Goal: Task Accomplishment & Management: Manage account settings

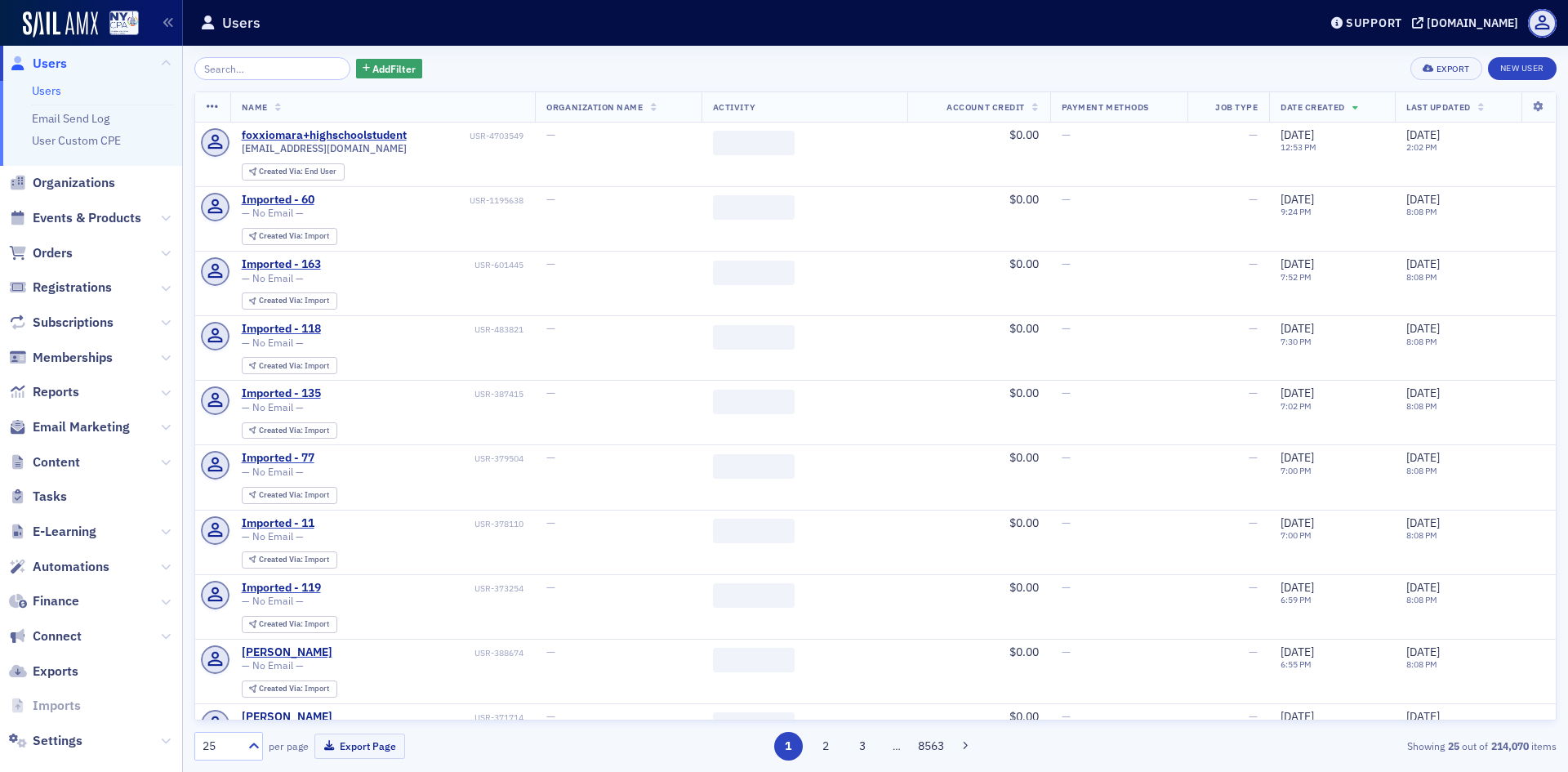
scroll to position [32, 0]
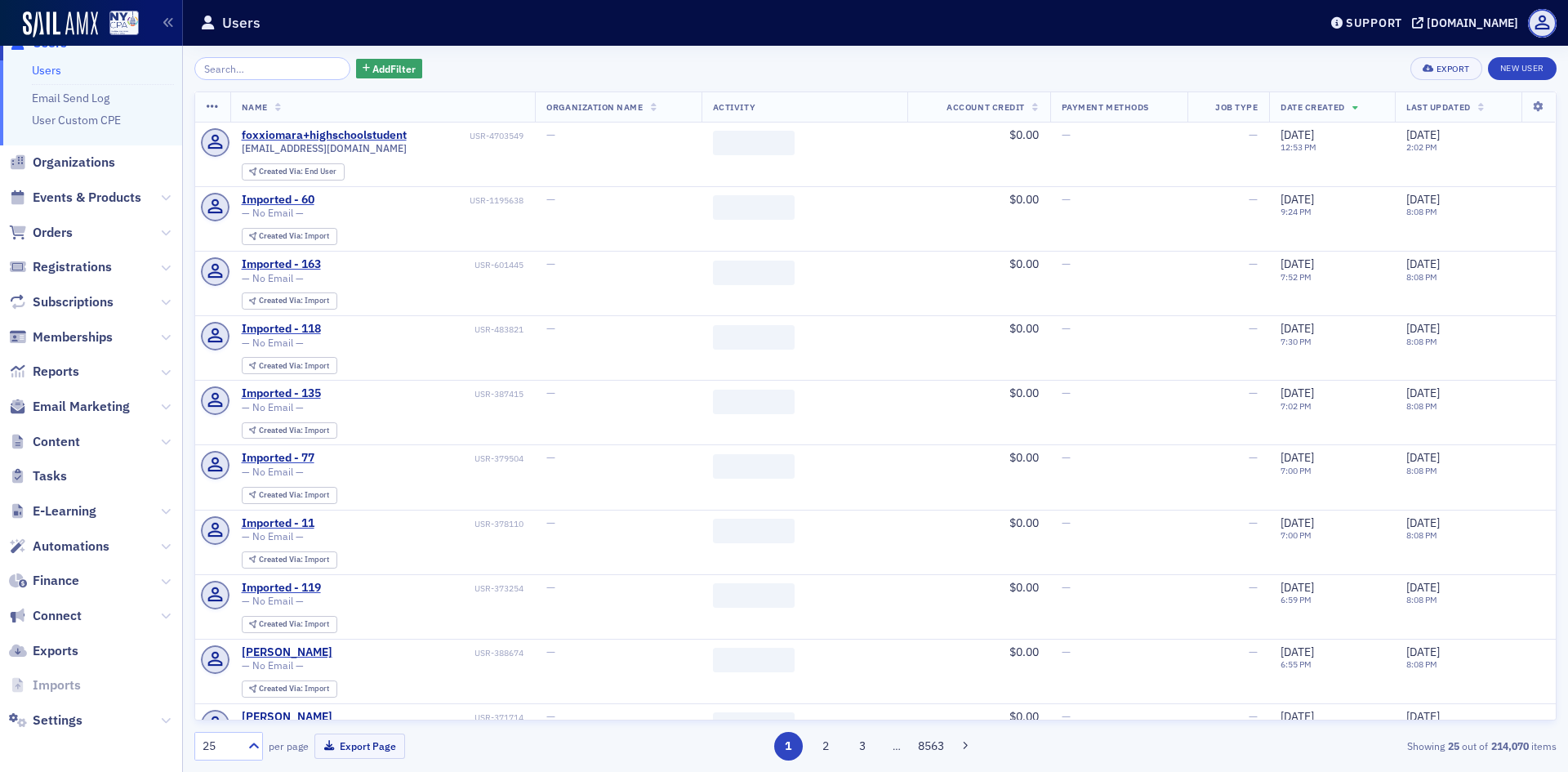
click at [120, 723] on span "Settings" at bounding box center [91, 720] width 182 height 35
click at [71, 716] on span "Settings" at bounding box center [57, 720] width 50 height 18
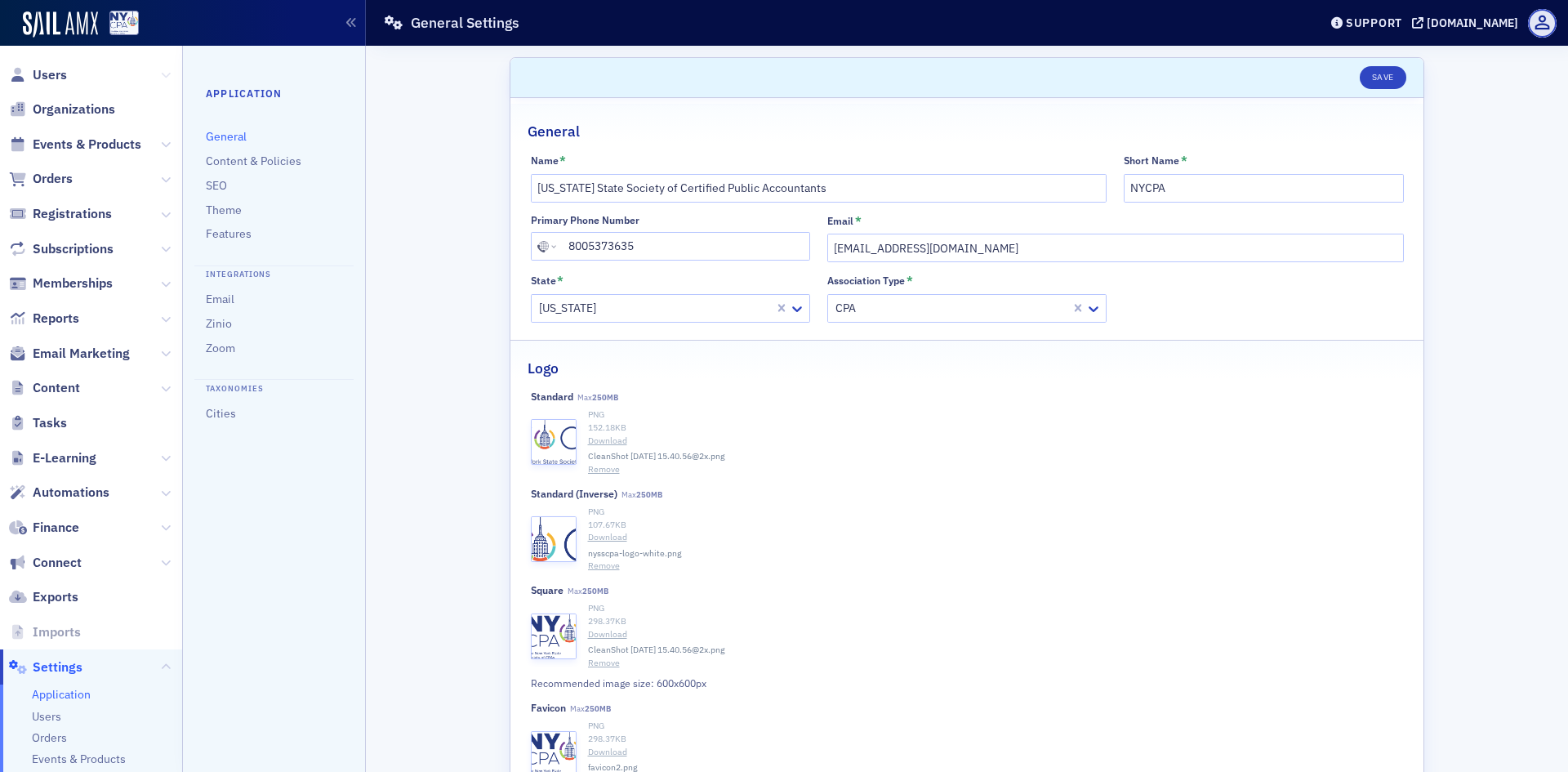
click at [161, 74] on icon at bounding box center [166, 75] width 10 height 10
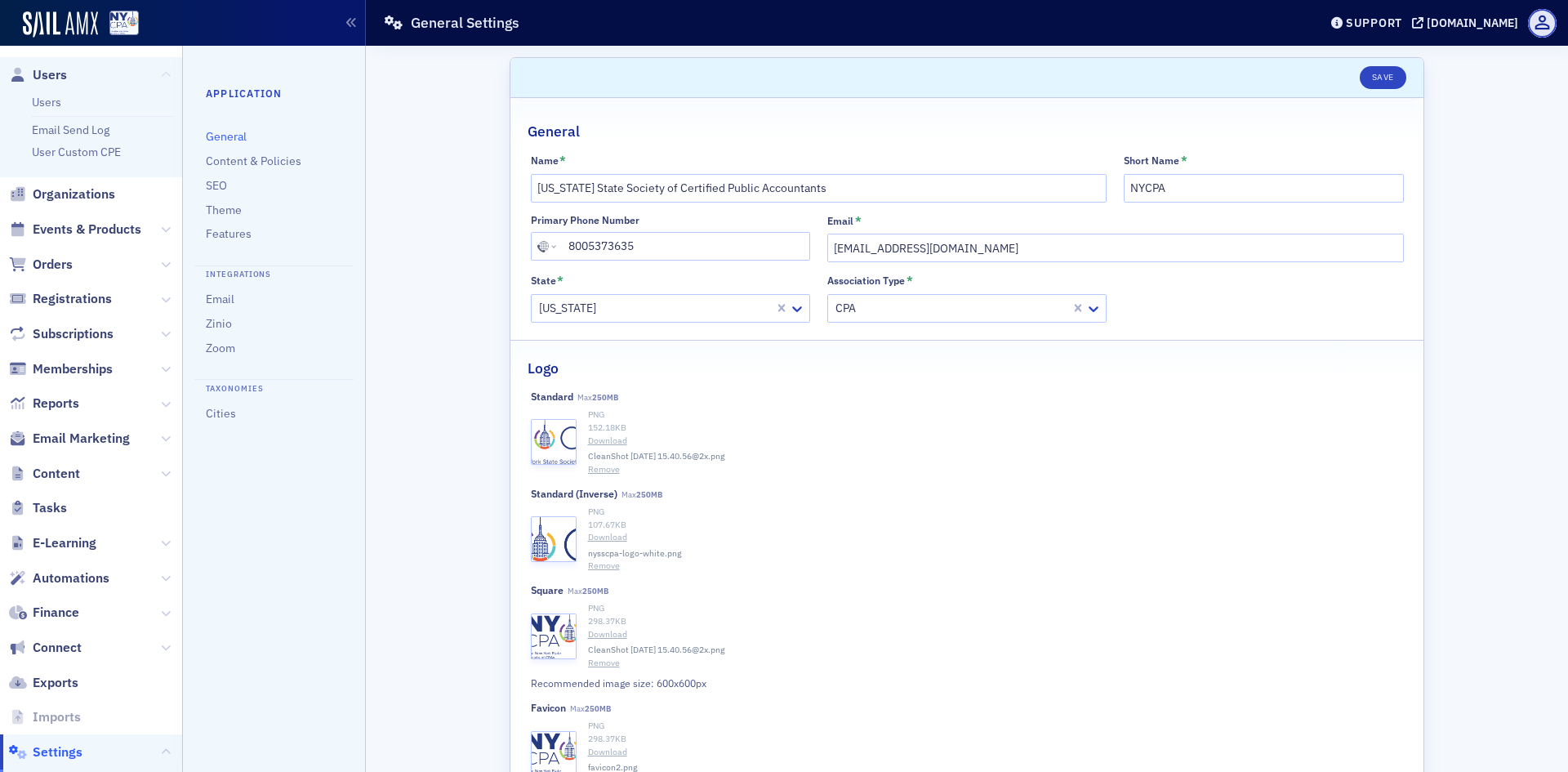
click at [161, 74] on icon at bounding box center [166, 75] width 10 height 10
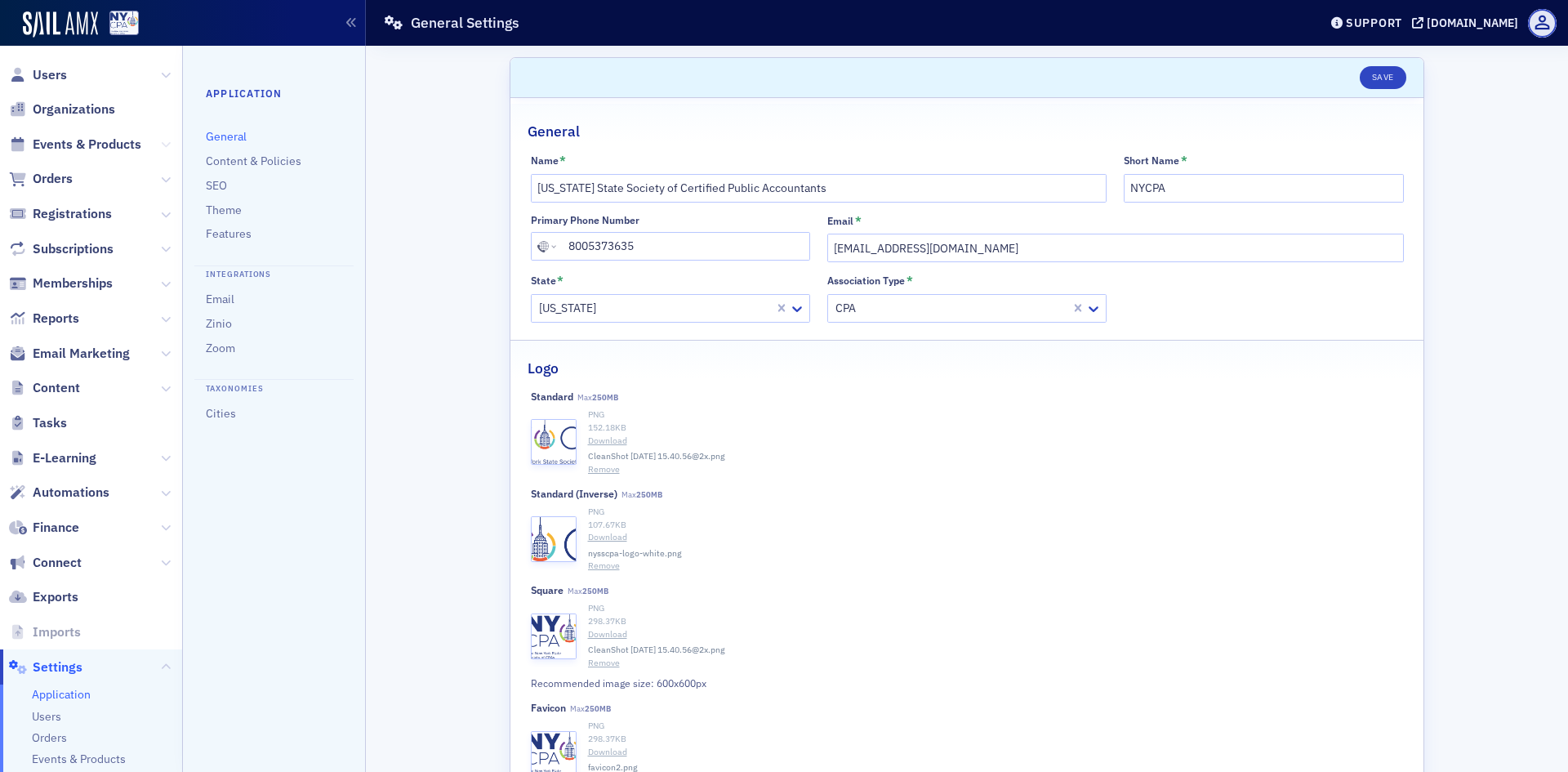
click at [161, 144] on icon at bounding box center [166, 145] width 10 height 10
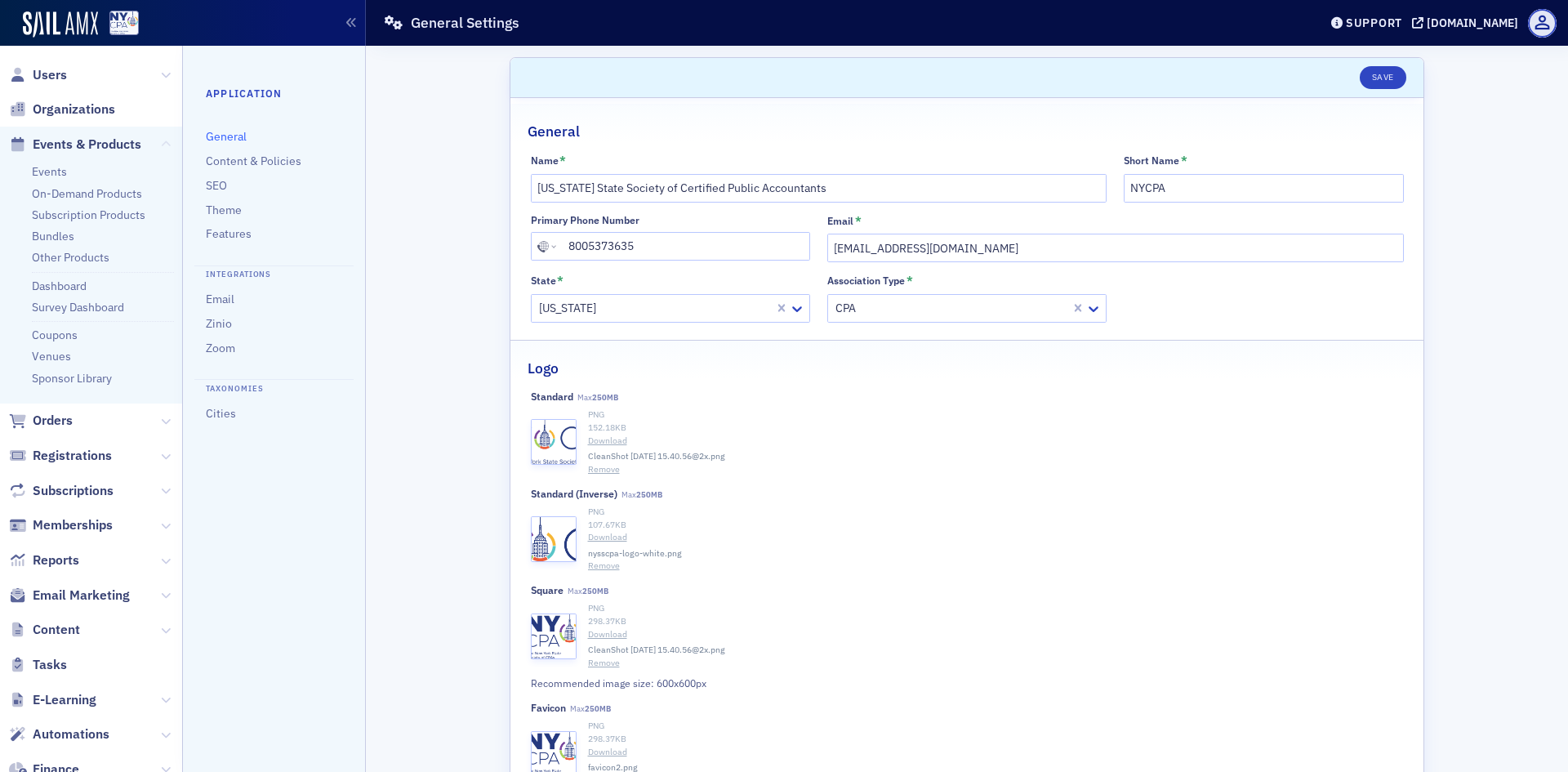
click at [161, 144] on icon at bounding box center [166, 145] width 10 height 10
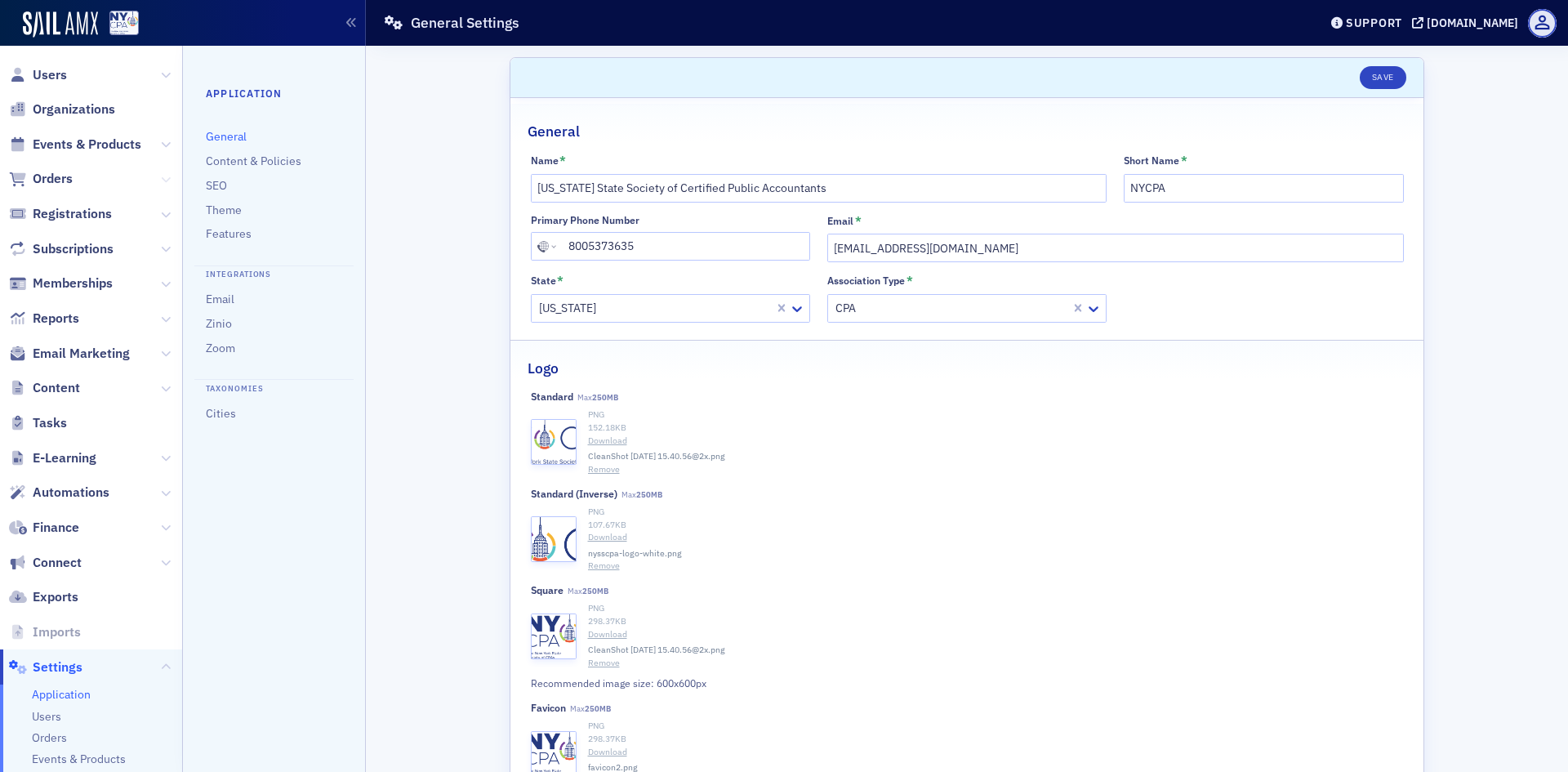
click at [161, 181] on icon at bounding box center [166, 180] width 10 height 10
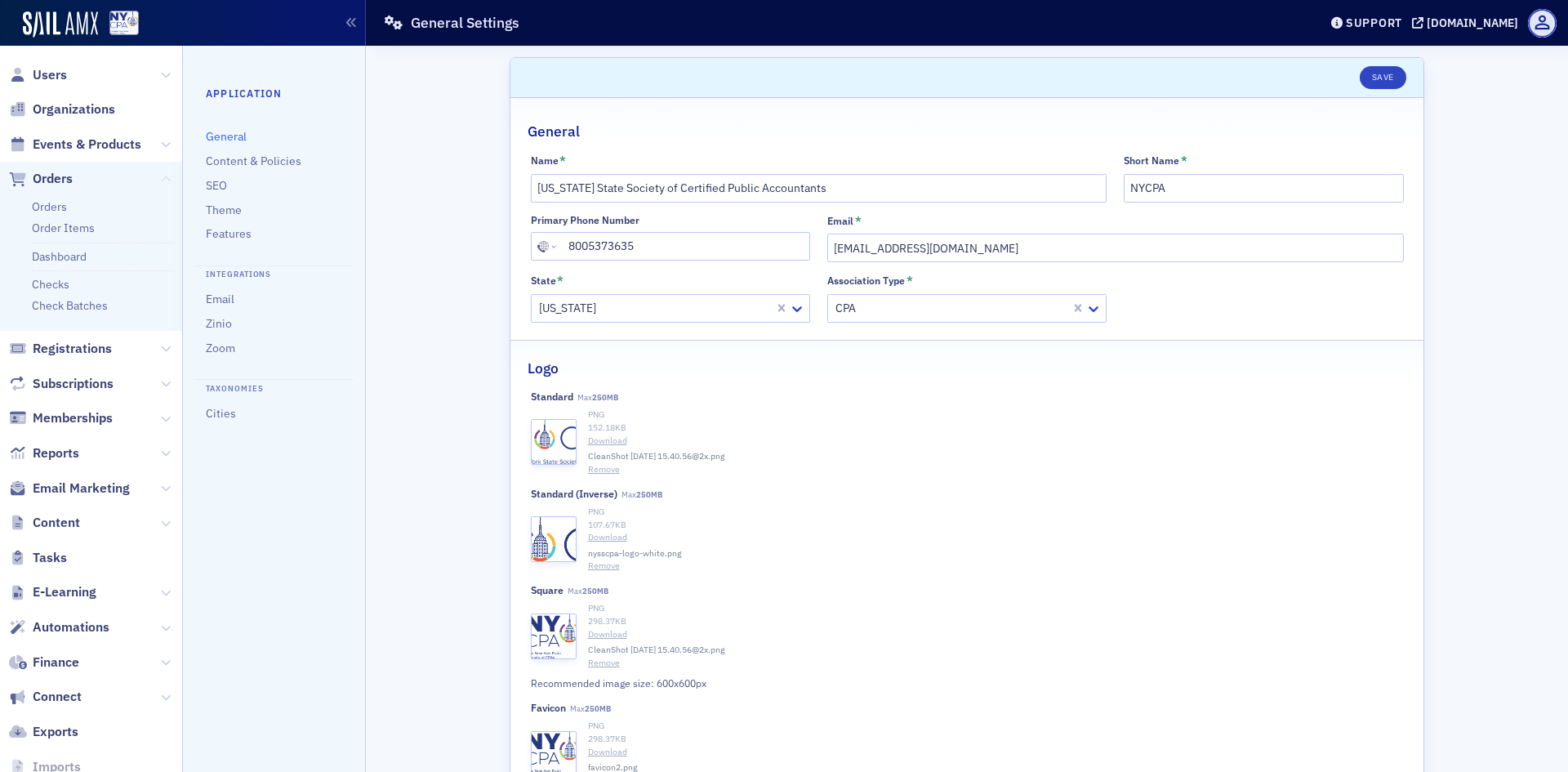
click at [161, 181] on icon at bounding box center [166, 180] width 10 height 10
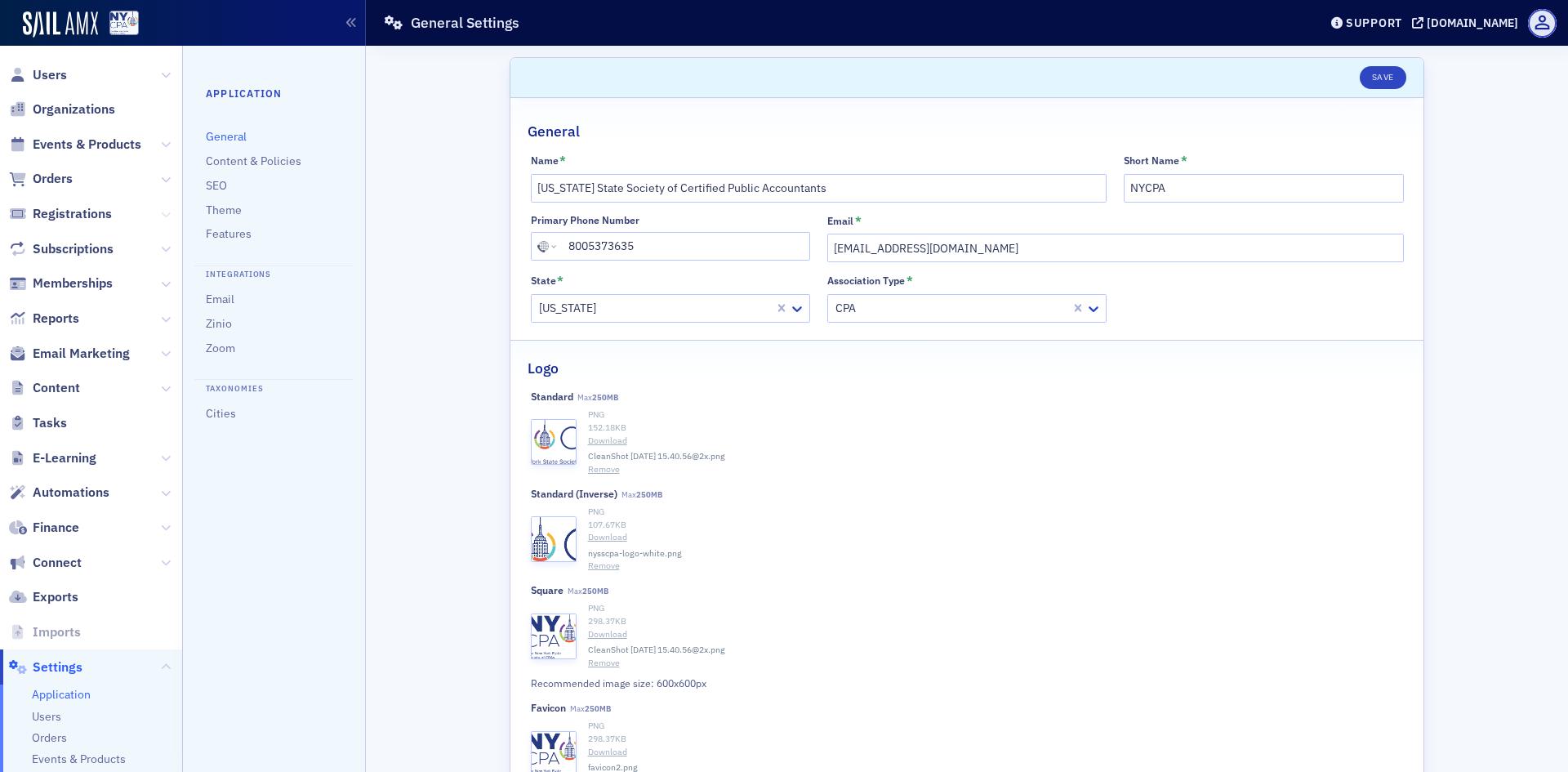
click at [161, 215] on icon at bounding box center [166, 214] width 10 height 10
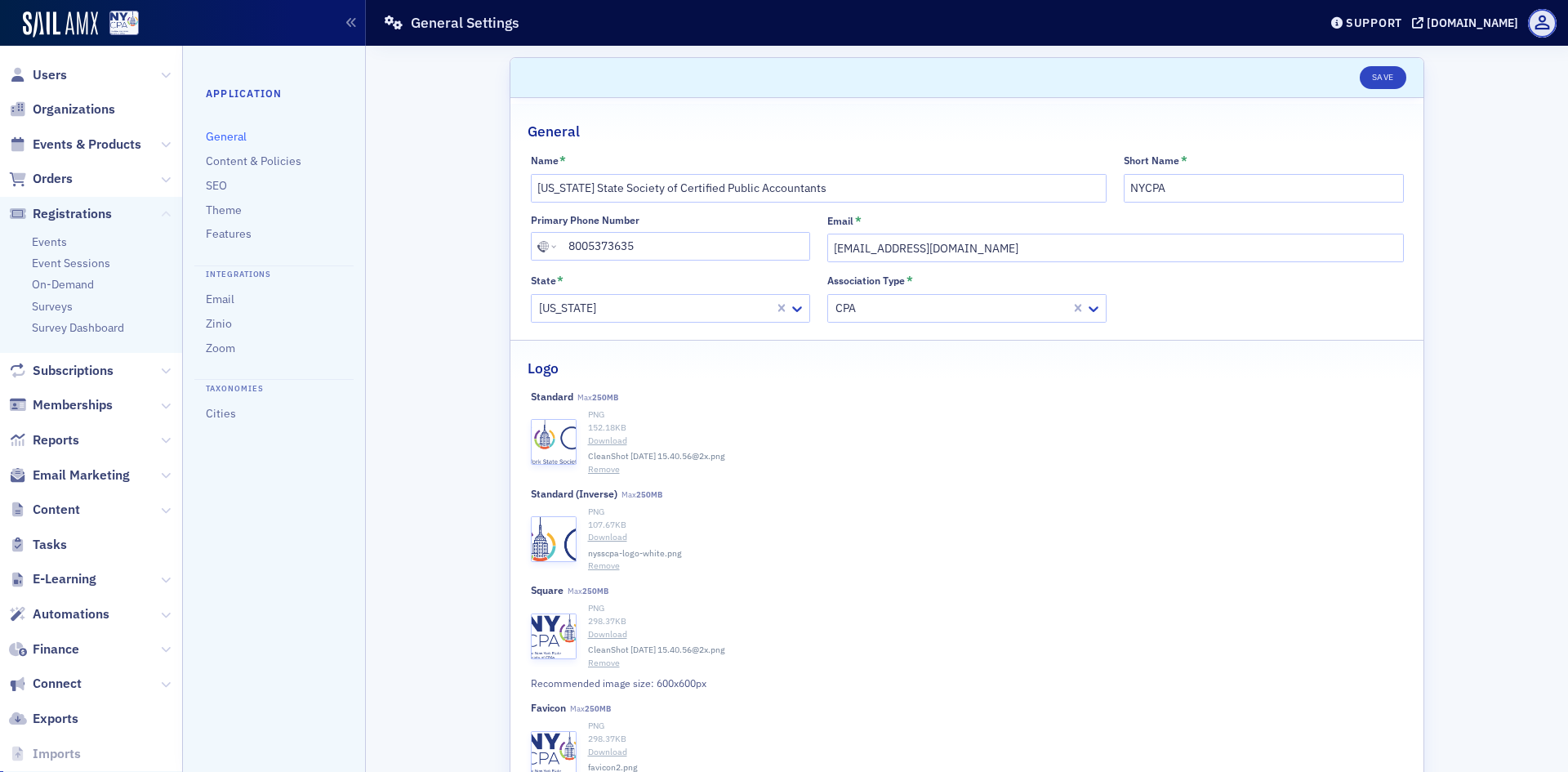
click at [161, 215] on icon at bounding box center [166, 214] width 10 height 10
click at [161, 214] on icon at bounding box center [166, 214] width 10 height 10
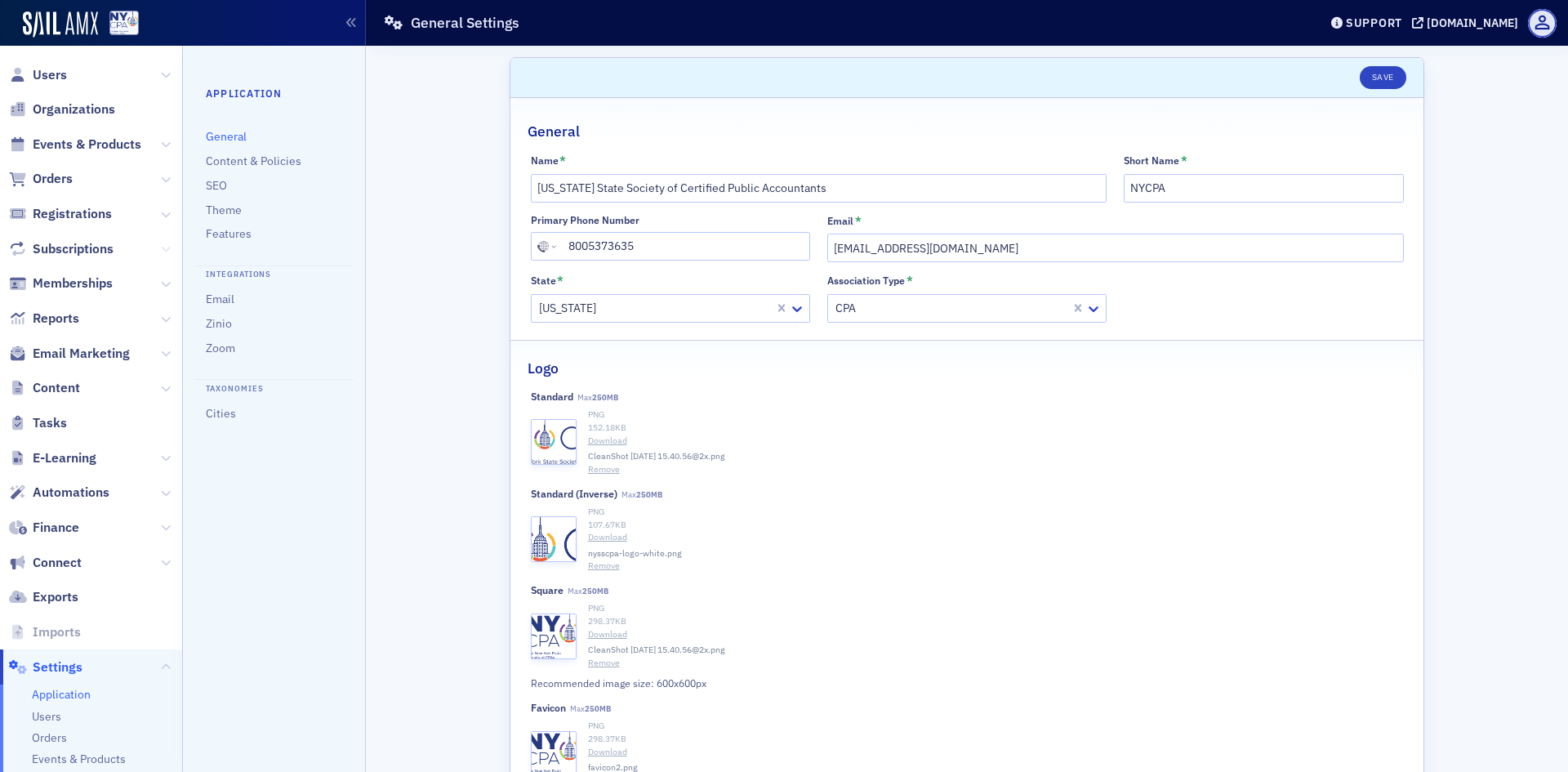
click at [161, 244] on icon at bounding box center [166, 249] width 10 height 10
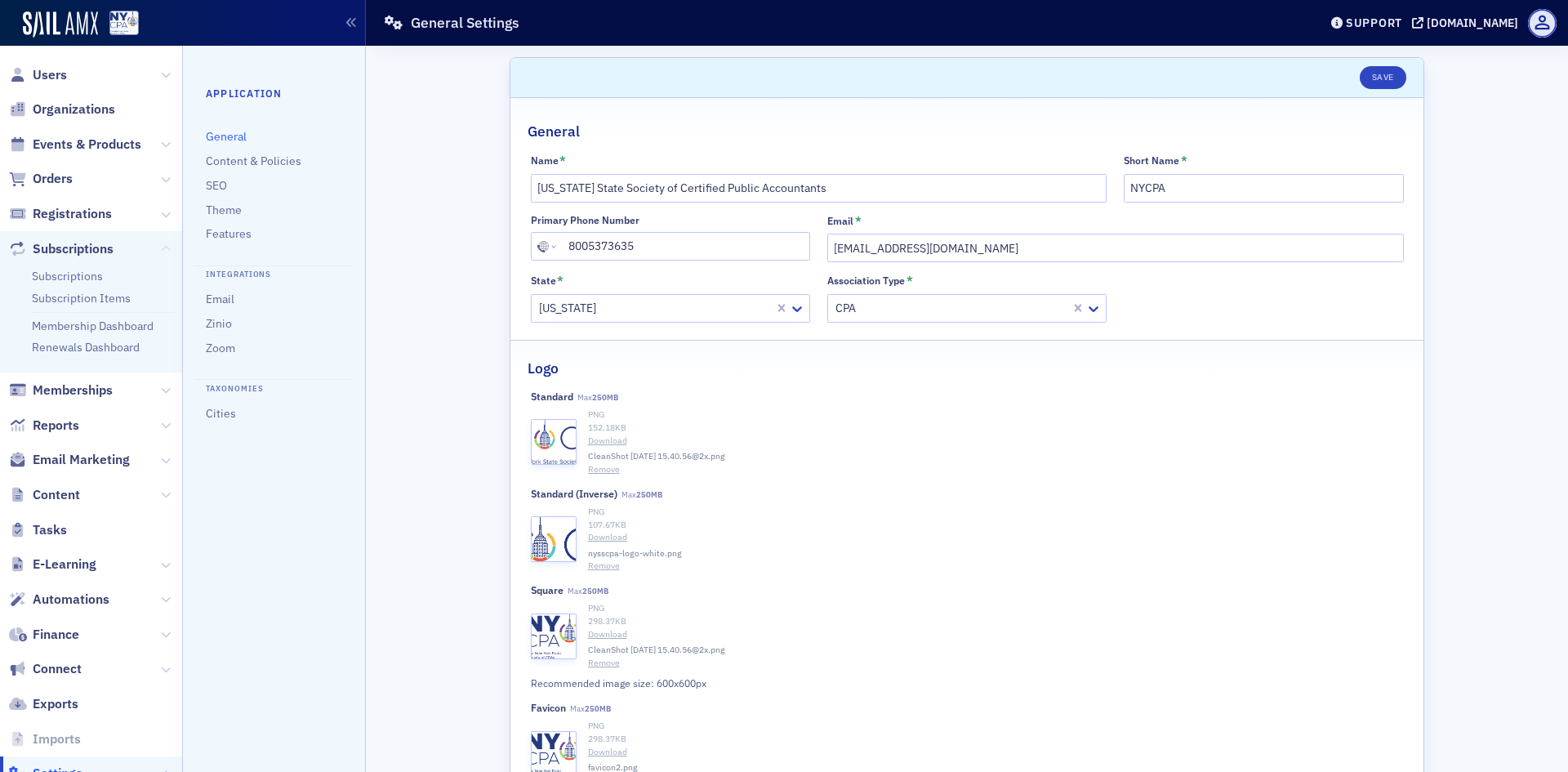
click at [161, 244] on icon at bounding box center [166, 249] width 10 height 10
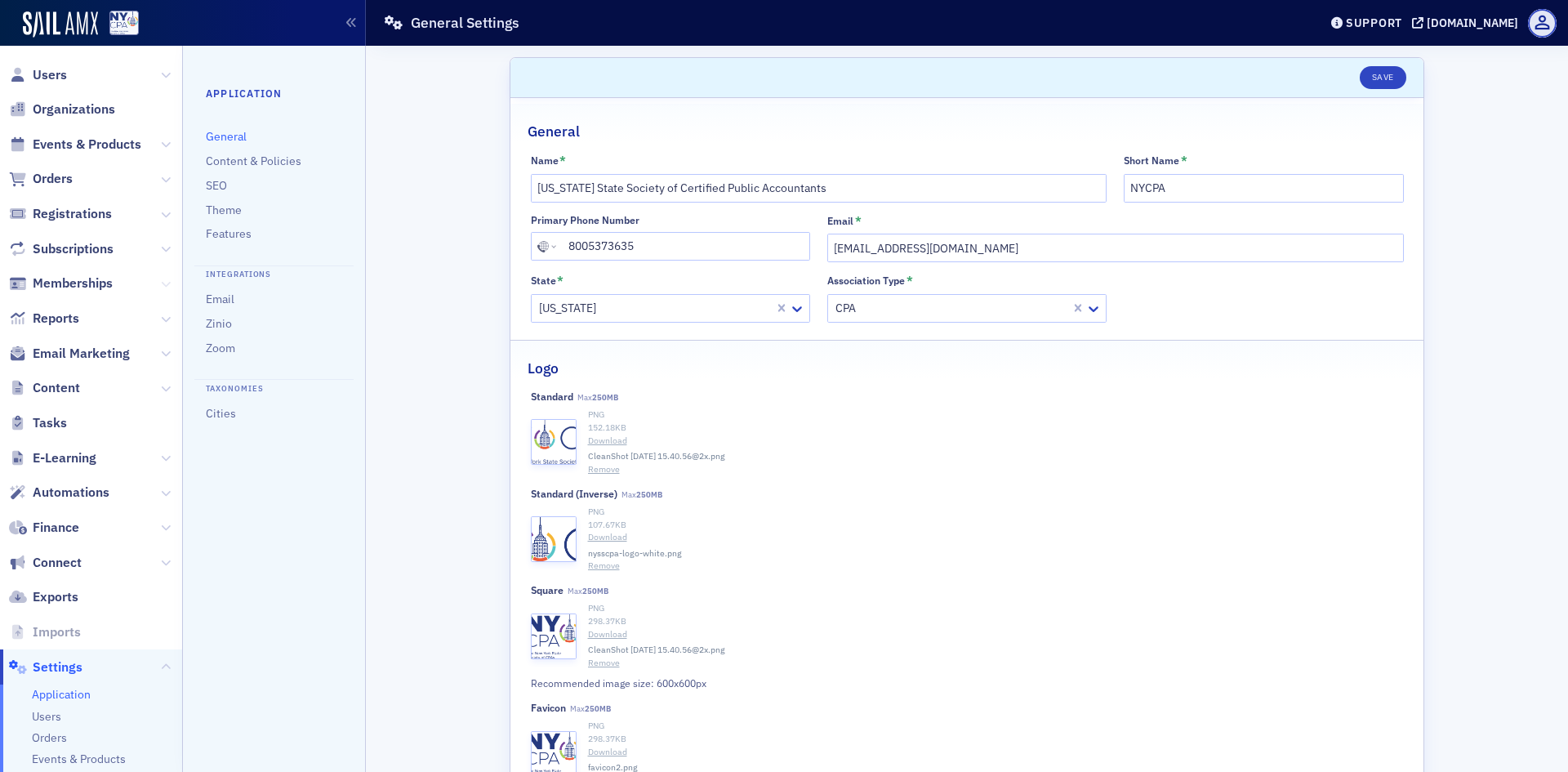
click at [161, 279] on icon at bounding box center [166, 284] width 10 height 10
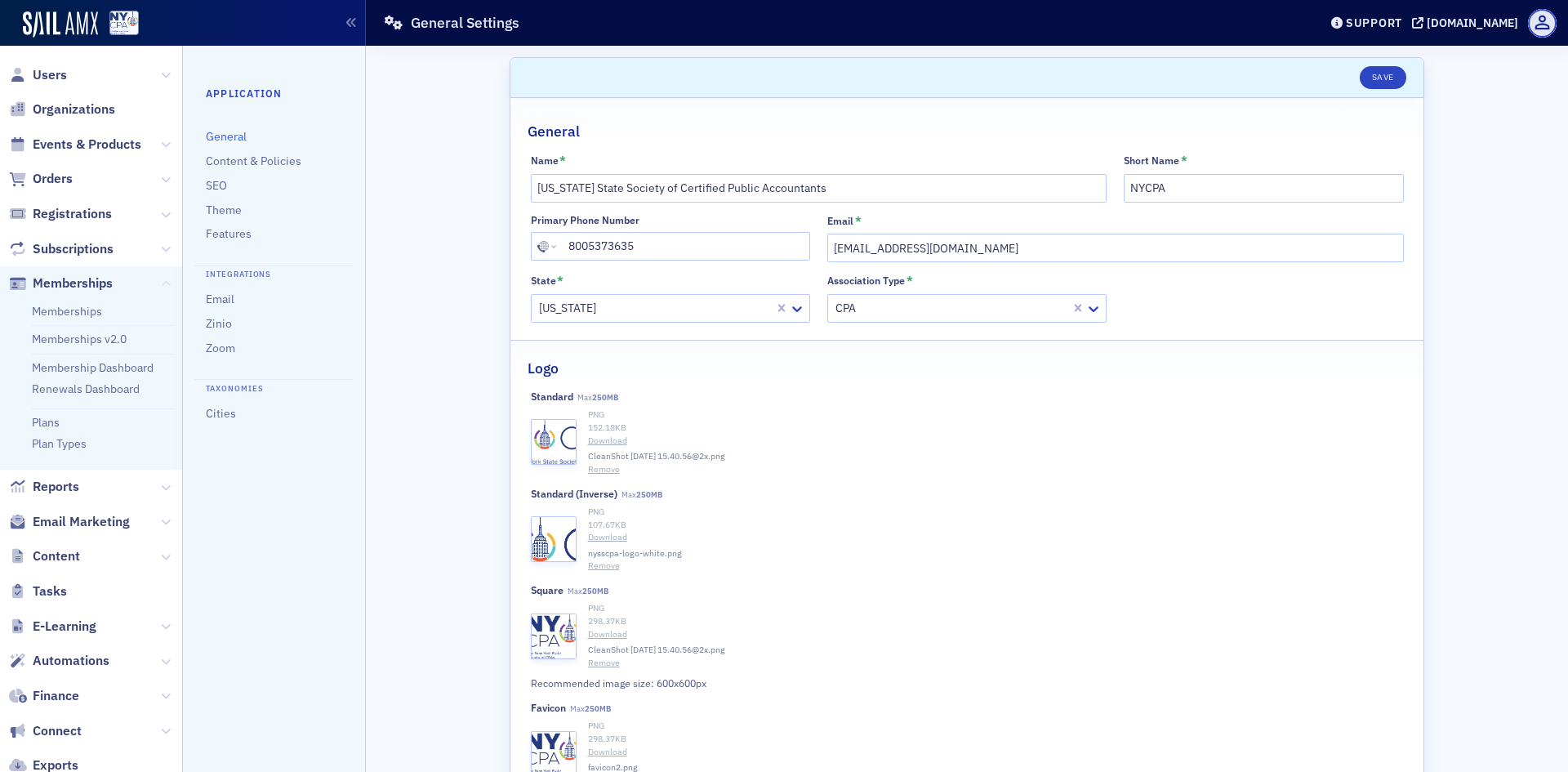
click at [161, 280] on icon at bounding box center [166, 284] width 10 height 10
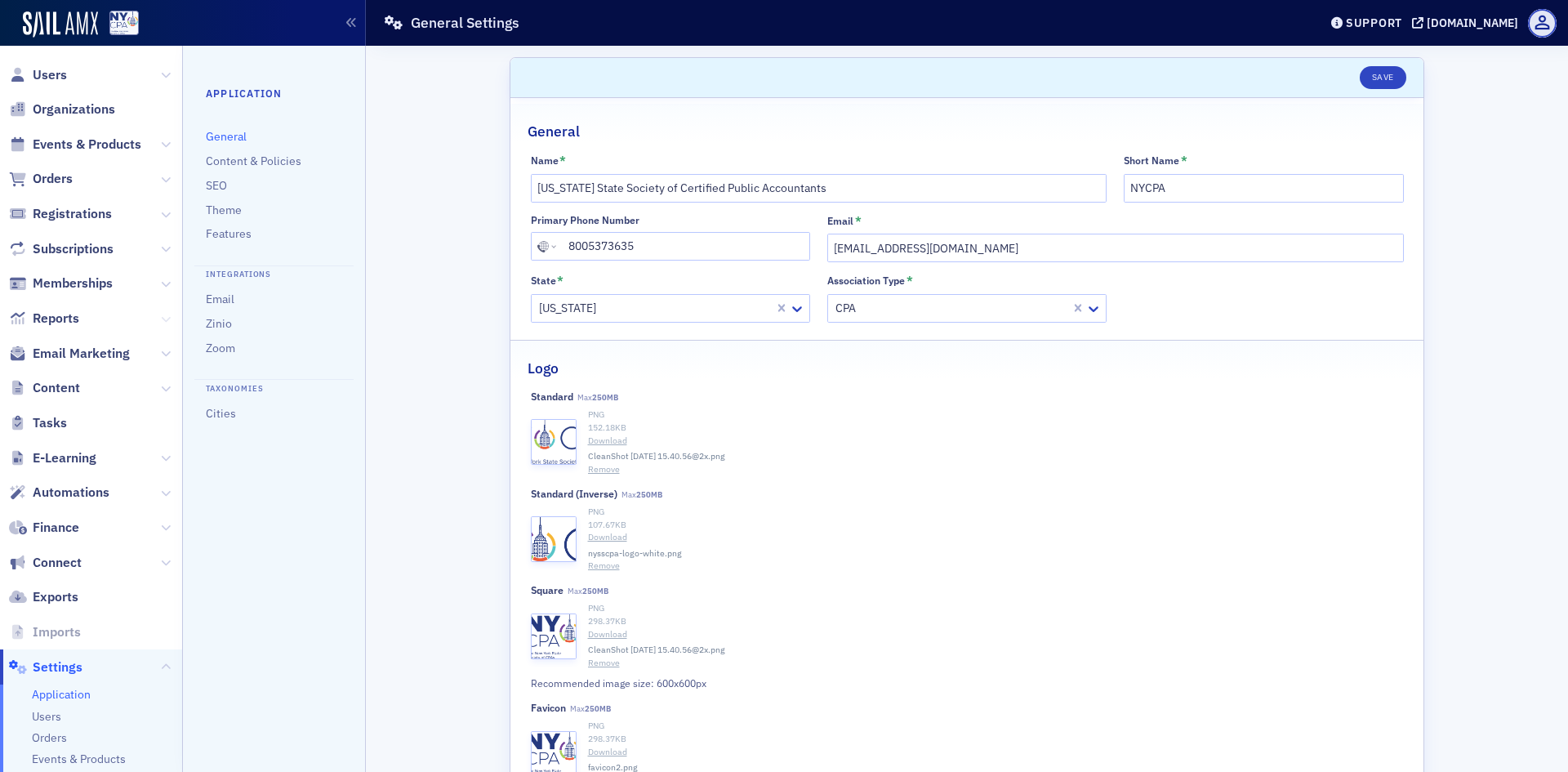
click at [161, 319] on icon at bounding box center [166, 319] width 10 height 10
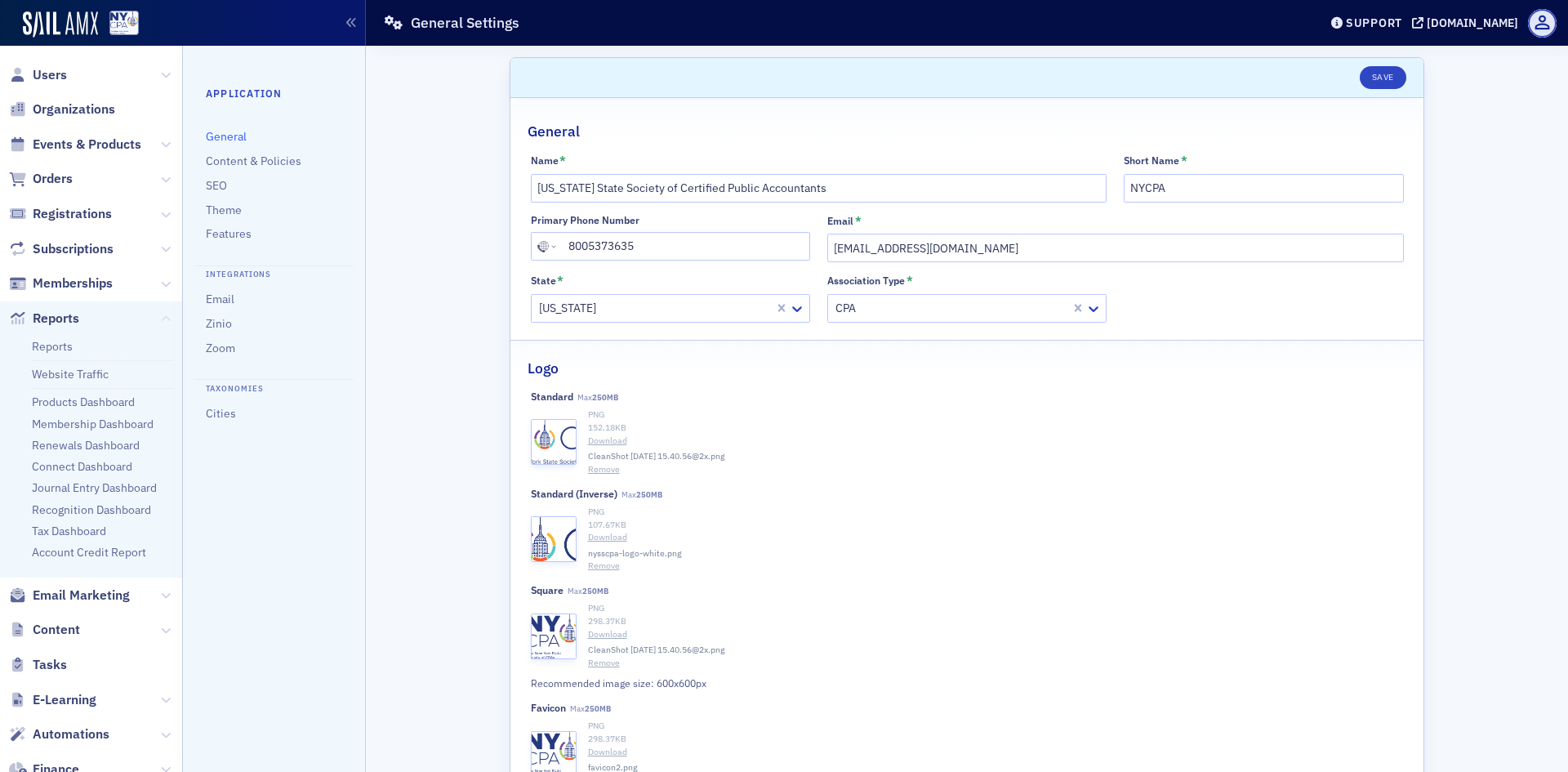
click at [161, 319] on icon at bounding box center [166, 319] width 10 height 10
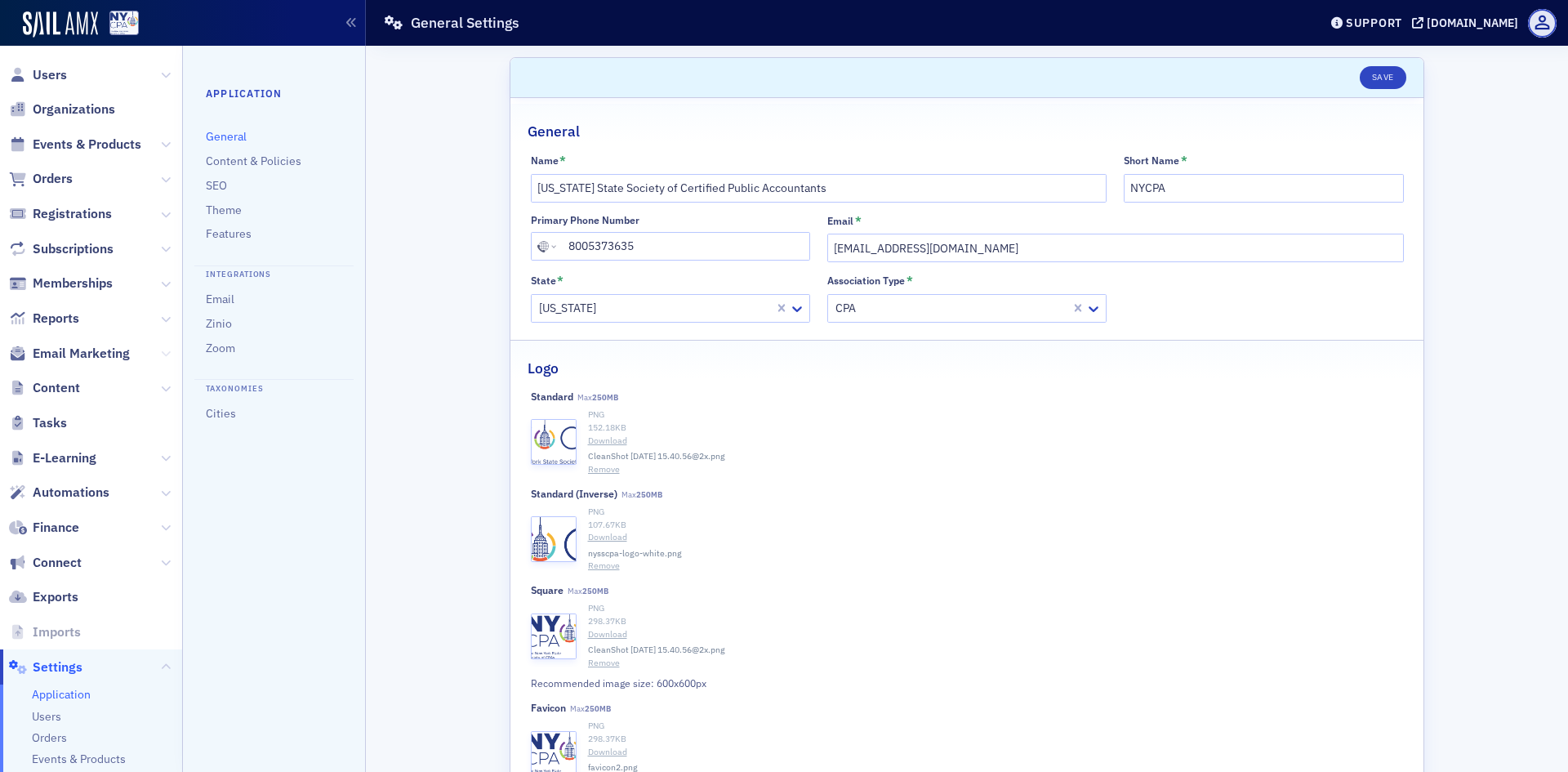
click at [161, 354] on icon at bounding box center [166, 354] width 10 height 10
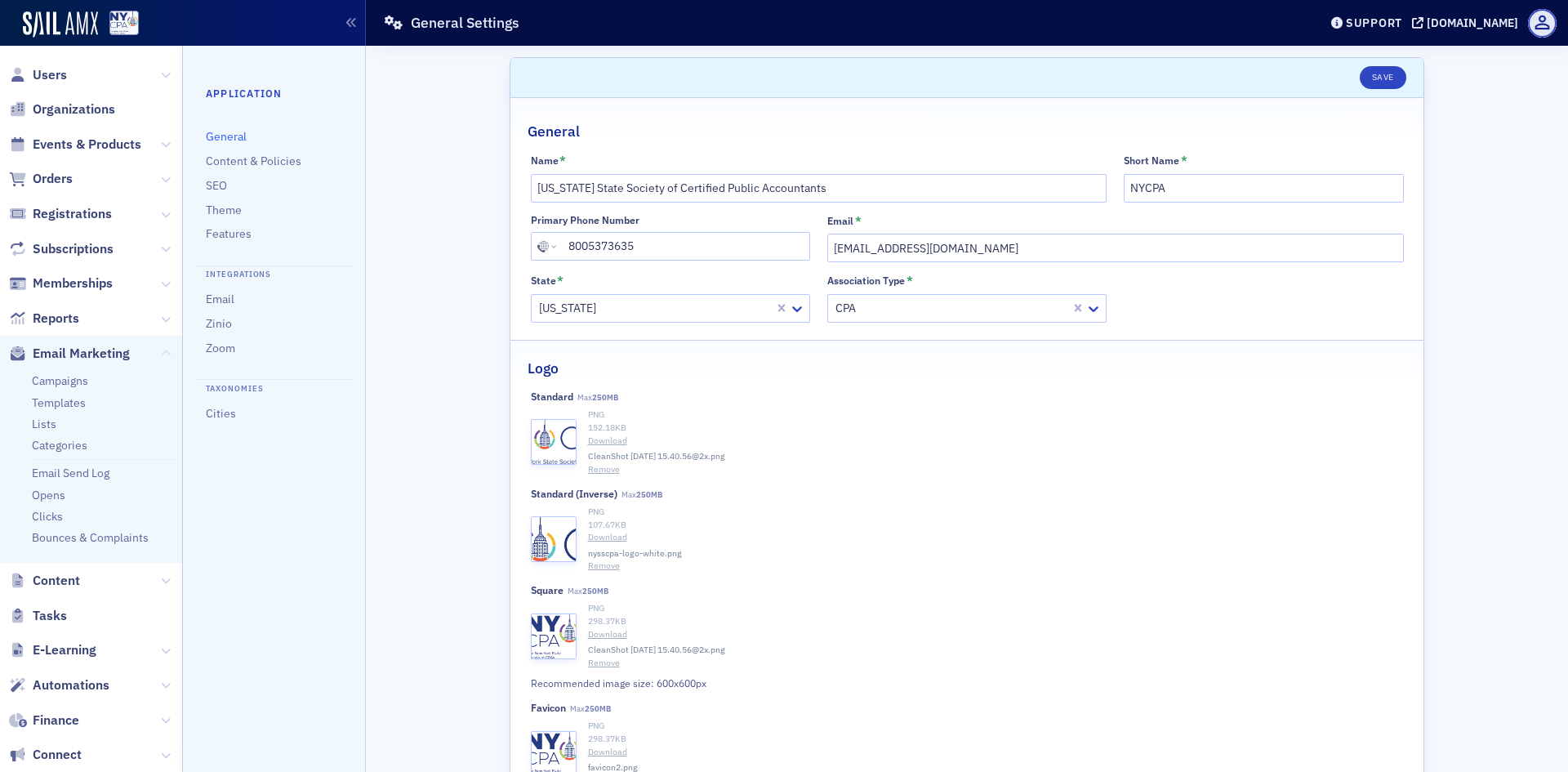
click at [161, 354] on icon at bounding box center [166, 354] width 10 height 10
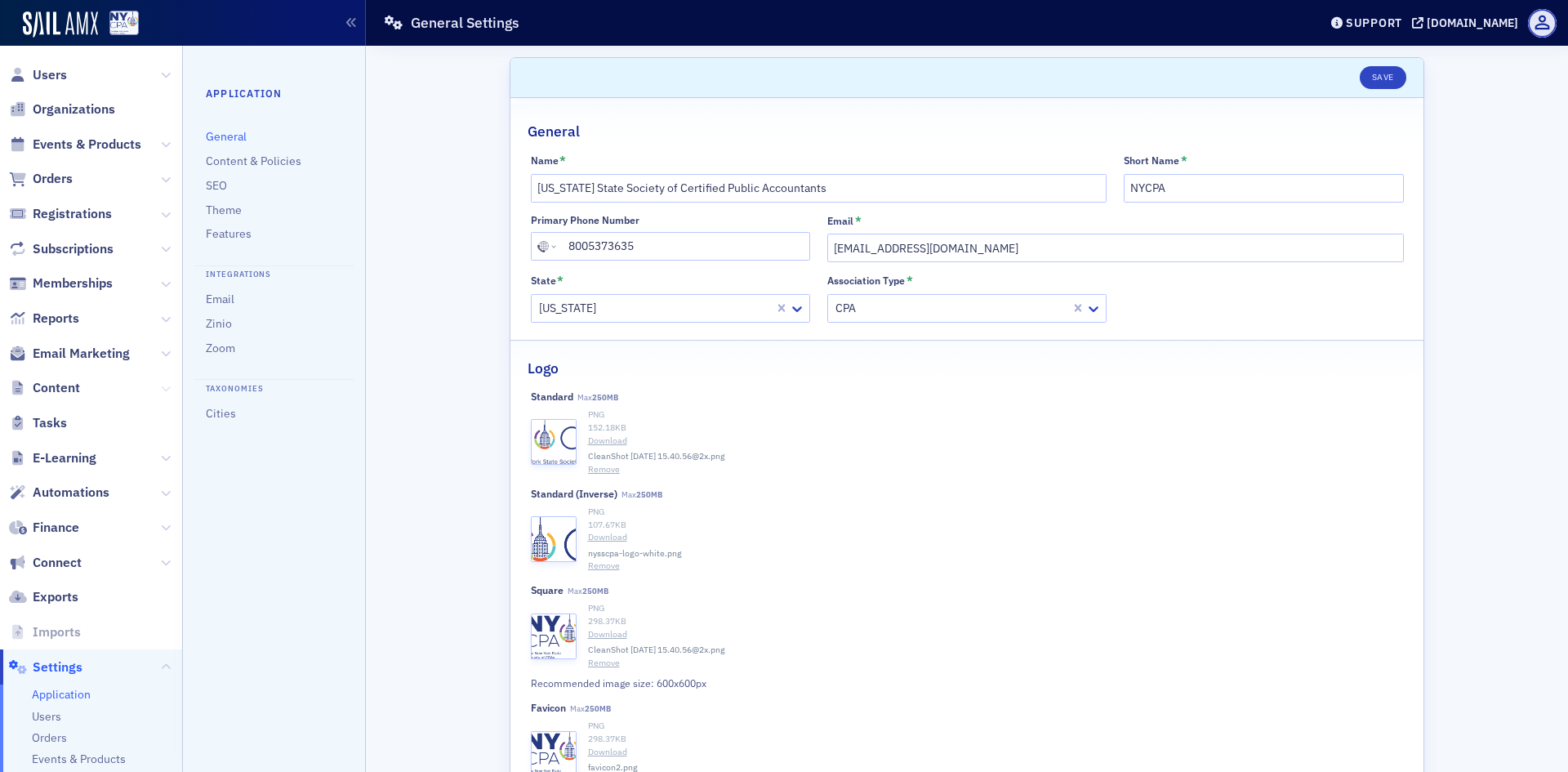
click at [161, 390] on icon at bounding box center [166, 389] width 10 height 10
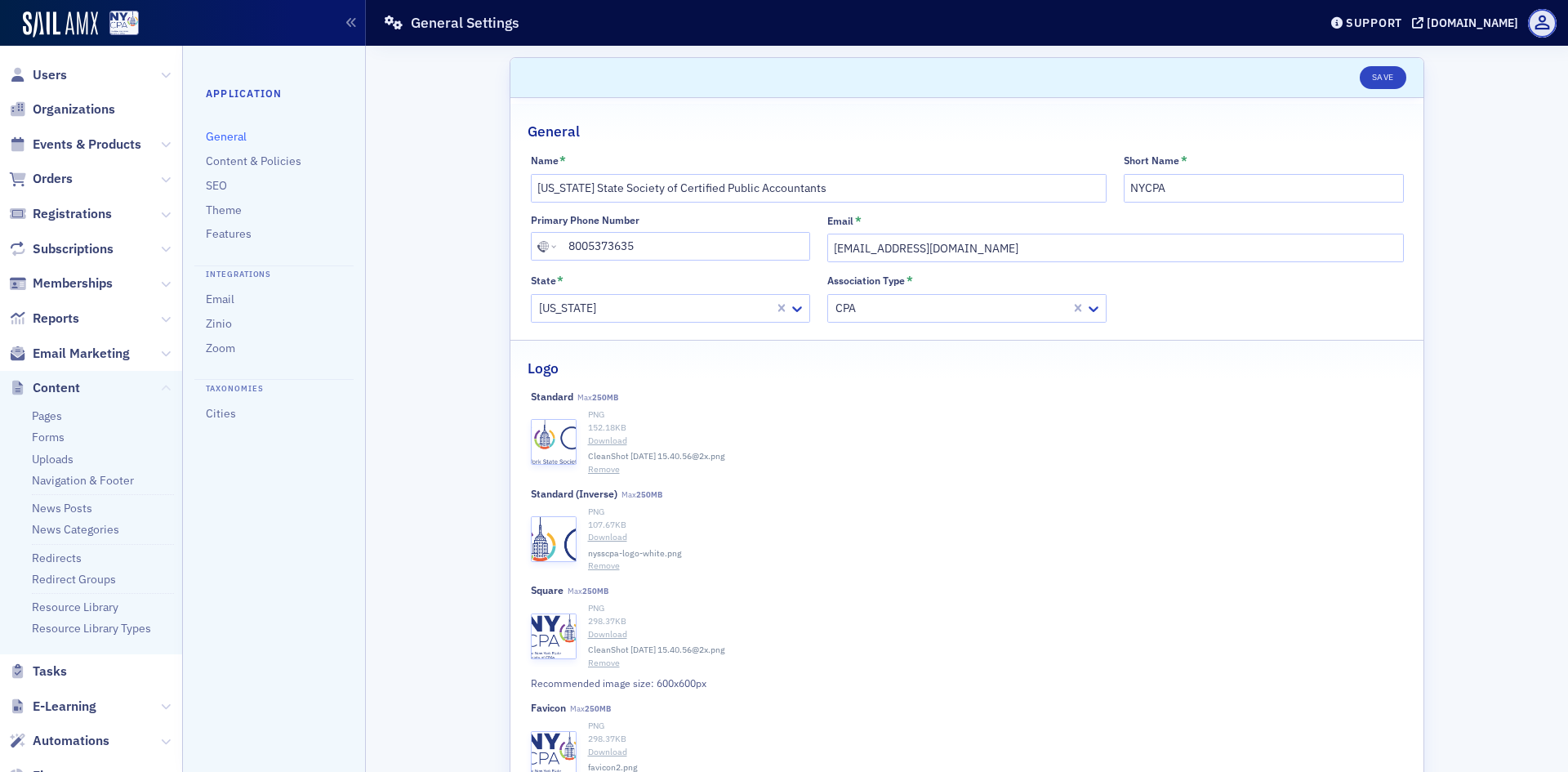
click at [161, 390] on icon at bounding box center [166, 389] width 10 height 10
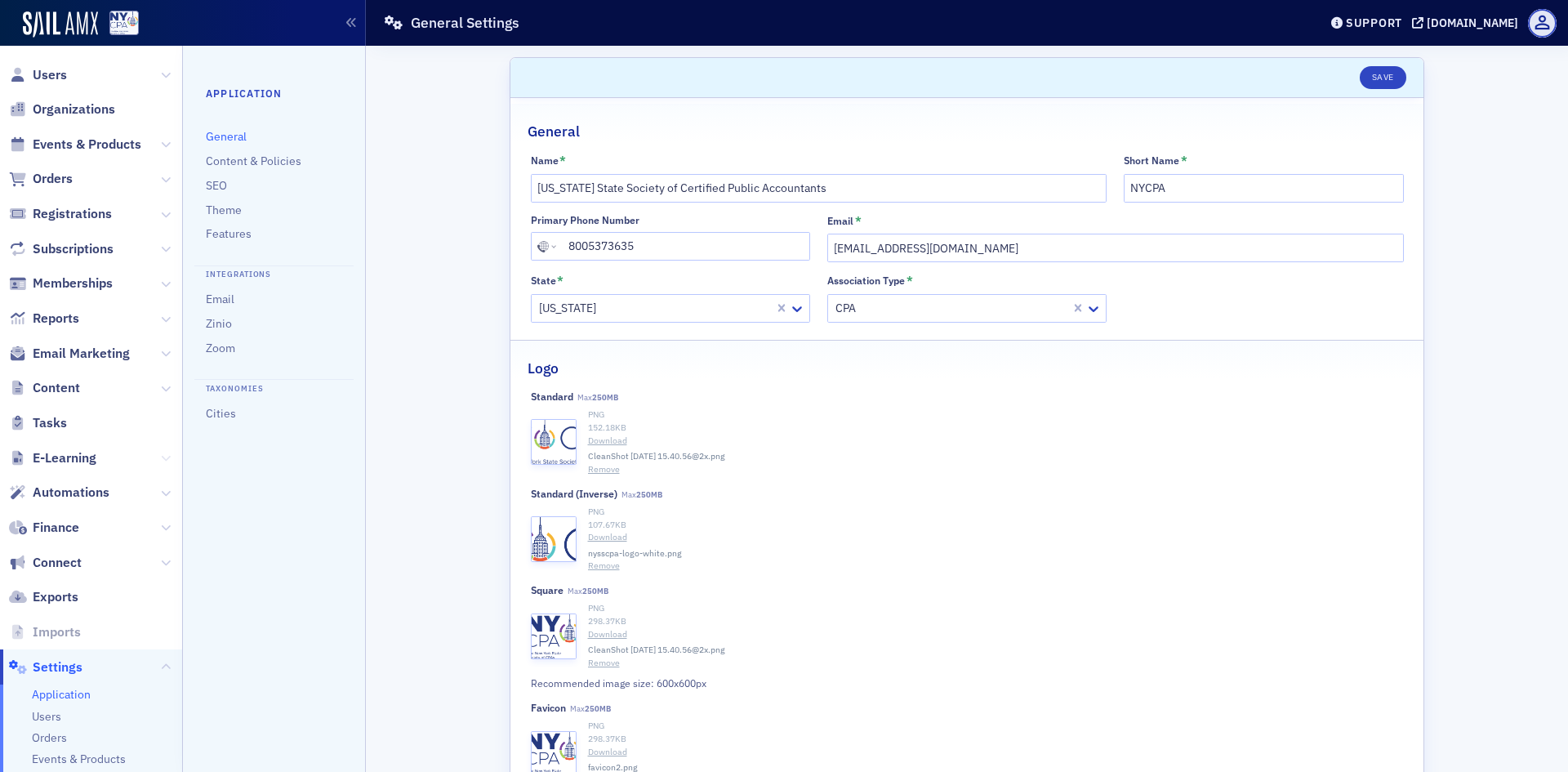
click at [161, 457] on icon at bounding box center [166, 458] width 10 height 10
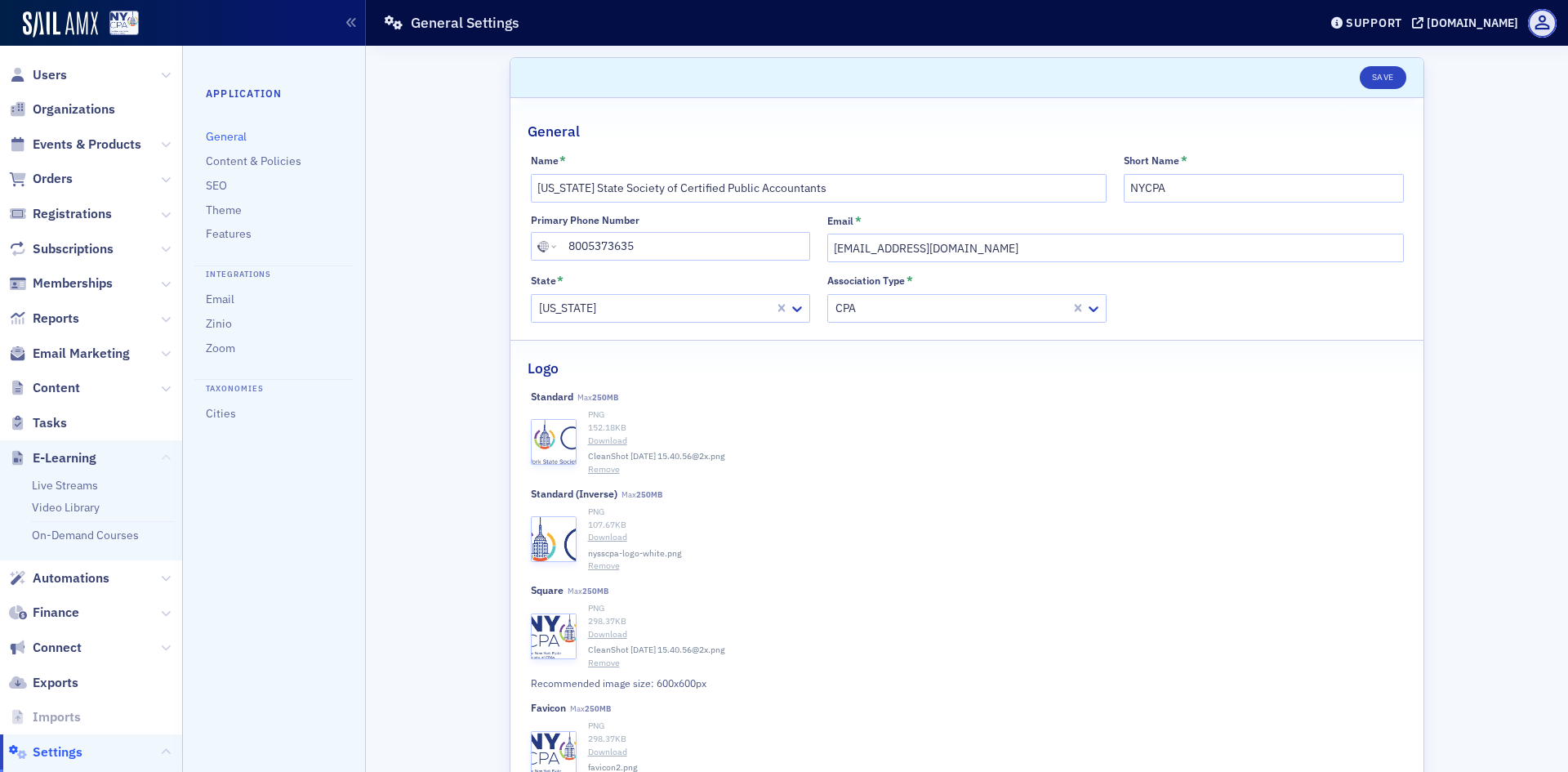
click at [161, 457] on icon at bounding box center [166, 458] width 10 height 10
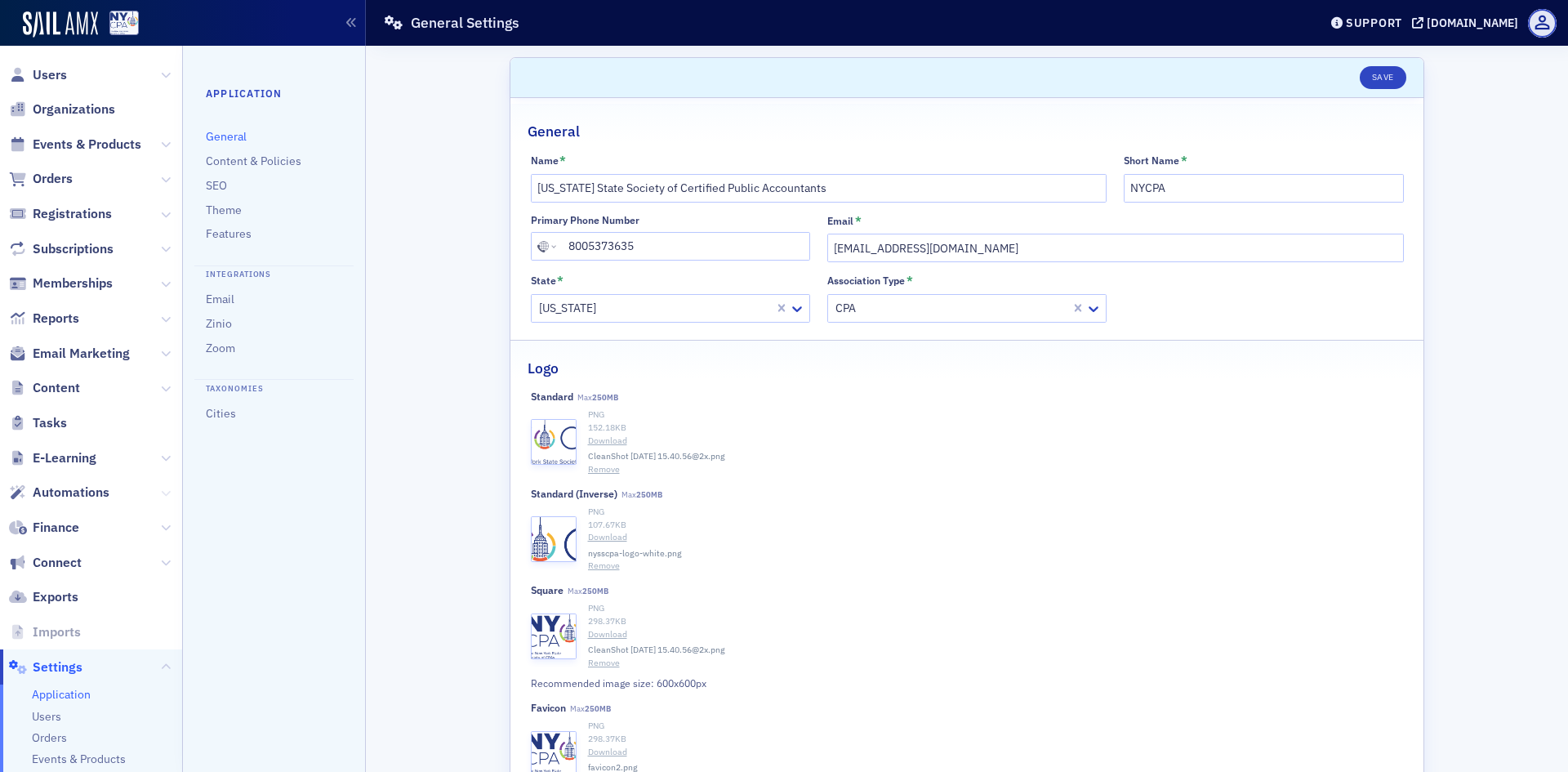
click at [161, 496] on icon at bounding box center [166, 494] width 10 height 10
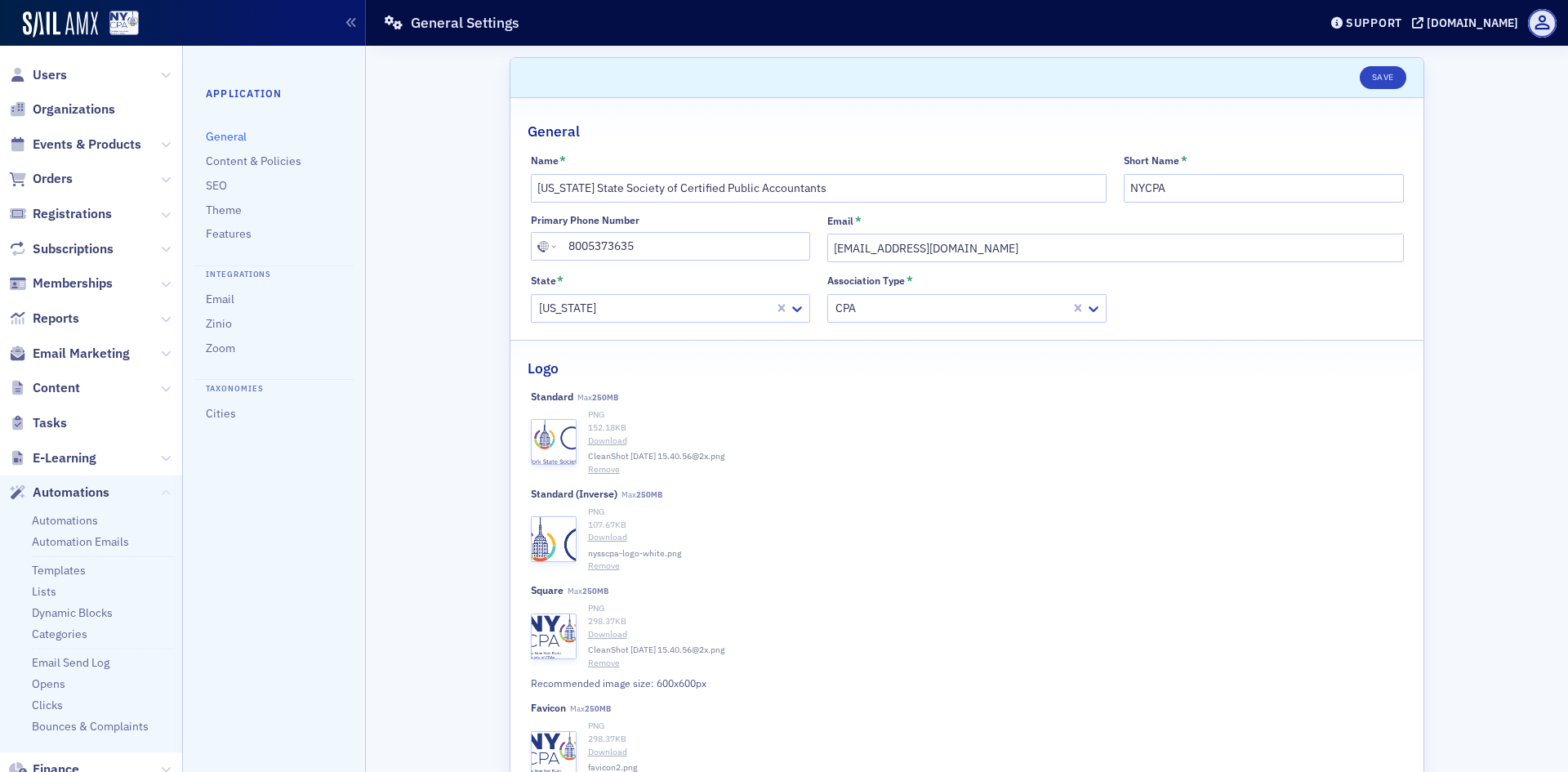
click at [161, 496] on icon at bounding box center [166, 494] width 10 height 10
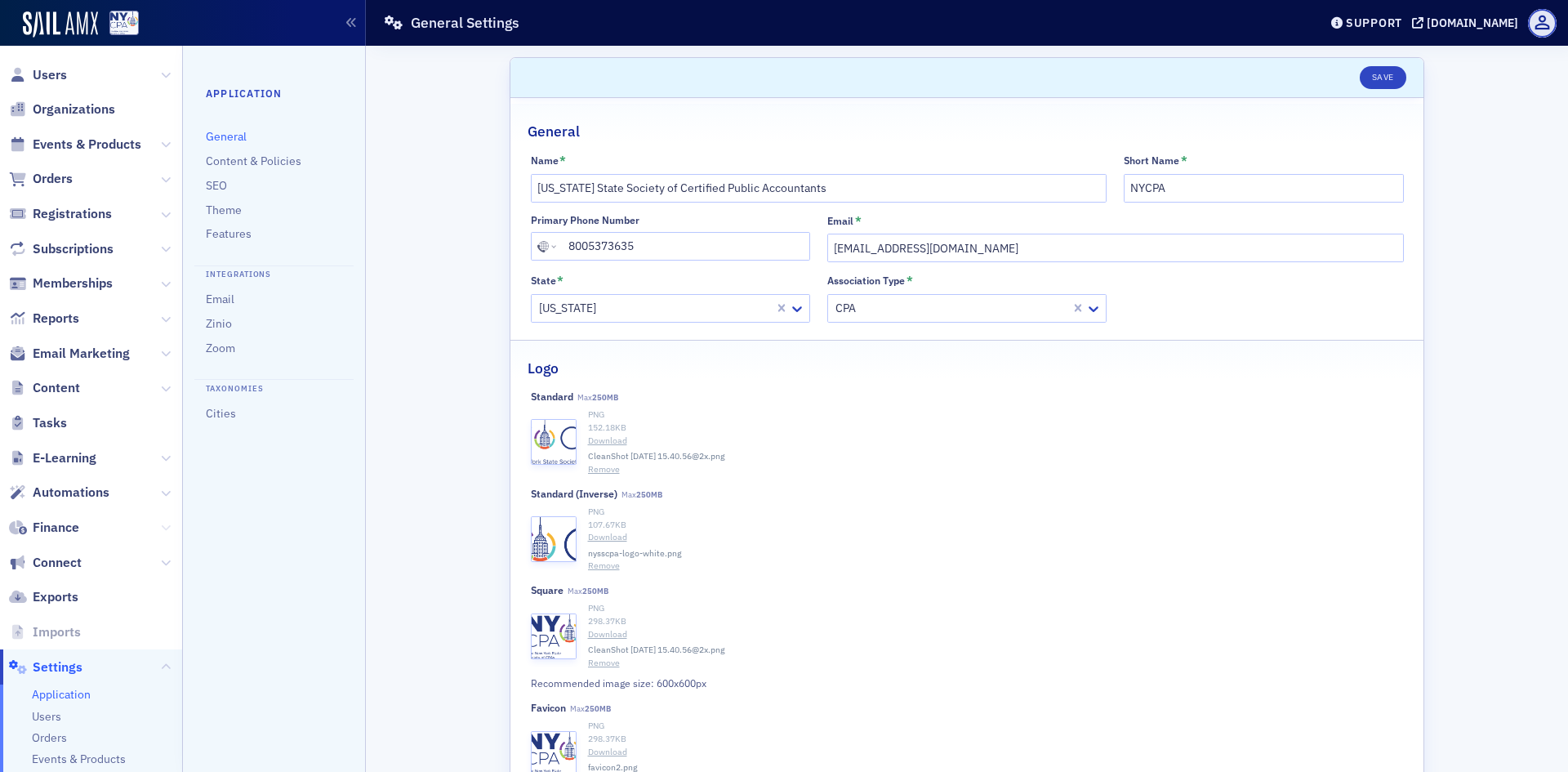
click at [161, 530] on icon at bounding box center [166, 528] width 10 height 10
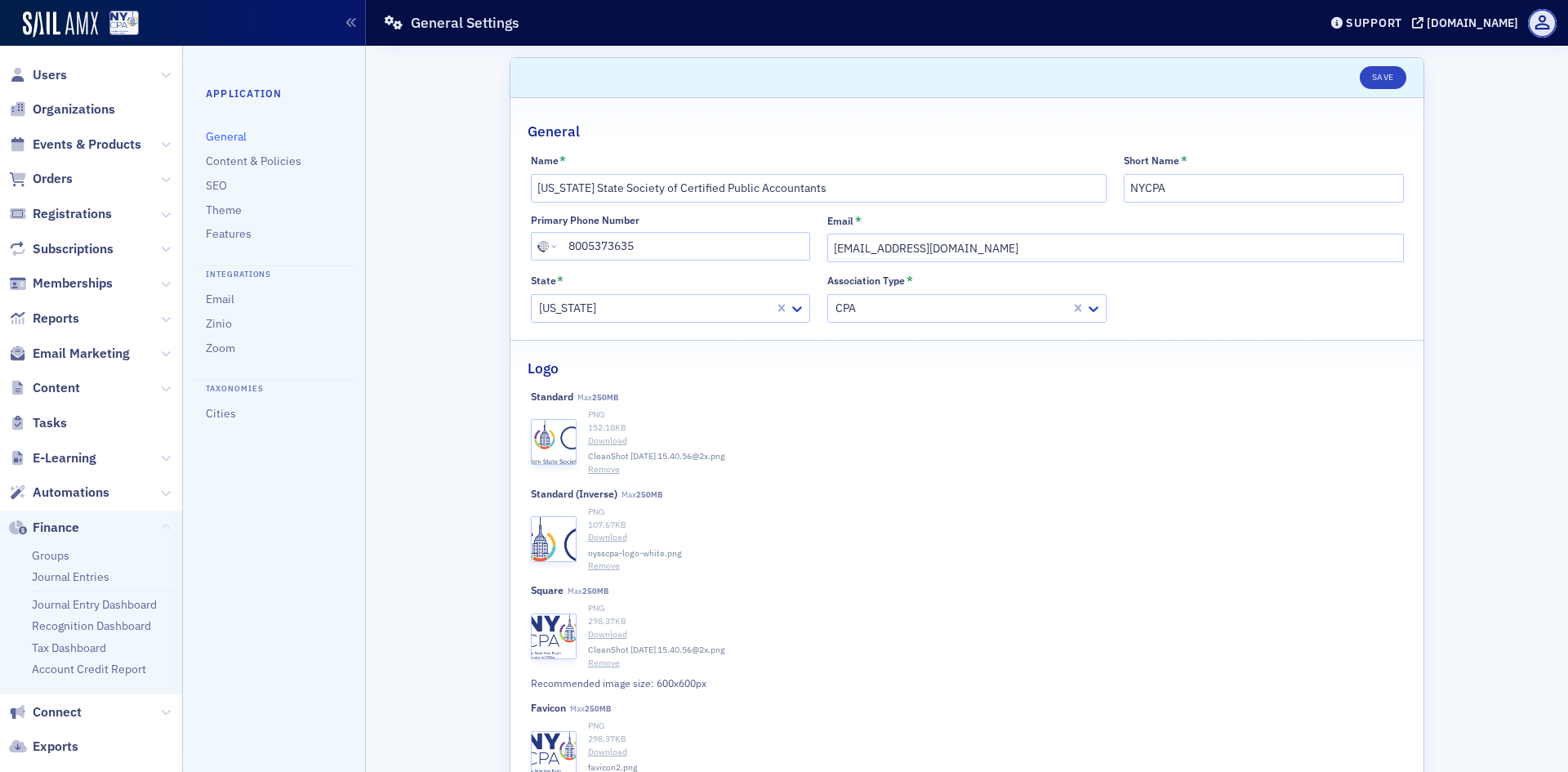
click at [161, 530] on icon at bounding box center [166, 528] width 10 height 10
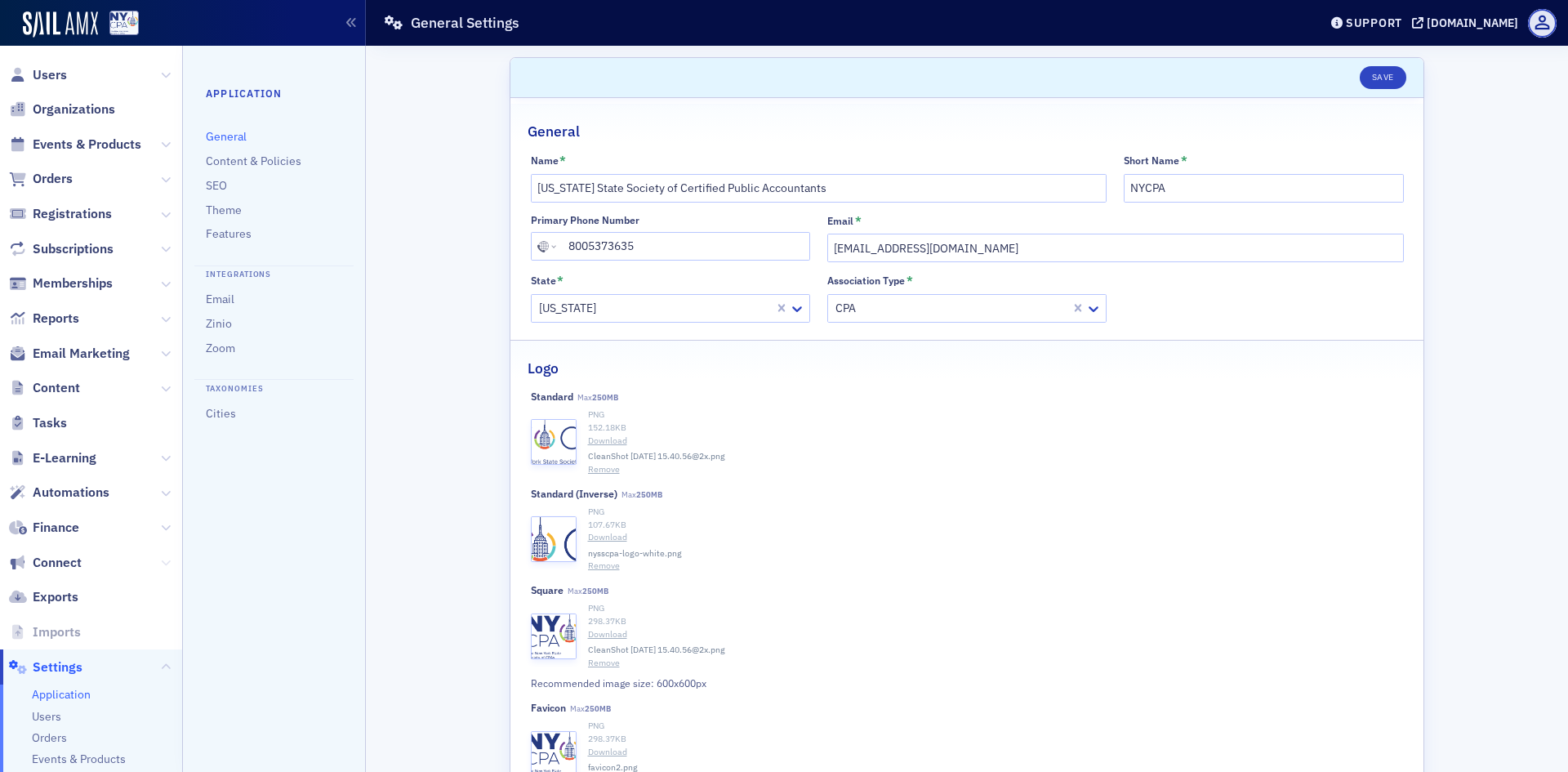
click at [161, 558] on icon at bounding box center [166, 562] width 10 height 10
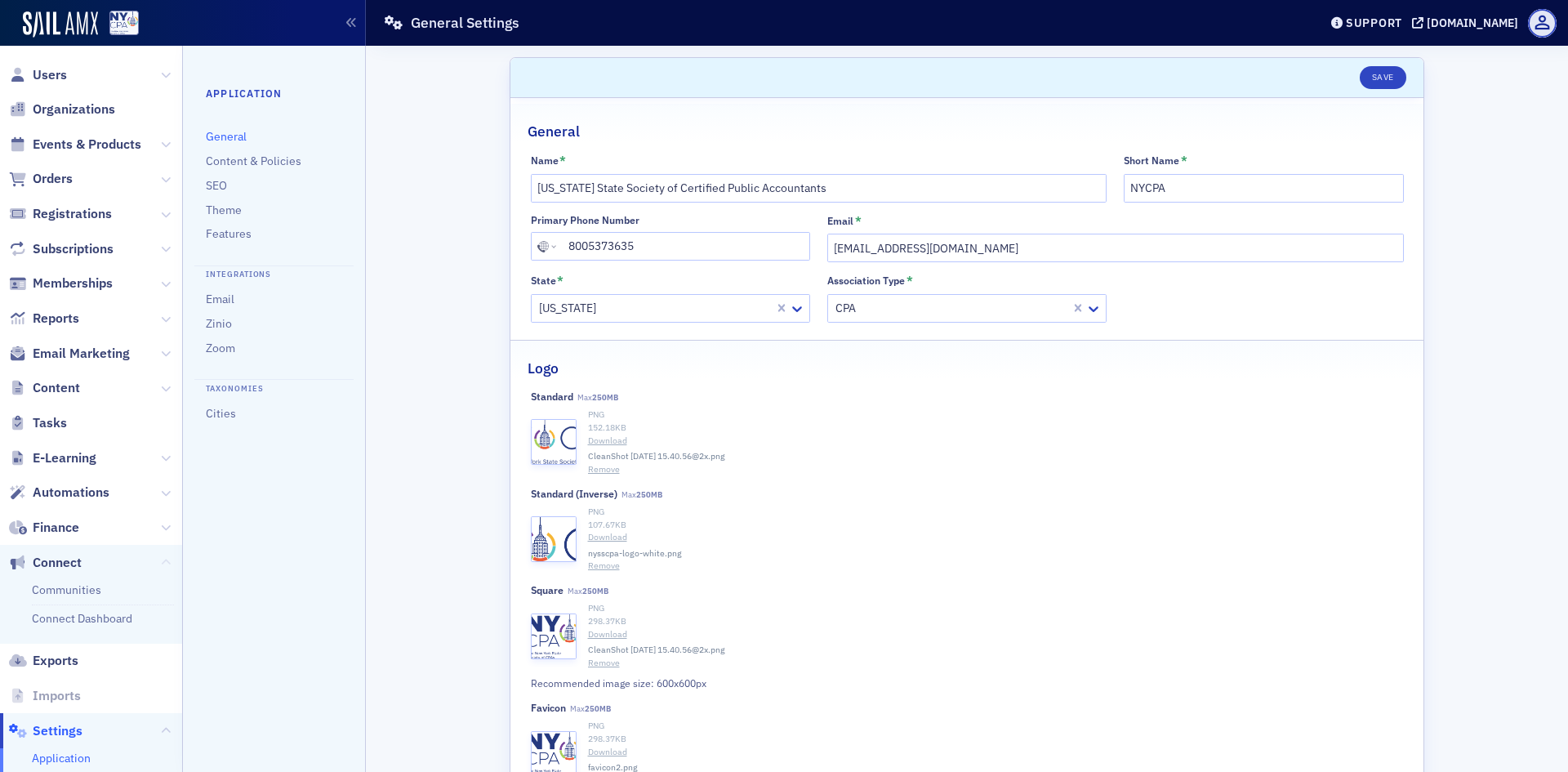
click at [161, 558] on icon at bounding box center [166, 562] width 10 height 10
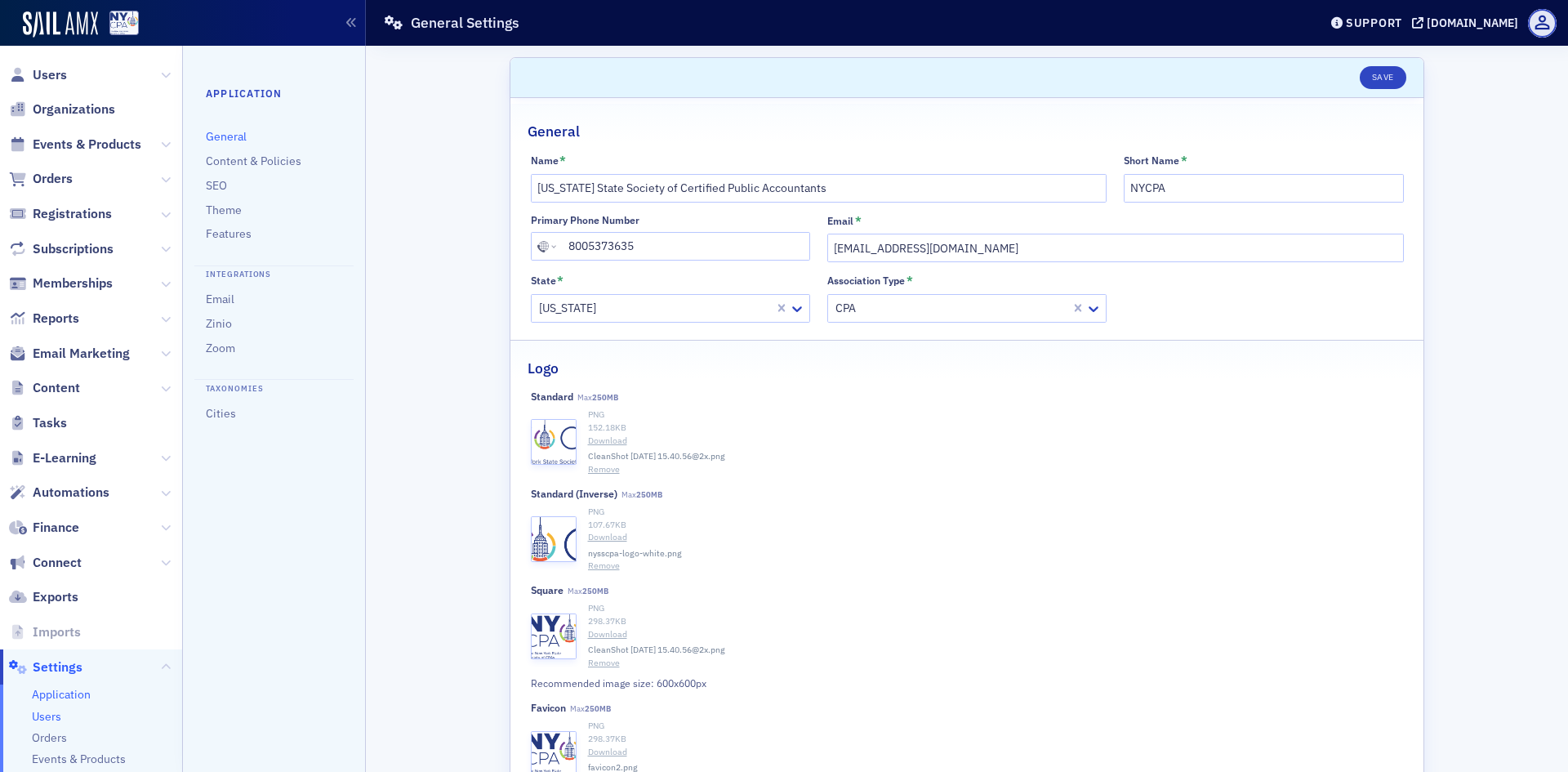
click at [51, 718] on span "Users" at bounding box center [47, 716] width 29 height 16
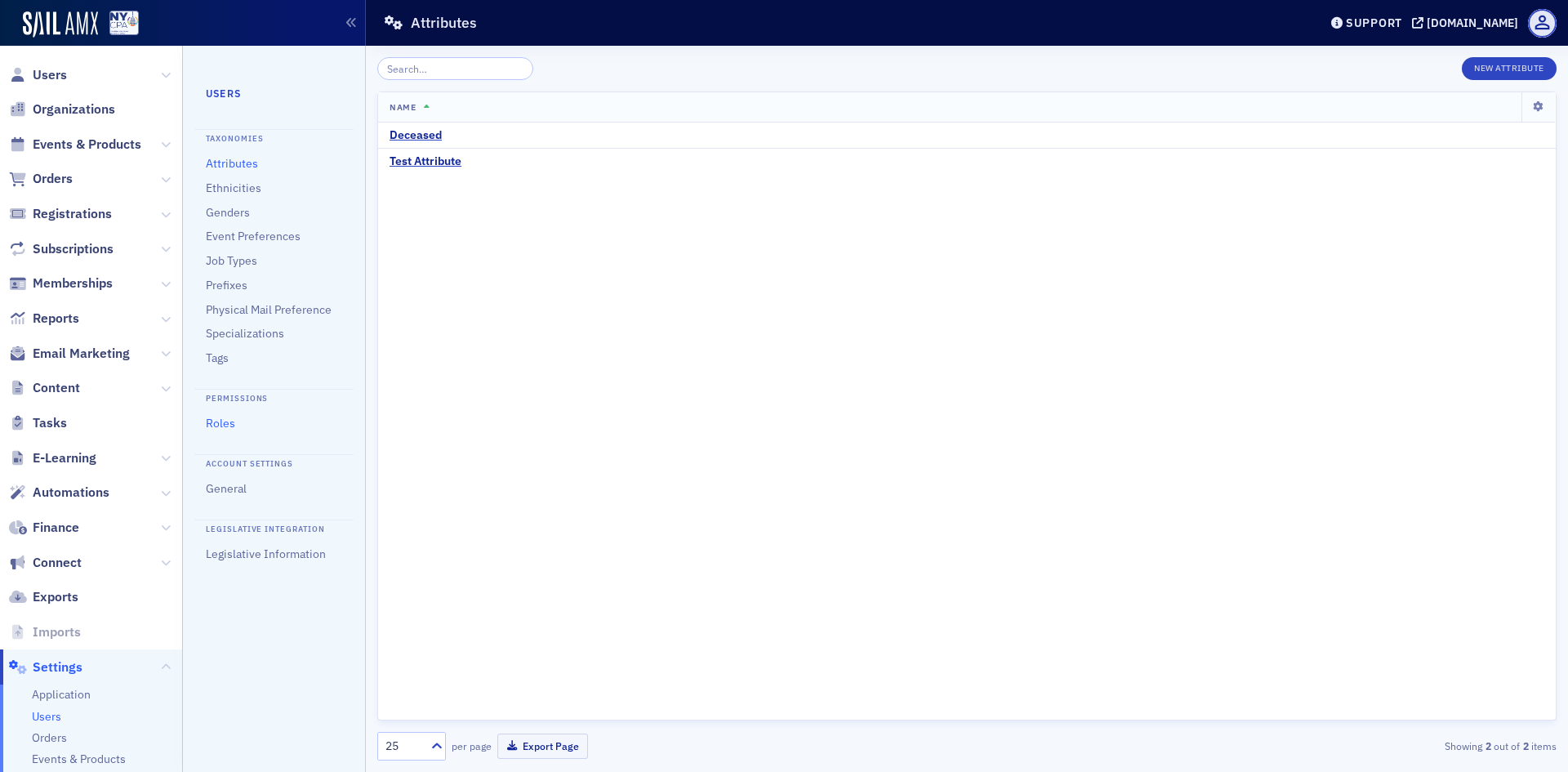
click at [223, 426] on link "Roles" at bounding box center [220, 423] width 29 height 15
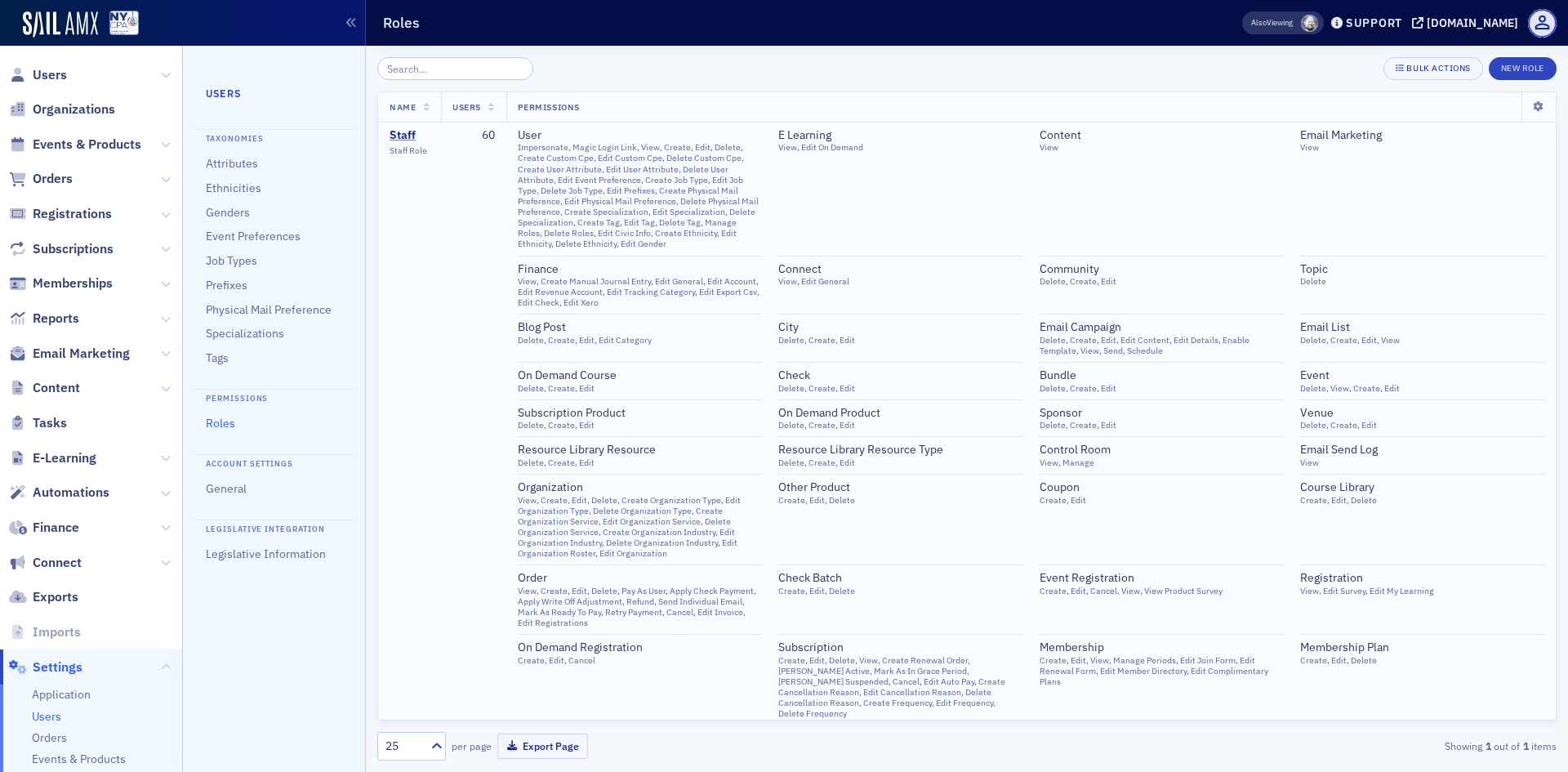
click at [402, 132] on div "Staff" at bounding box center [408, 136] width 38 height 15
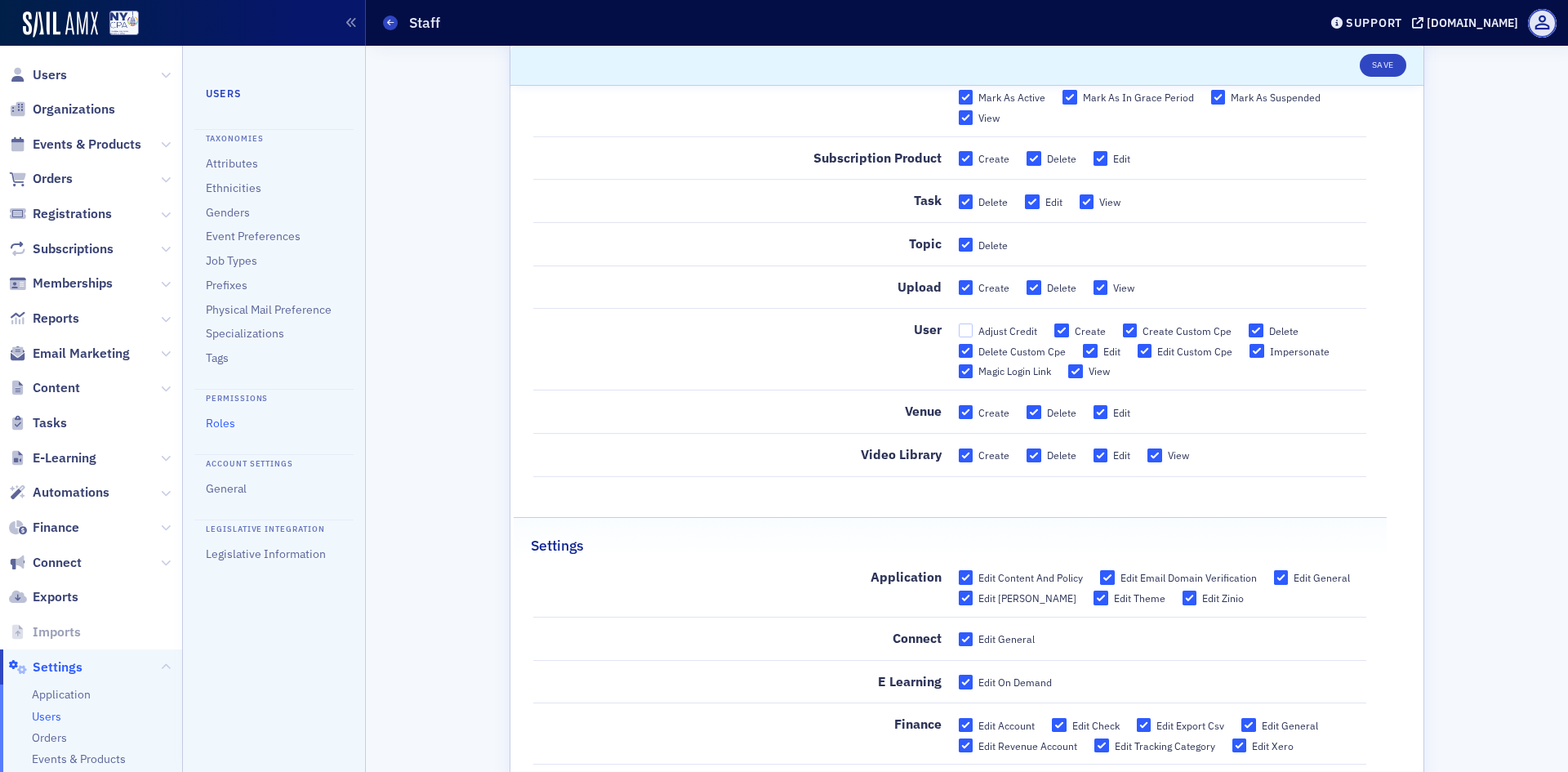
scroll to position [2607, 0]
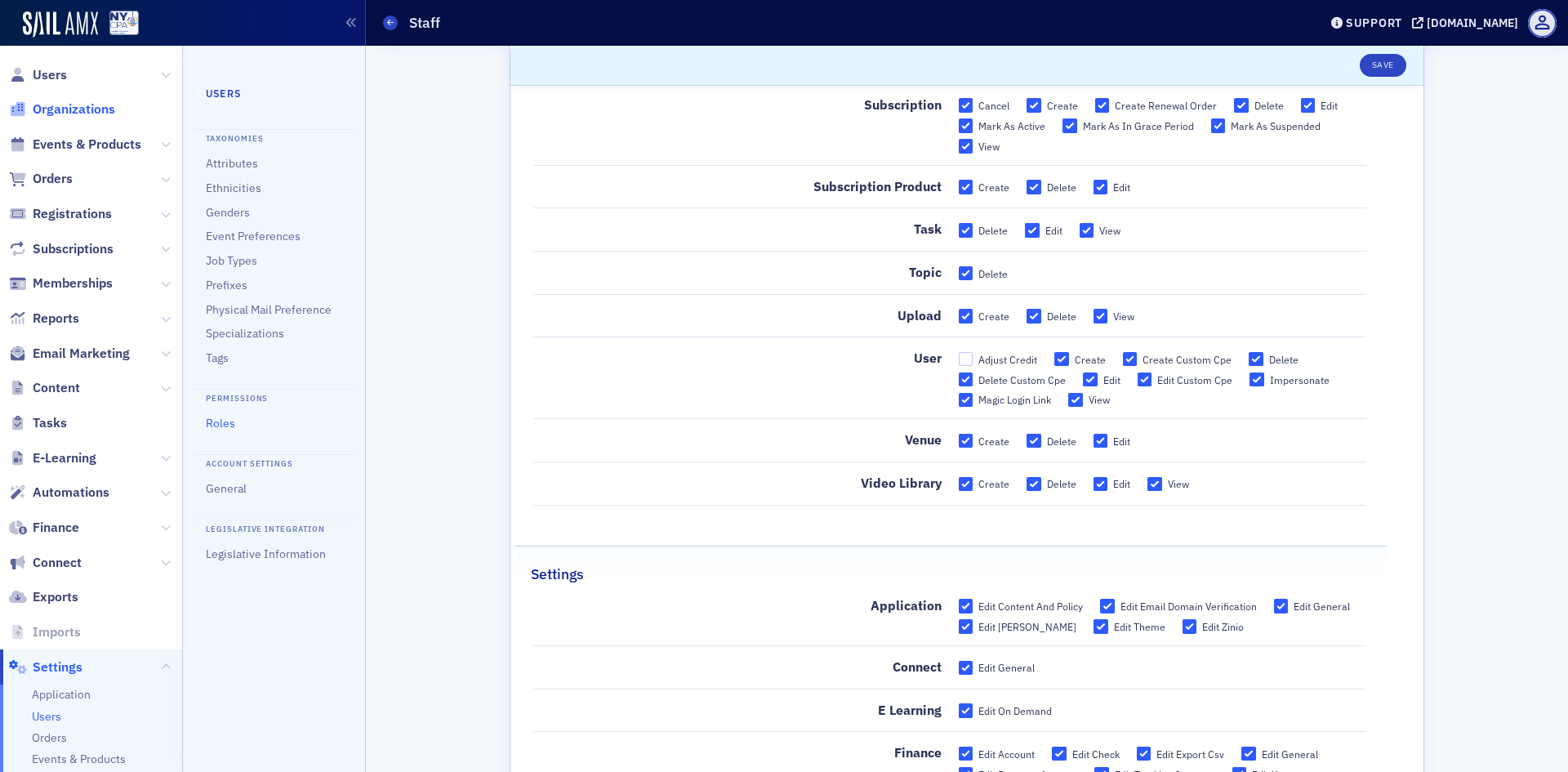
click at [92, 106] on span "Organizations" at bounding box center [74, 110] width 83 height 18
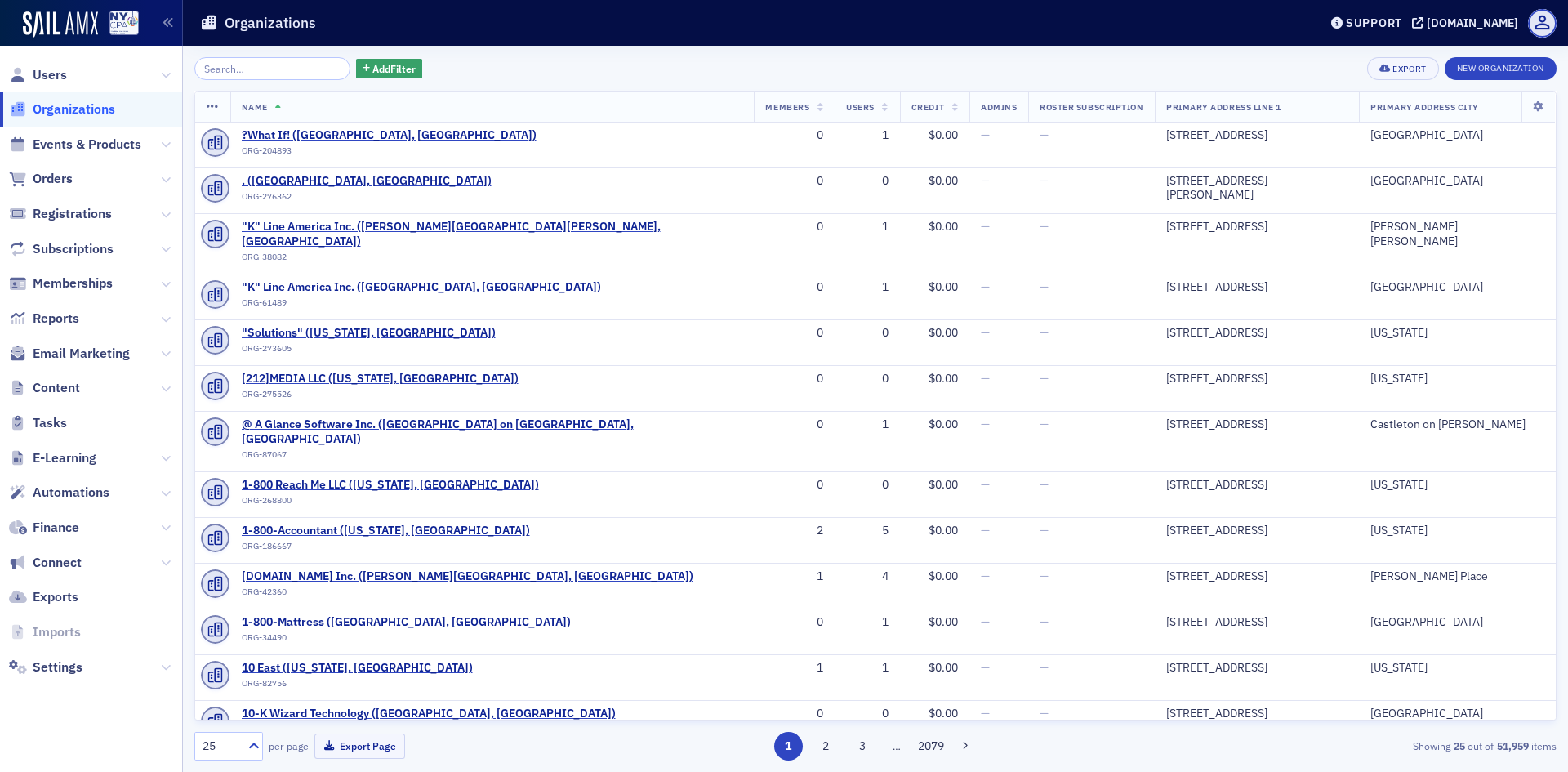
click at [283, 67] on input "search" at bounding box center [272, 69] width 156 height 23
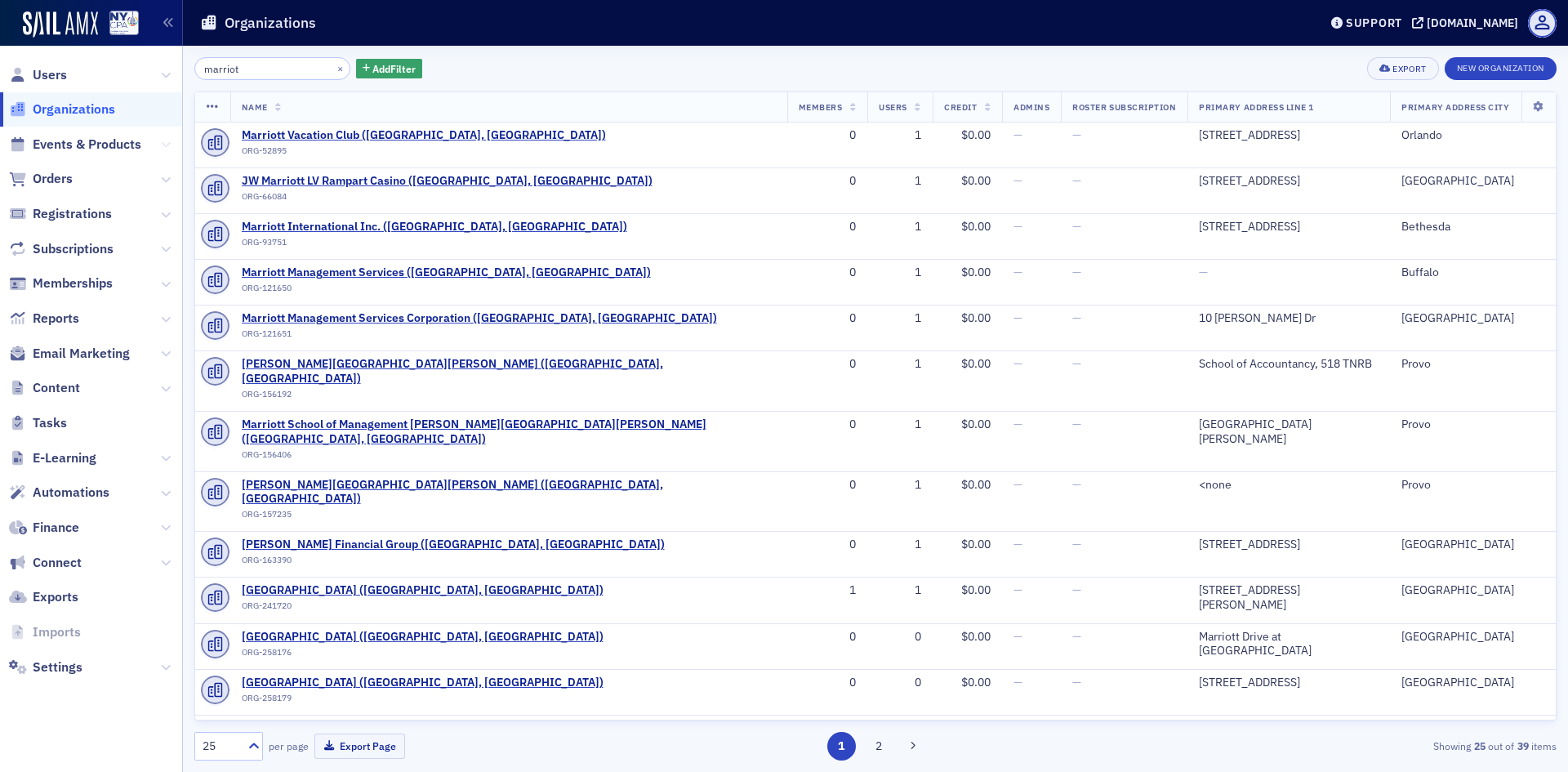
type input "marriot"
click at [162, 144] on icon at bounding box center [166, 145] width 10 height 10
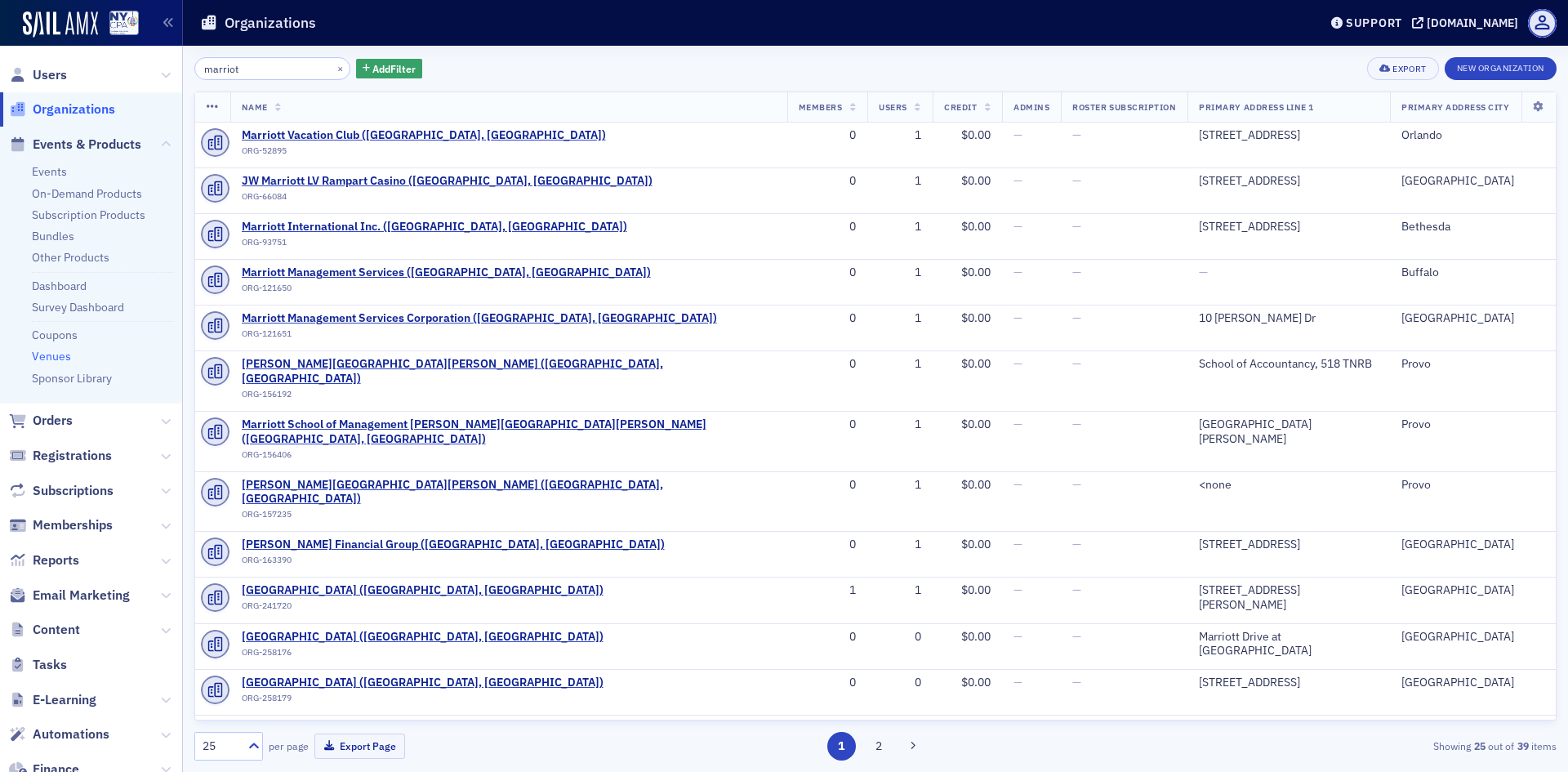
click at [52, 357] on link "Venues" at bounding box center [52, 356] width 39 height 15
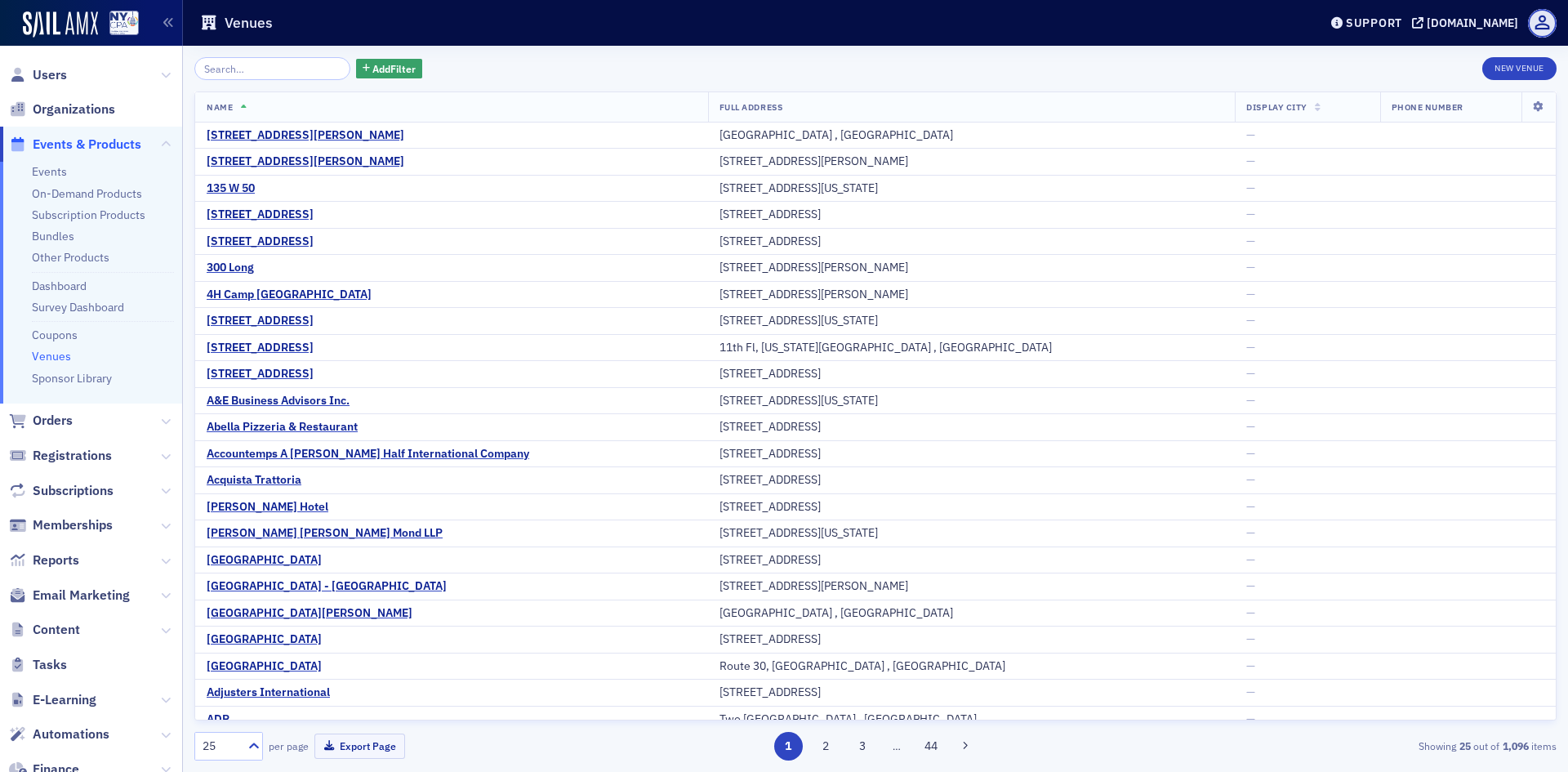
click at [296, 71] on input "search" at bounding box center [272, 69] width 156 height 23
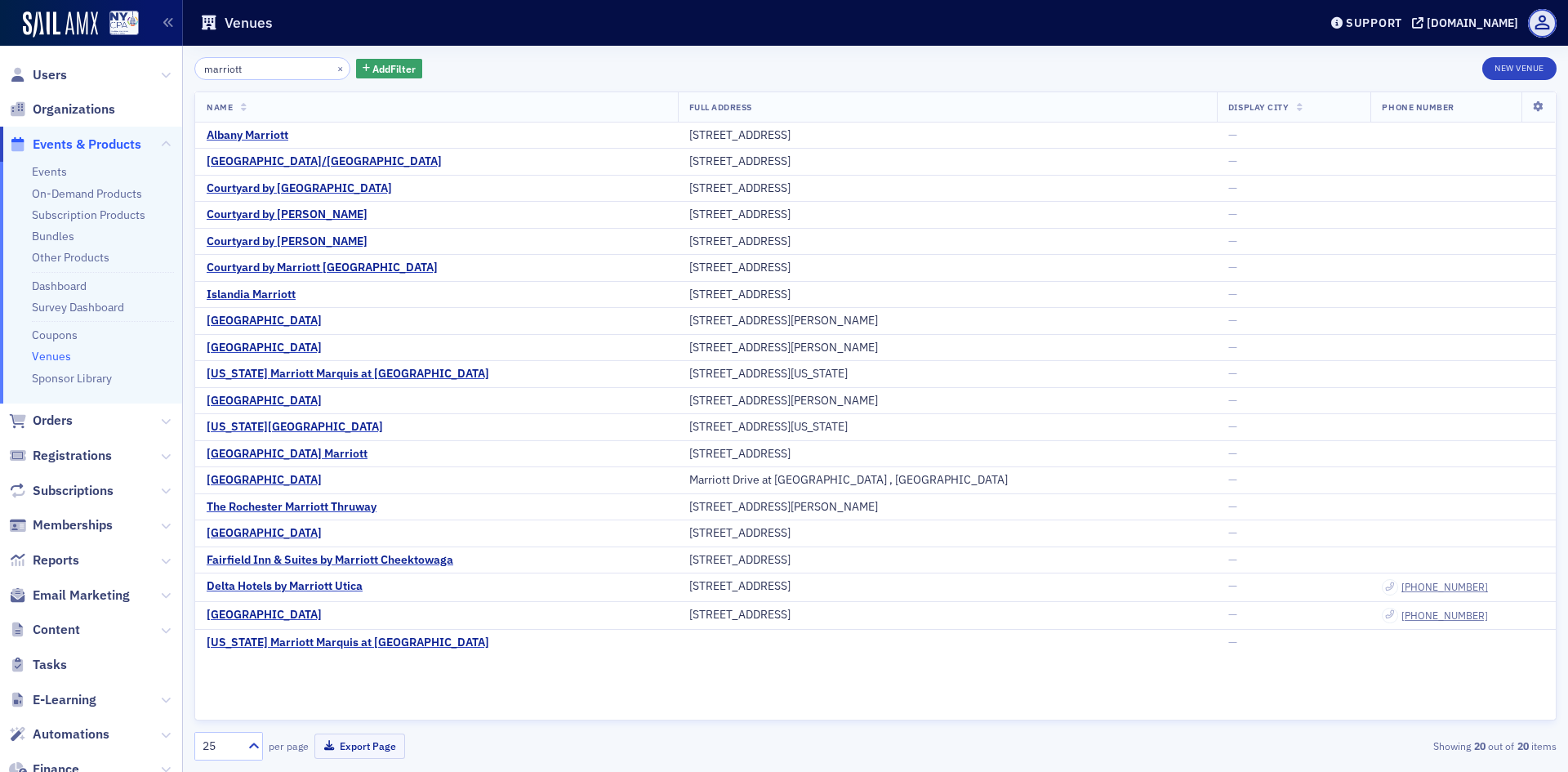
type input "marriott"
click at [333, 69] on button "×" at bounding box center [340, 68] width 15 height 15
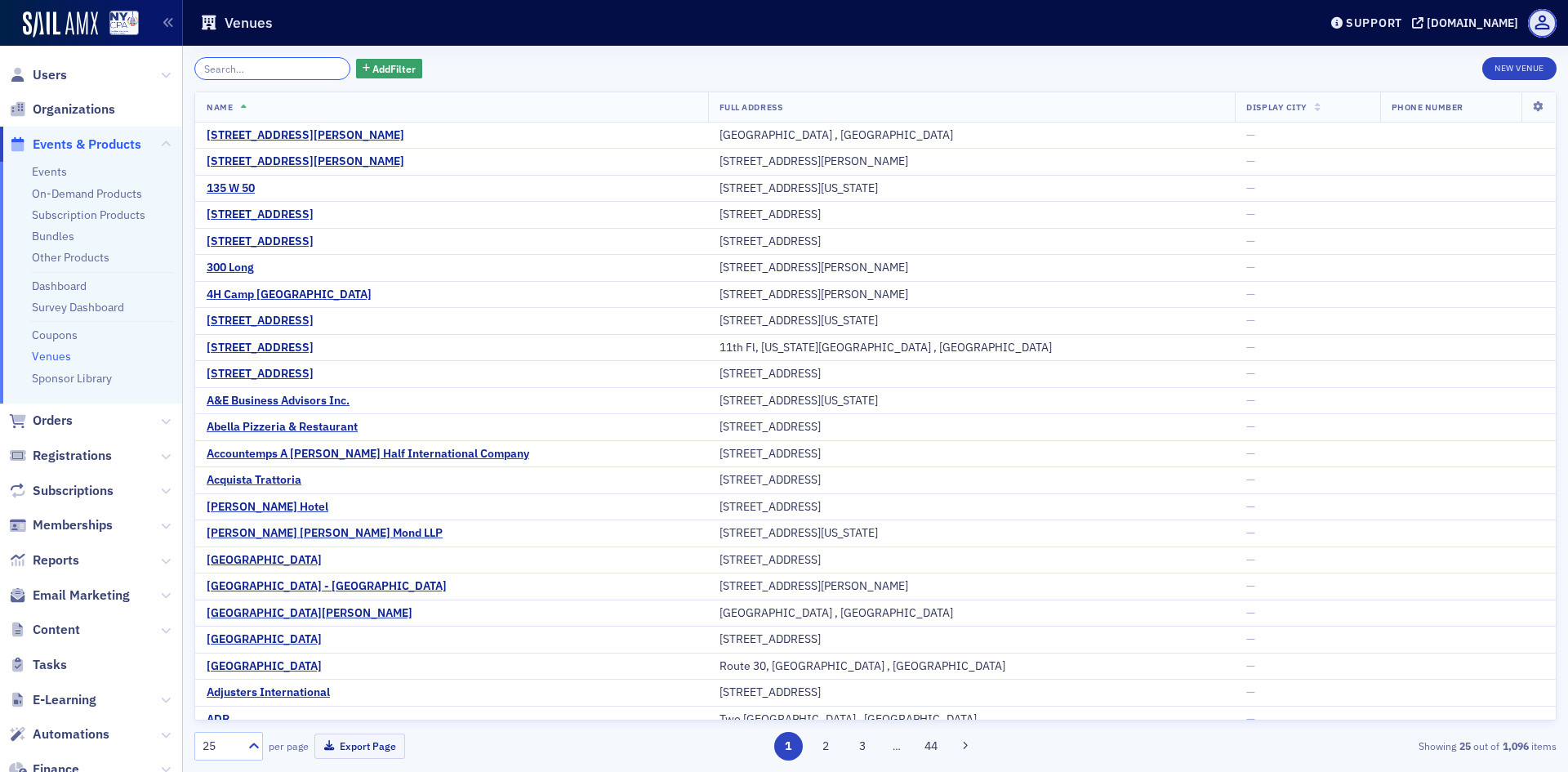
drag, startPoint x: 266, startPoint y: 63, endPoint x: 263, endPoint y: 93, distance: 30.1
click at [263, 93] on div "Add Filter New Venue Name Full Address Display City Phone Number [STREET_ADDRES…" at bounding box center [875, 409] width 1362 height 703
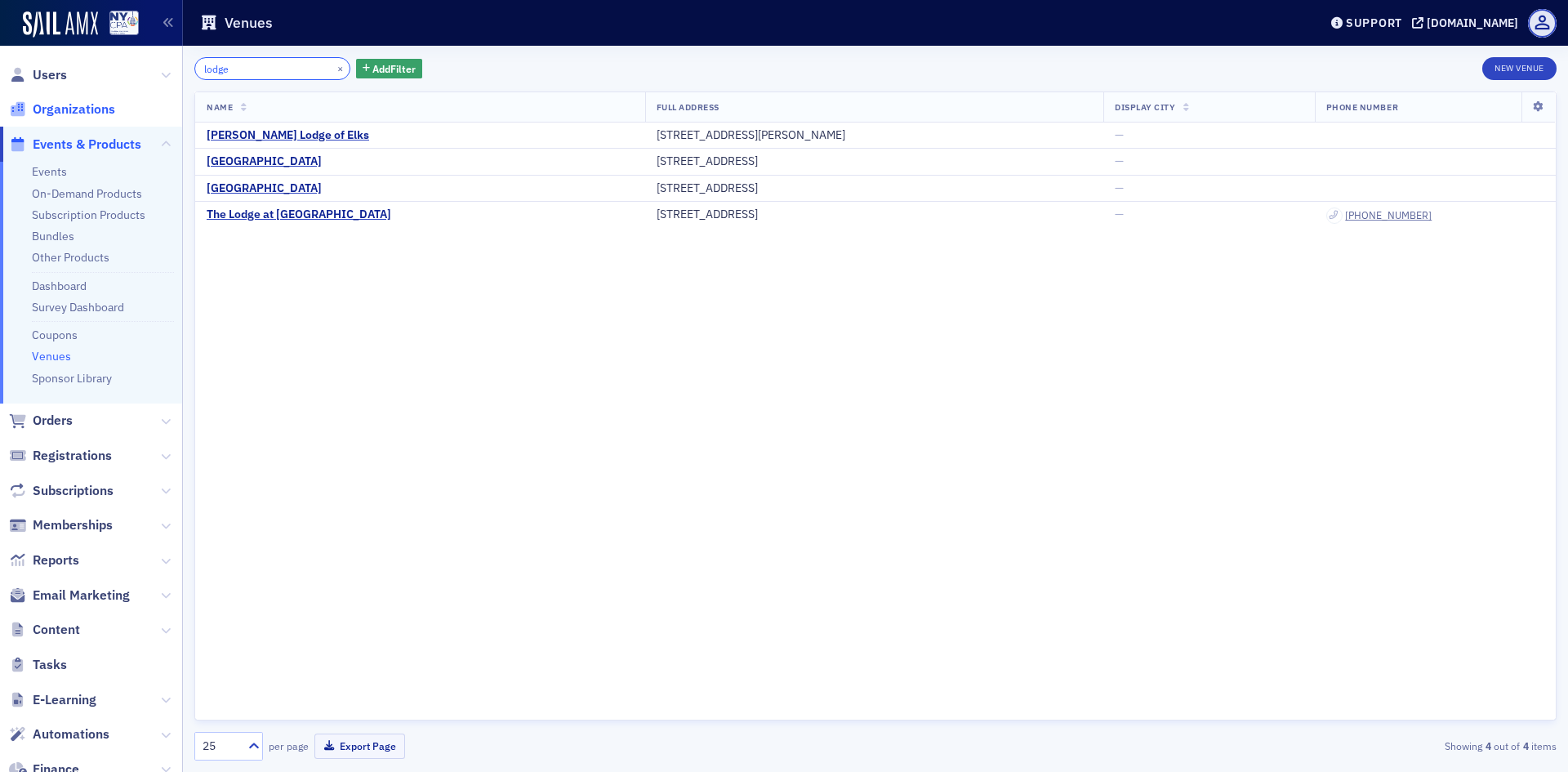
type input "lodge"
click at [88, 111] on span "Organizations" at bounding box center [74, 110] width 83 height 18
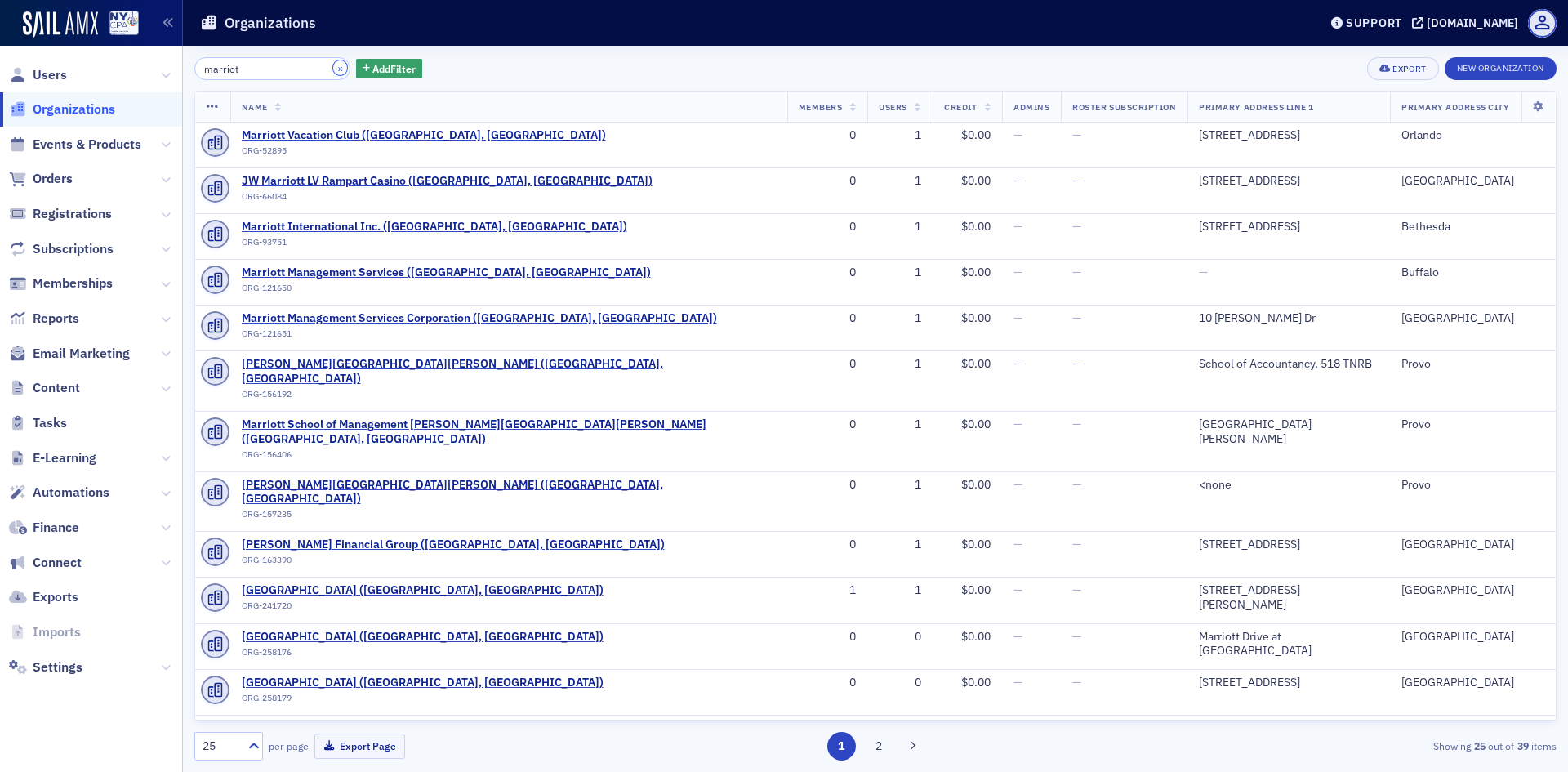
click at [333, 65] on button "×" at bounding box center [340, 68] width 15 height 15
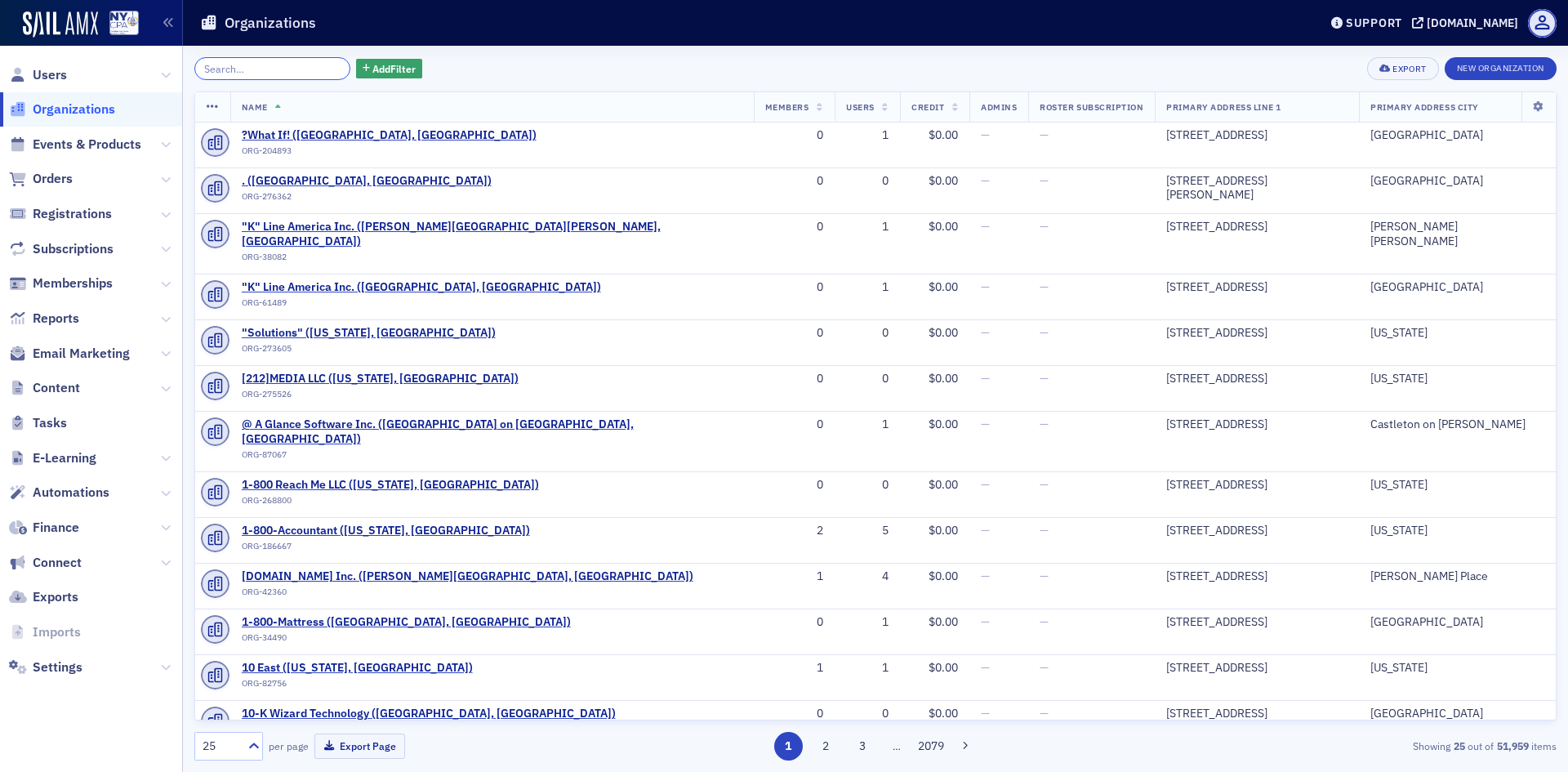
click at [239, 68] on input "search" at bounding box center [272, 69] width 156 height 23
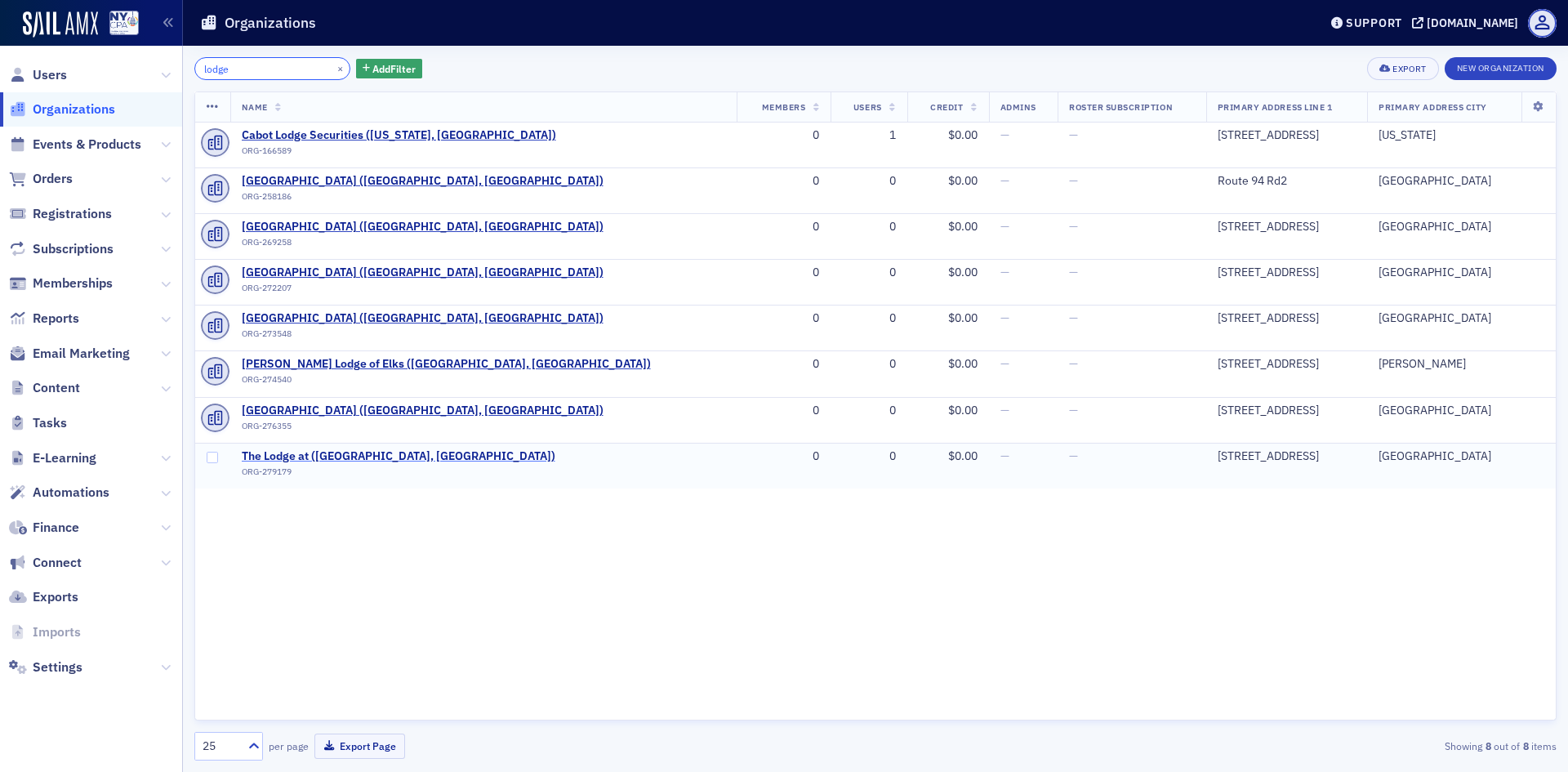
type input "lodge"
click at [356, 453] on span "The Lodge at ([GEOGRAPHIC_DATA], [GEOGRAPHIC_DATA])" at bounding box center [398, 457] width 313 height 15
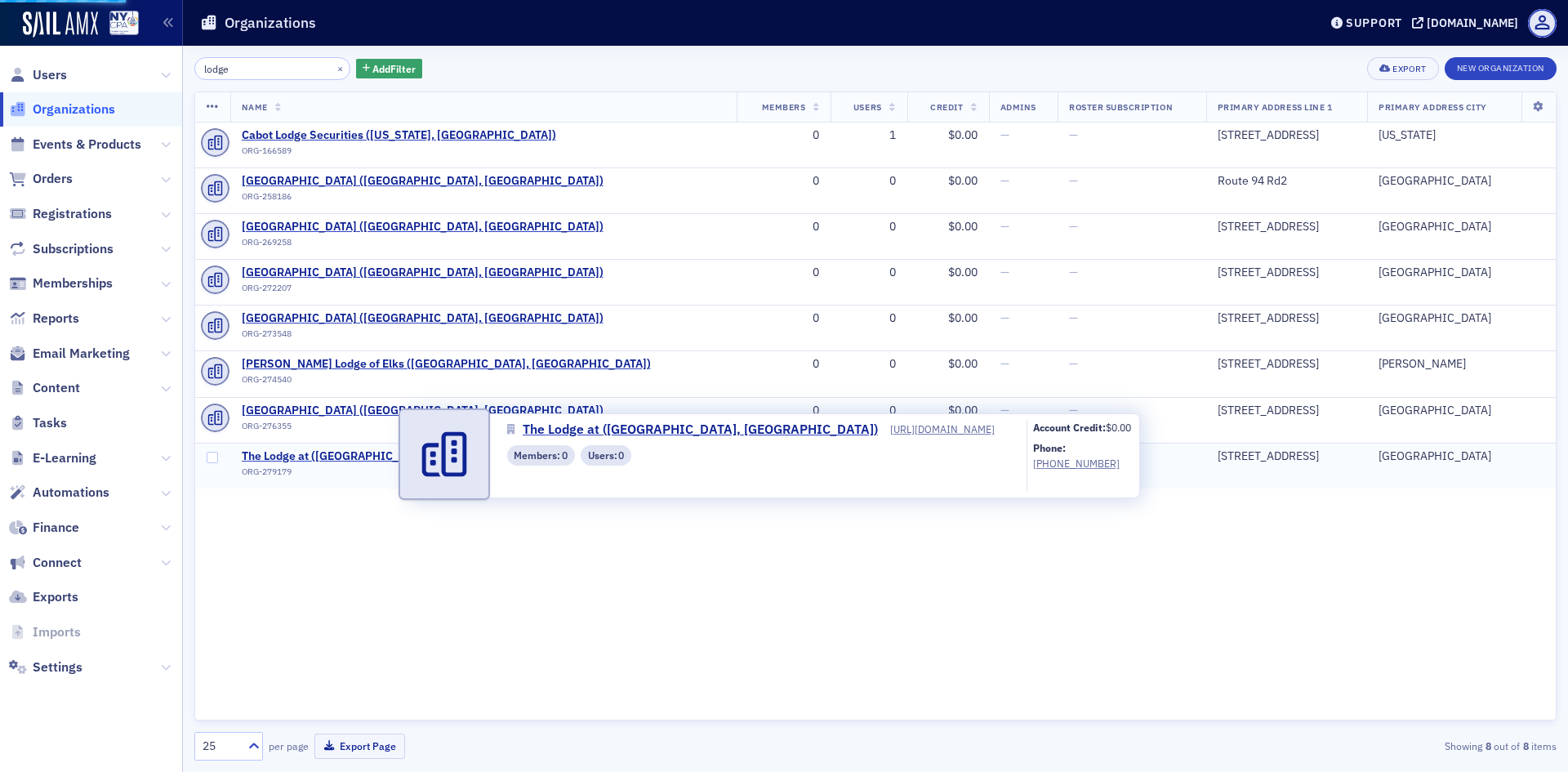
select select "US"
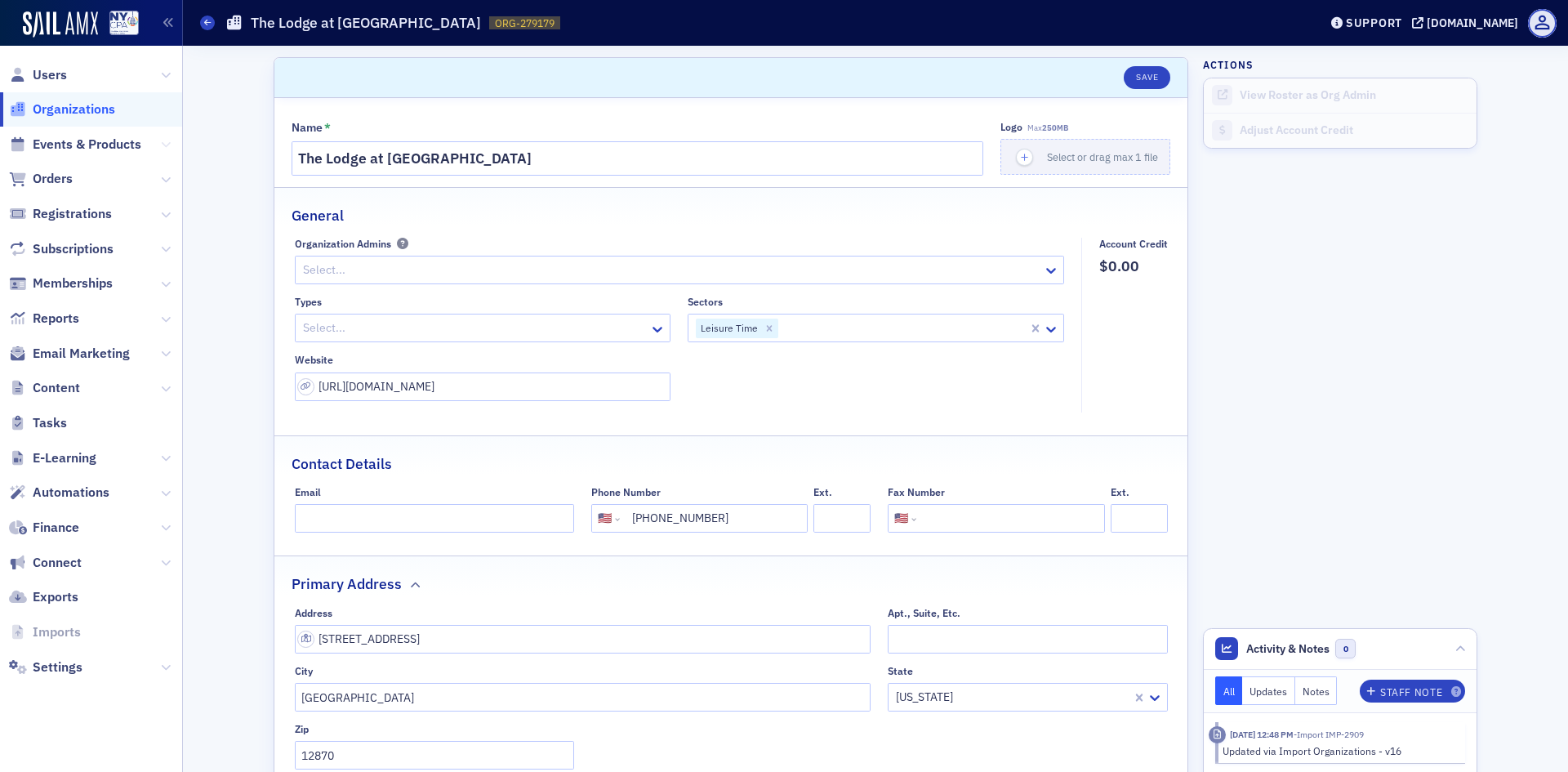
click at [169, 143] on icon at bounding box center [166, 145] width 10 height 10
click at [169, 143] on span "Events & Products" at bounding box center [91, 144] width 182 height 35
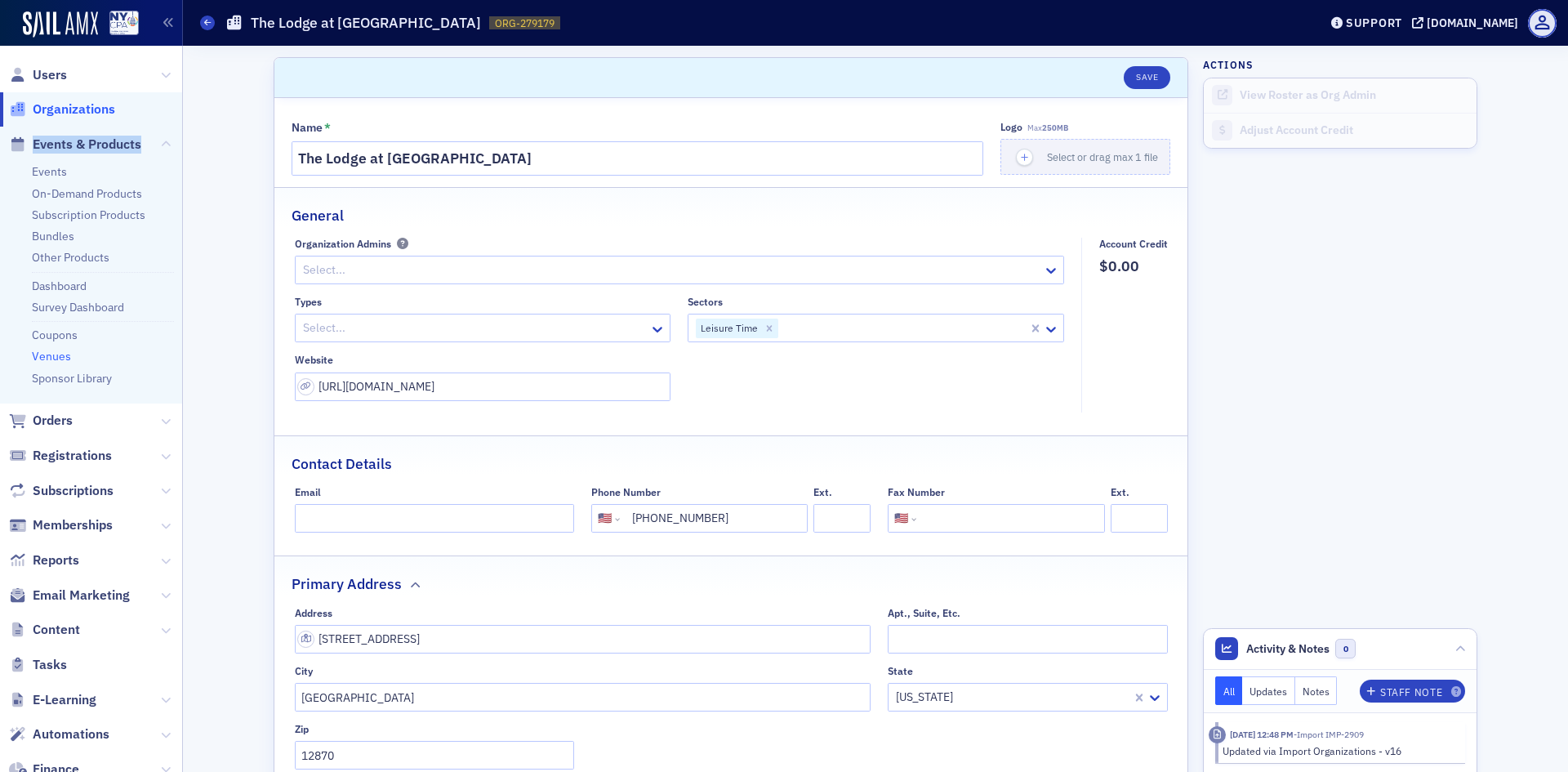
click at [56, 350] on link "Venues" at bounding box center [52, 356] width 39 height 15
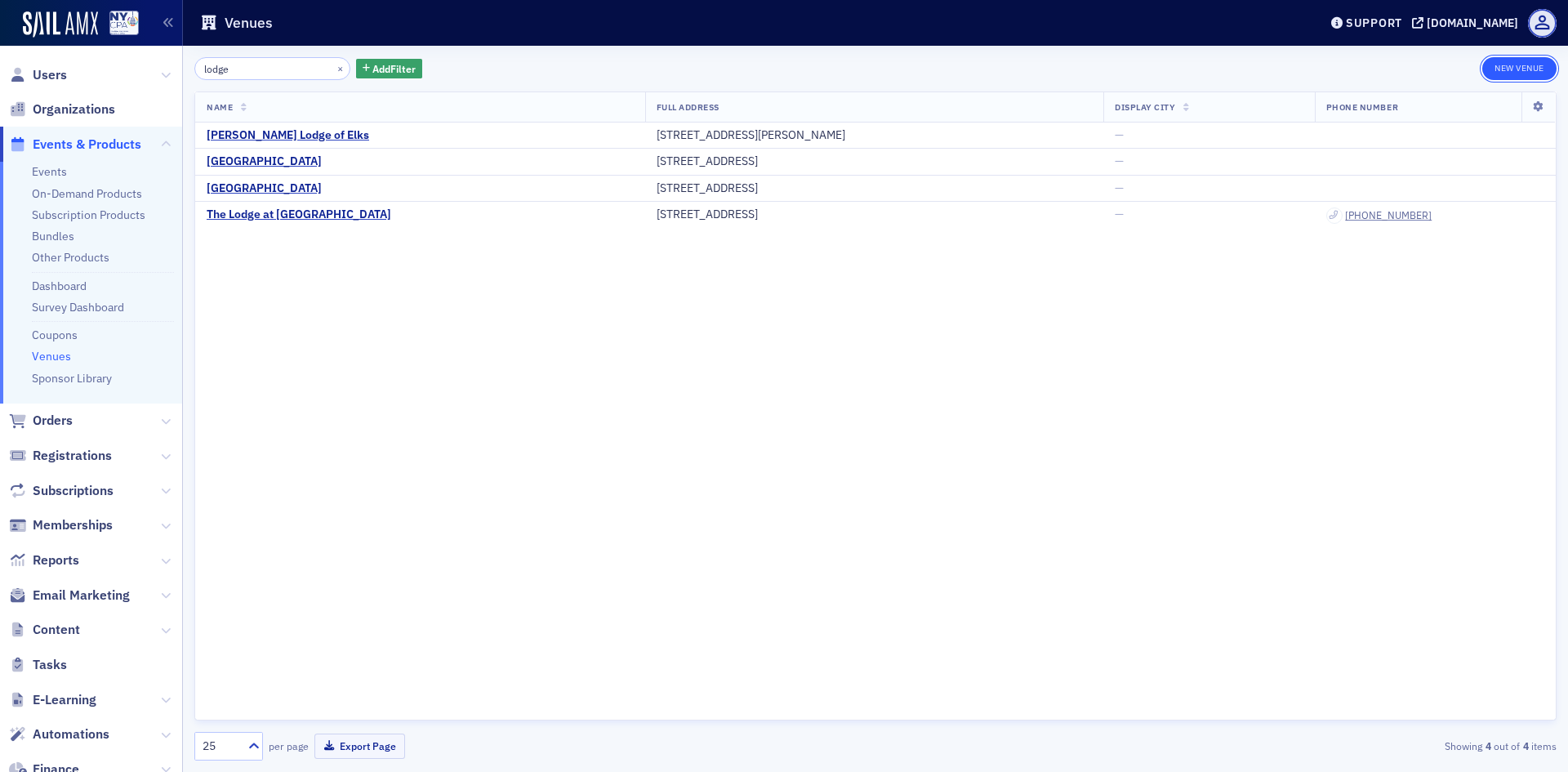
click at [1512, 63] on button "New Venue" at bounding box center [1519, 69] width 74 height 23
select select "US"
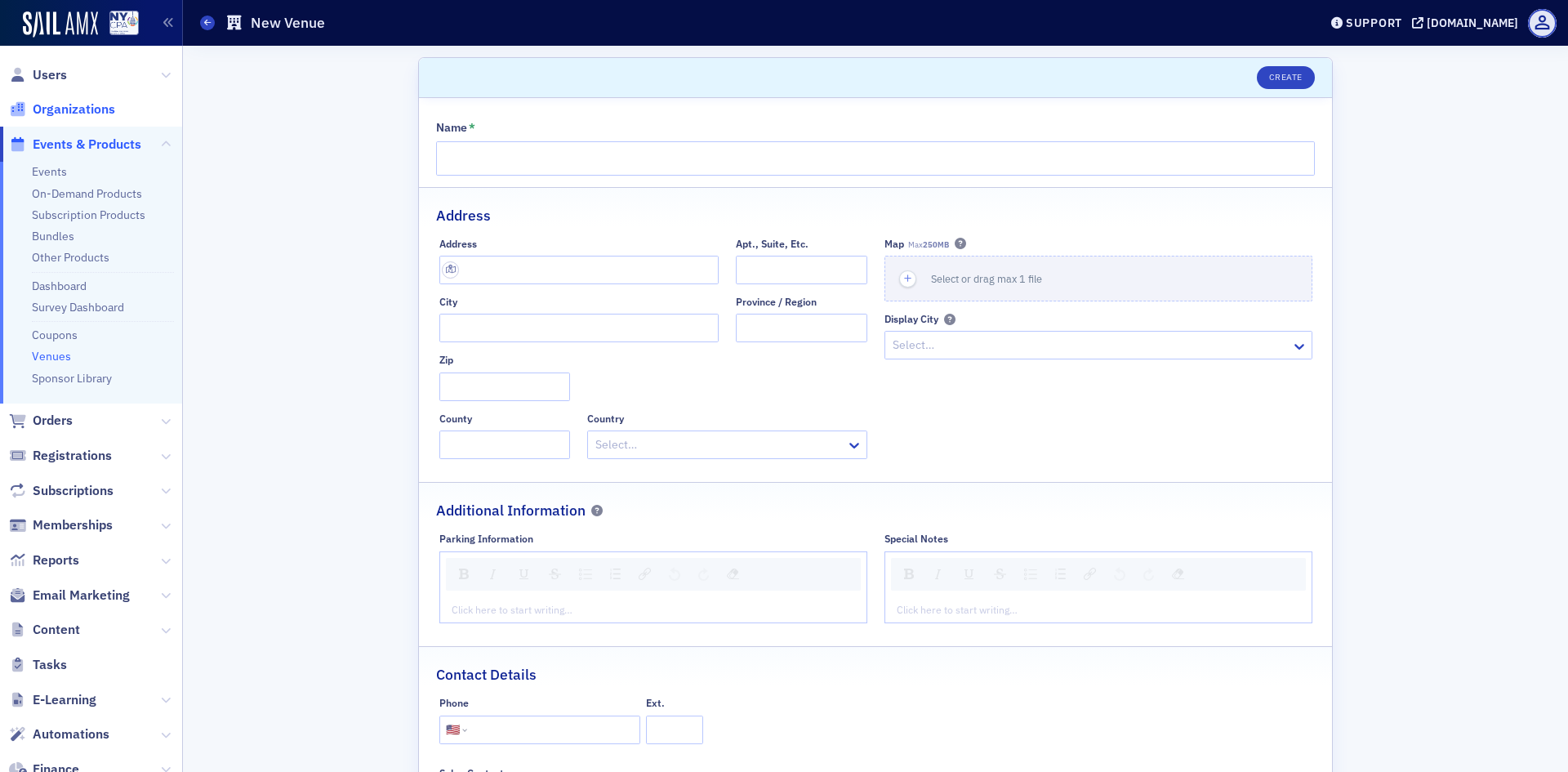
click at [91, 108] on span "Organizations" at bounding box center [74, 110] width 83 height 18
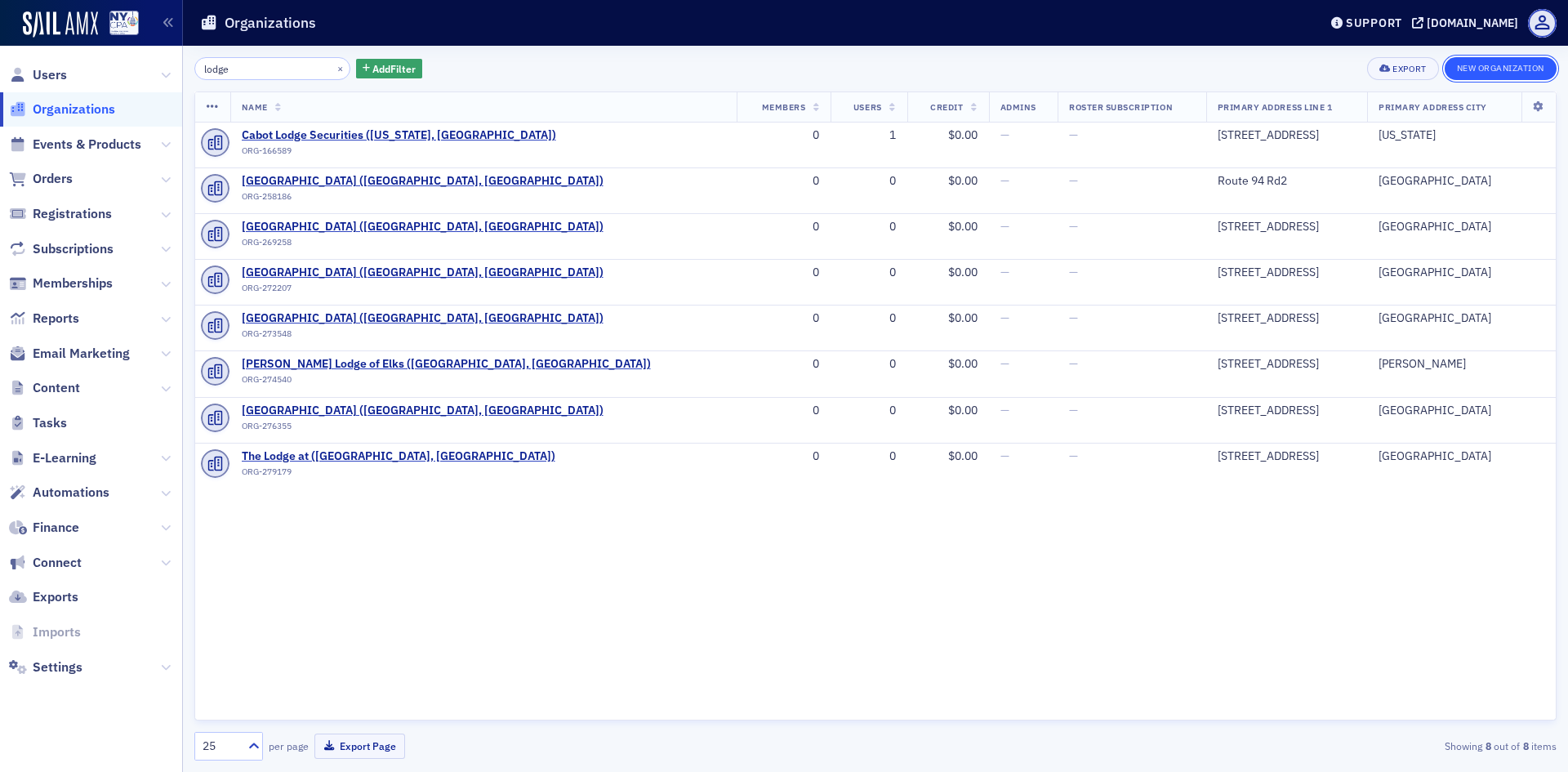
click at [1456, 68] on button "New Organization" at bounding box center [1500, 69] width 112 height 23
select select "US"
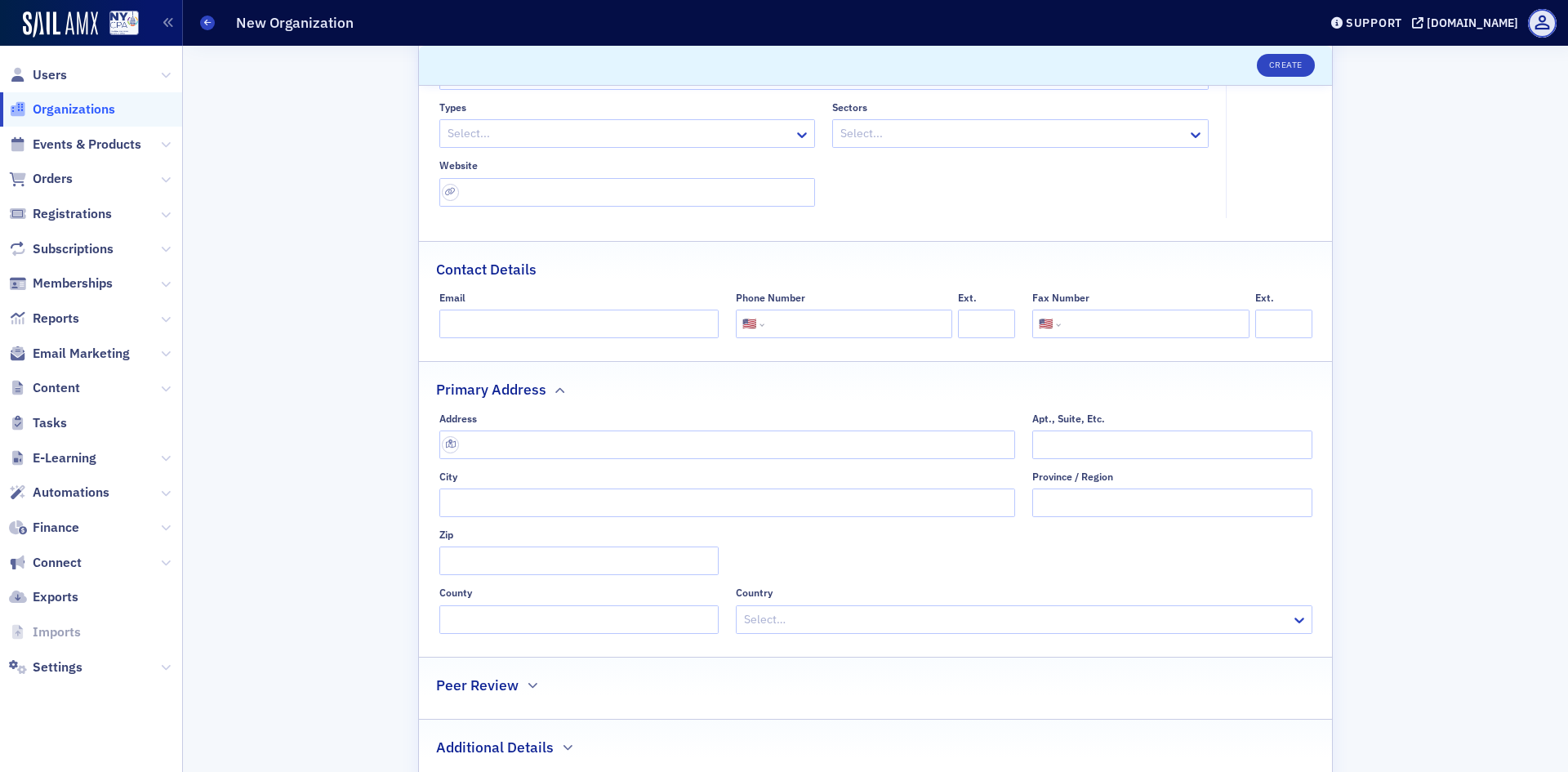
scroll to position [238, 0]
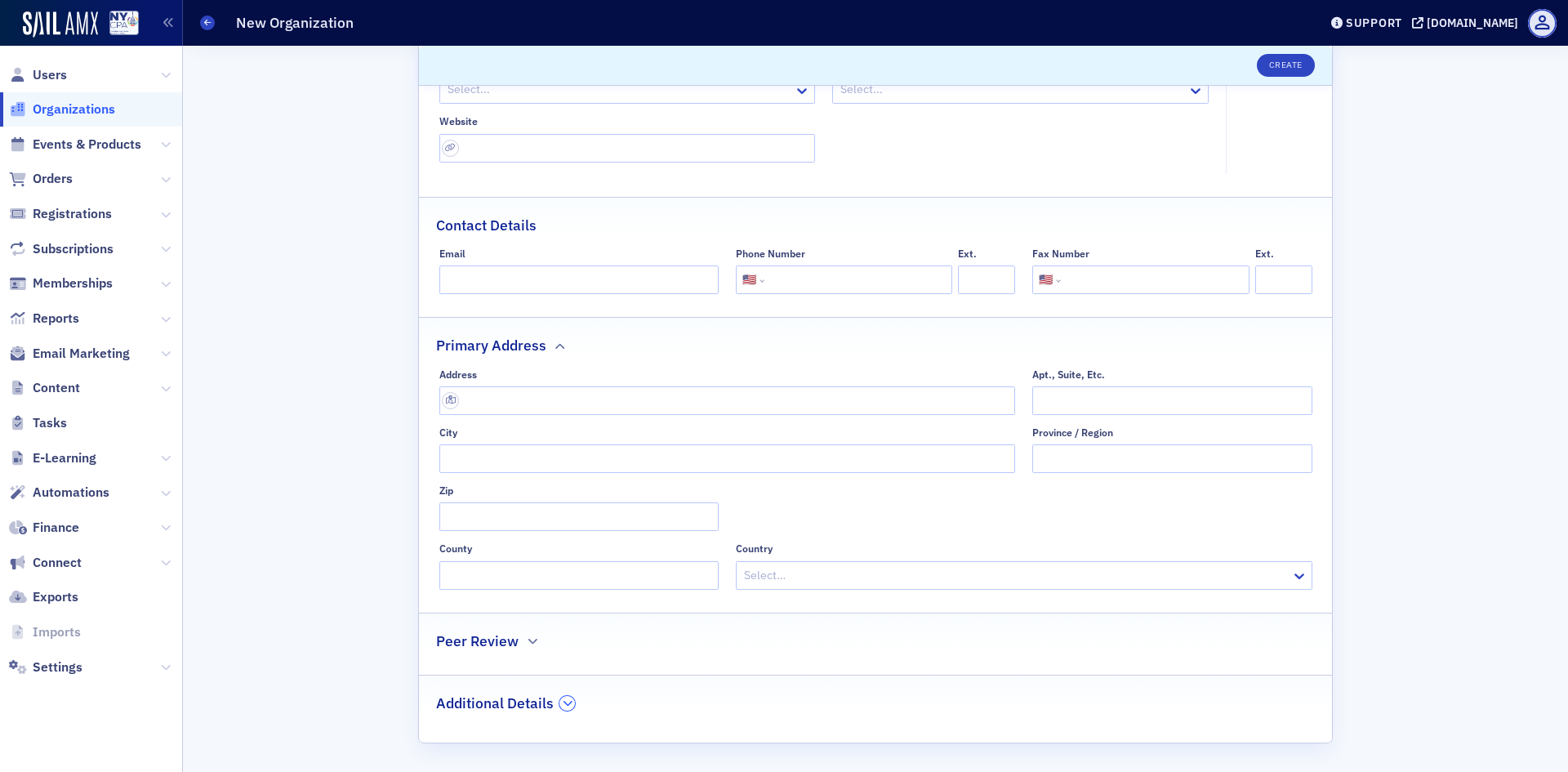
click at [559, 702] on button "button" at bounding box center [566, 703] width 16 height 15
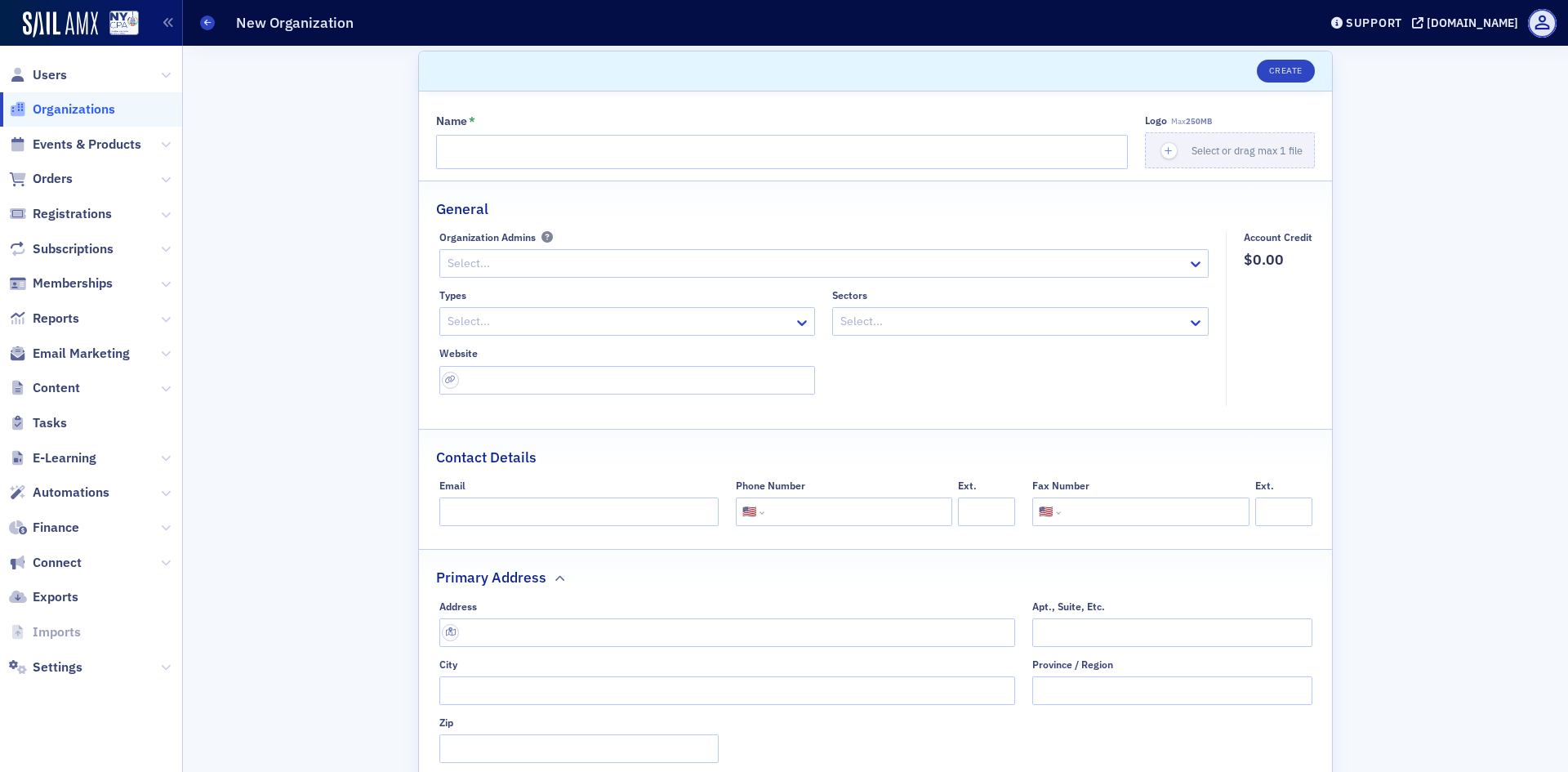
scroll to position [0, 0]
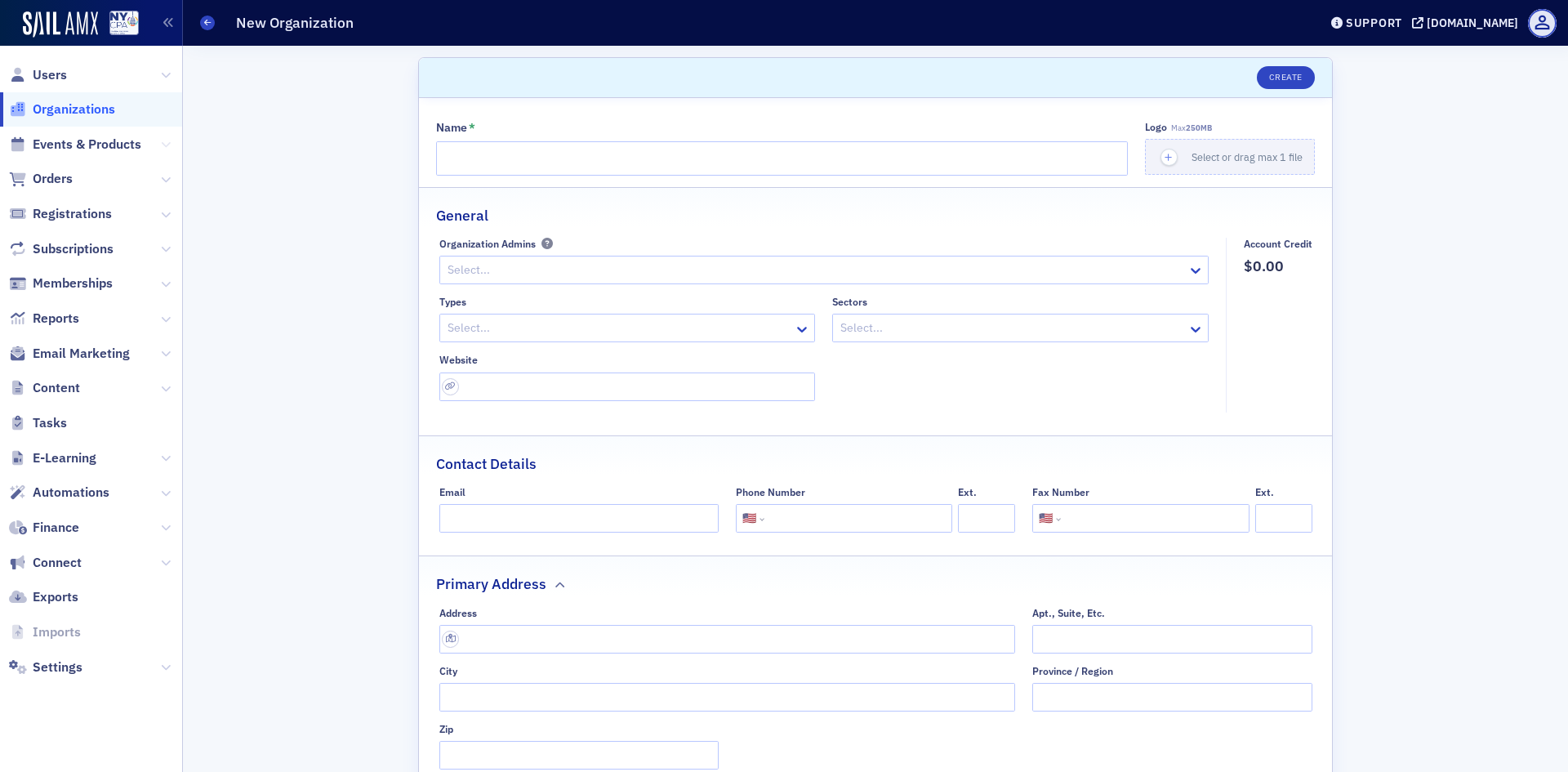
click at [167, 144] on icon at bounding box center [166, 145] width 10 height 10
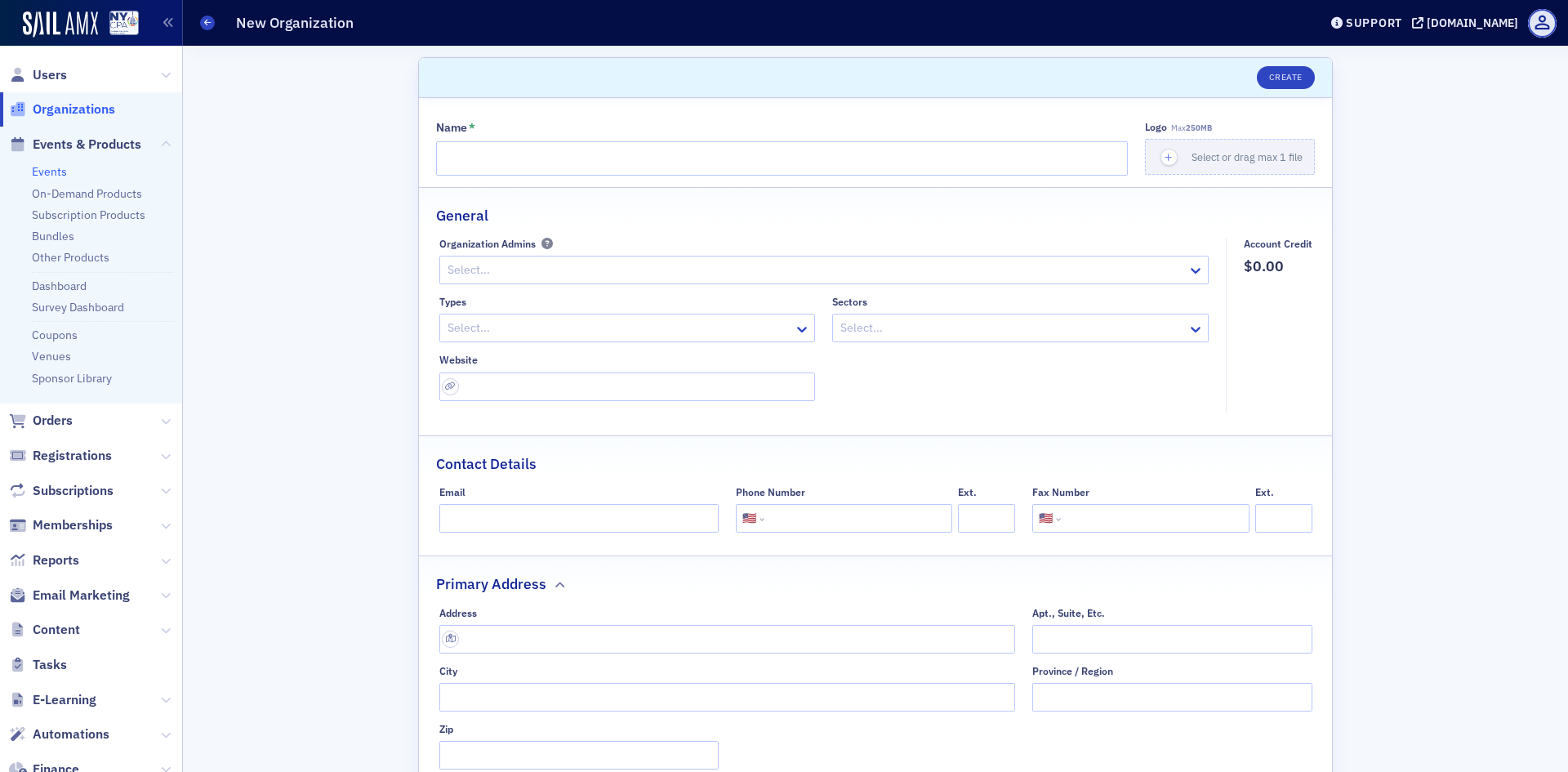
click at [47, 175] on link "Events" at bounding box center [49, 172] width 35 height 15
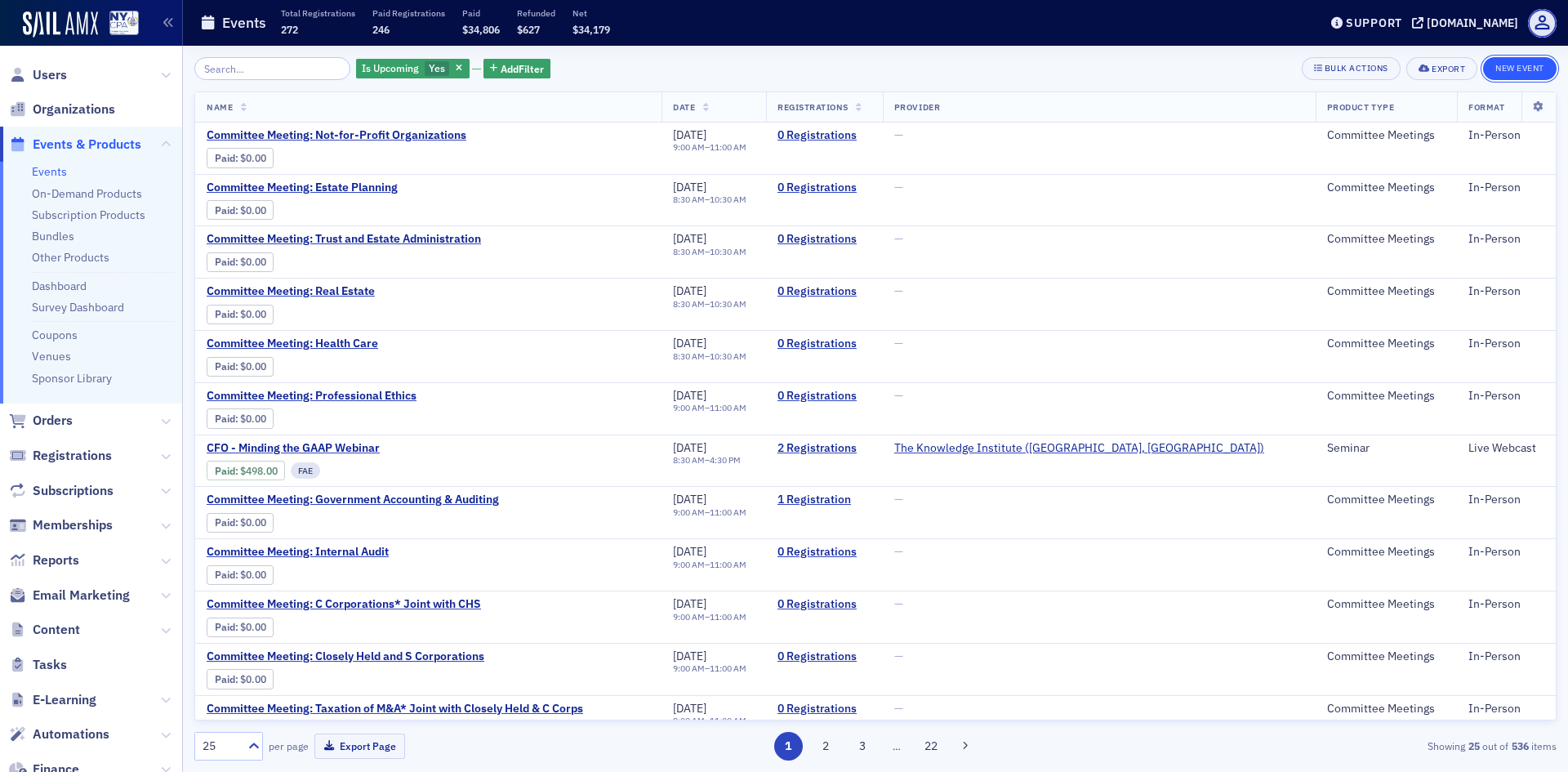
click at [1498, 70] on button "New Event" at bounding box center [1520, 69] width 74 height 23
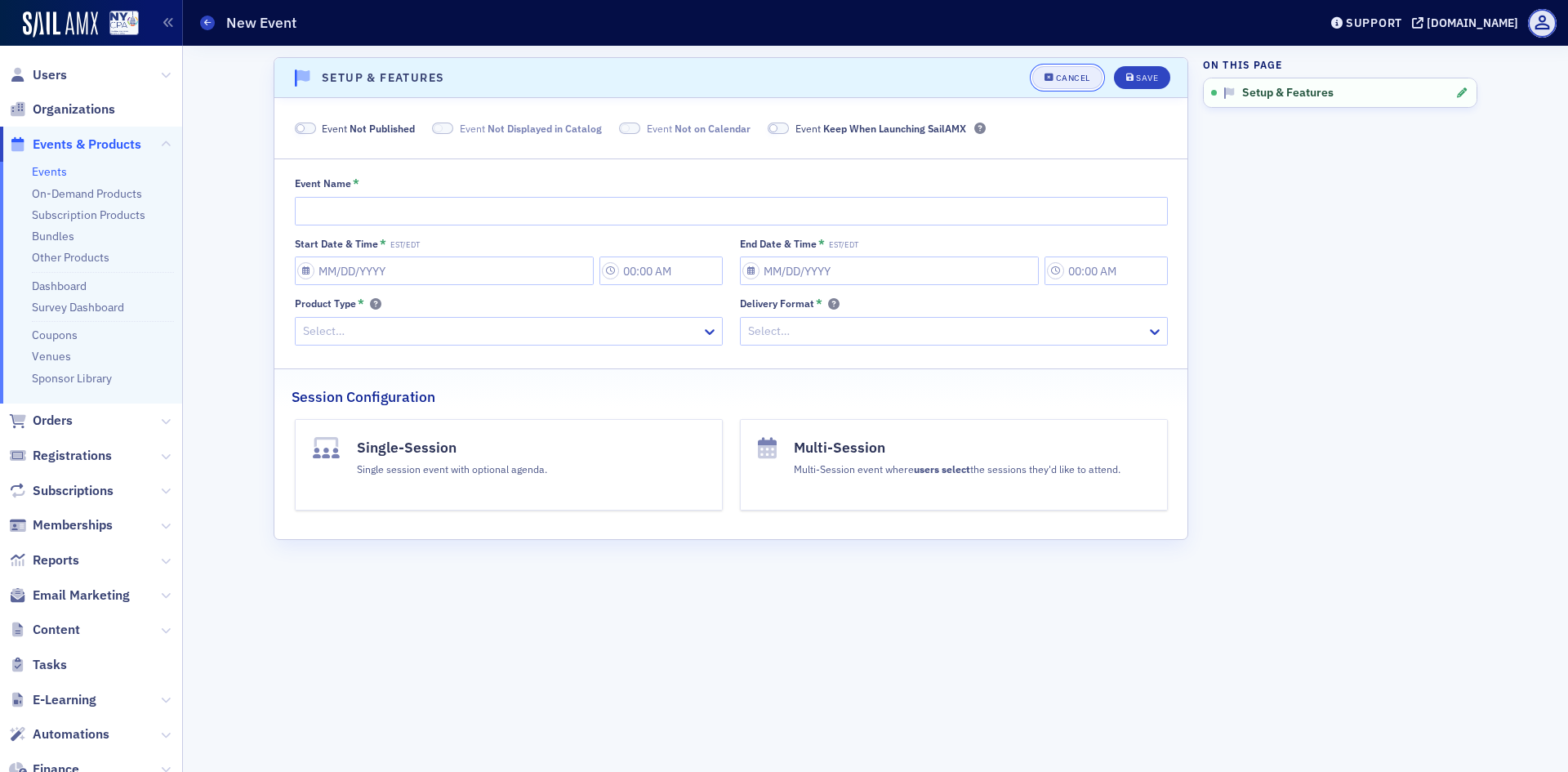
click at [1066, 70] on button "Cancel" at bounding box center [1067, 78] width 70 height 23
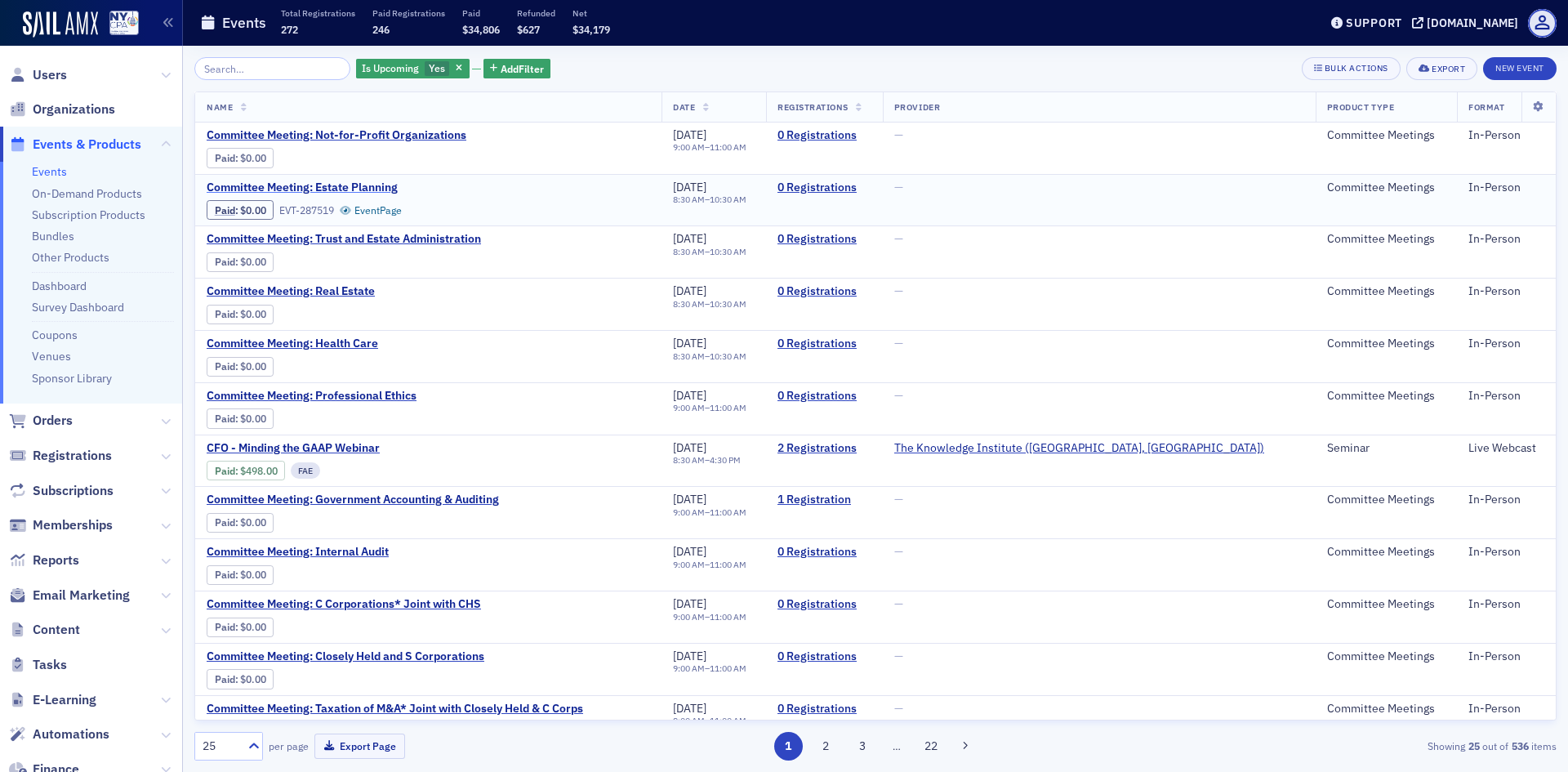
click at [380, 186] on span "Committee Meeting: Estate Planning" at bounding box center [343, 188] width 274 height 15
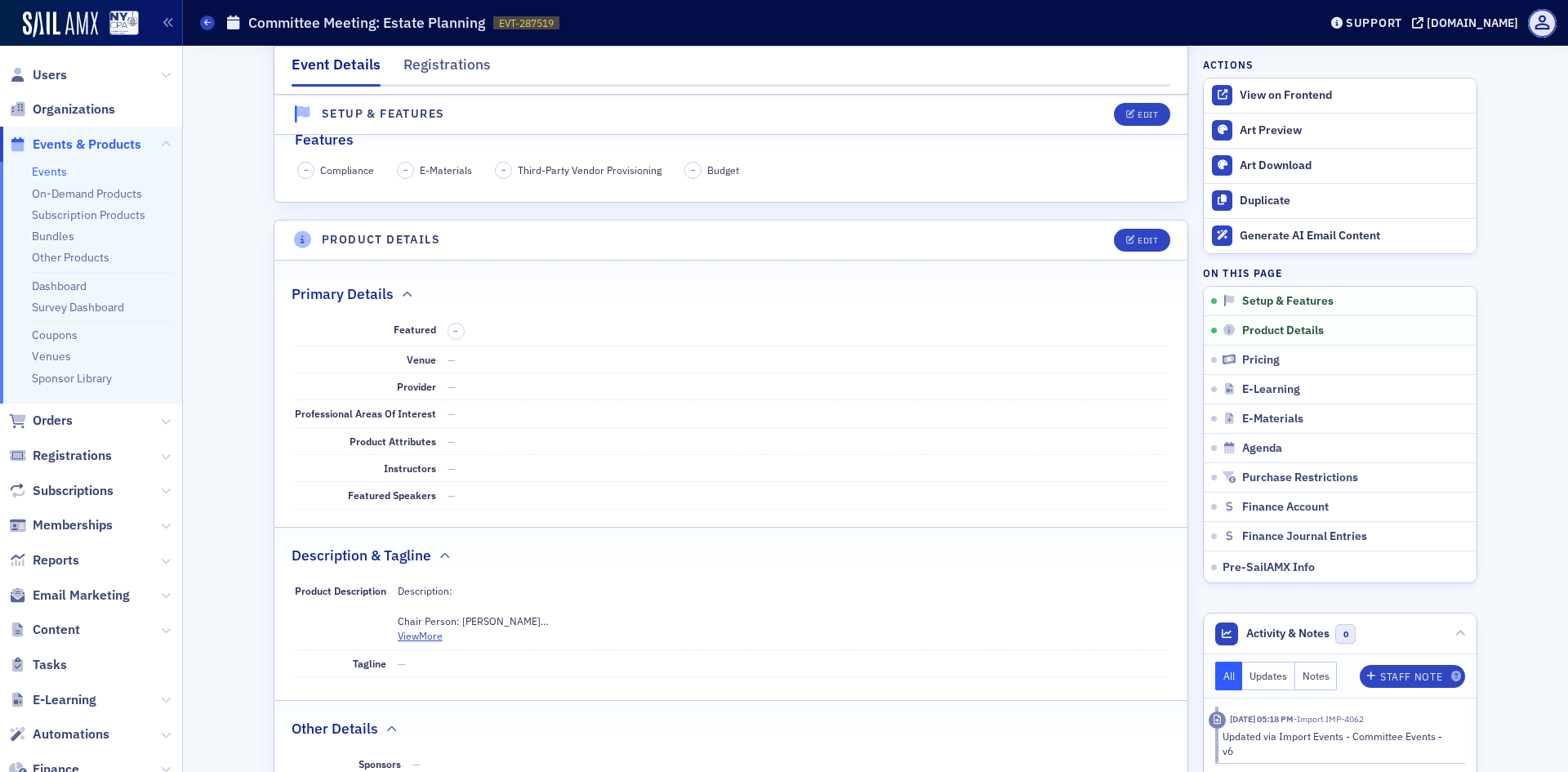
scroll to position [327, 0]
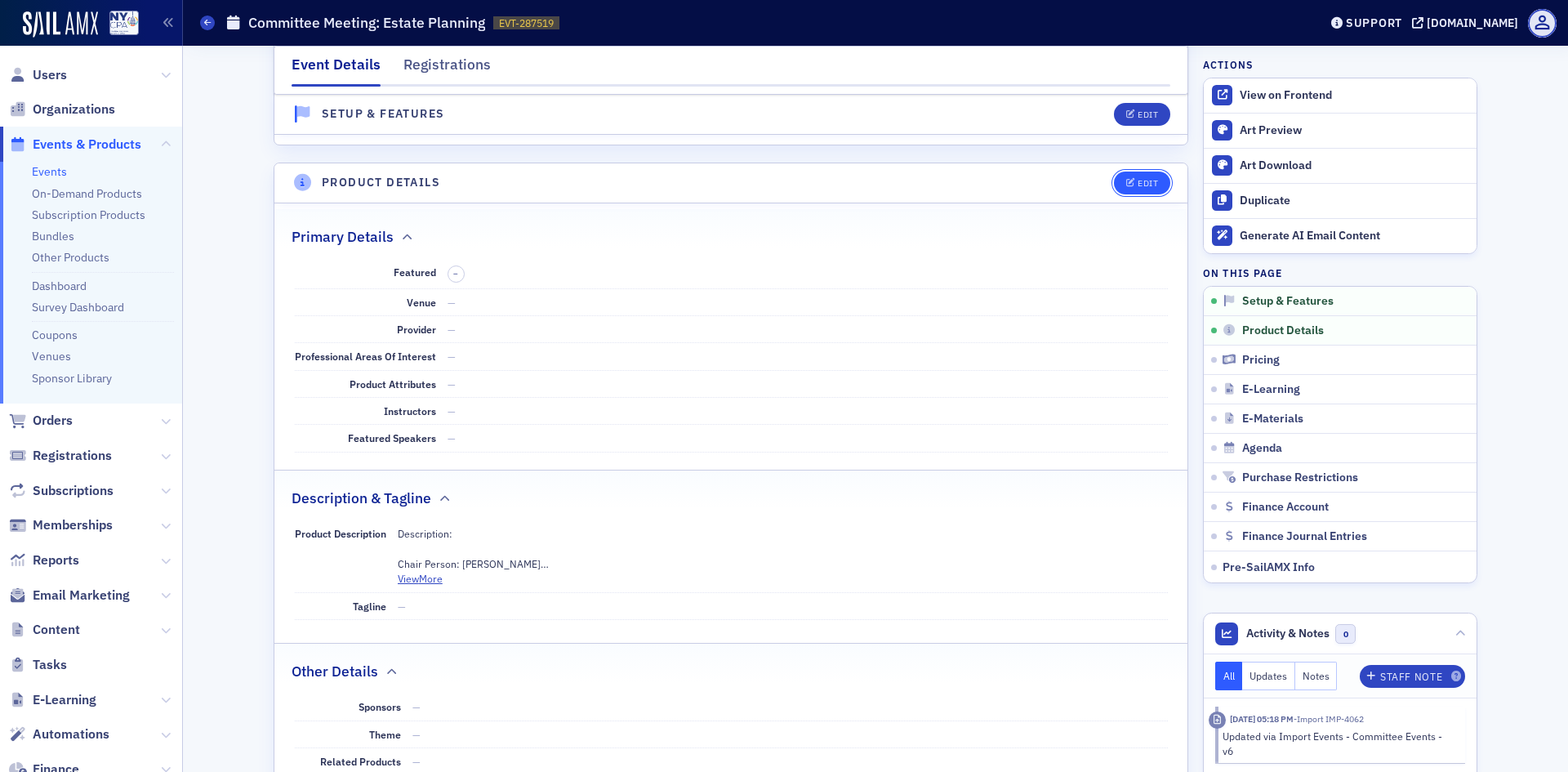
click at [1138, 181] on div "Edit" at bounding box center [1147, 183] width 20 height 9
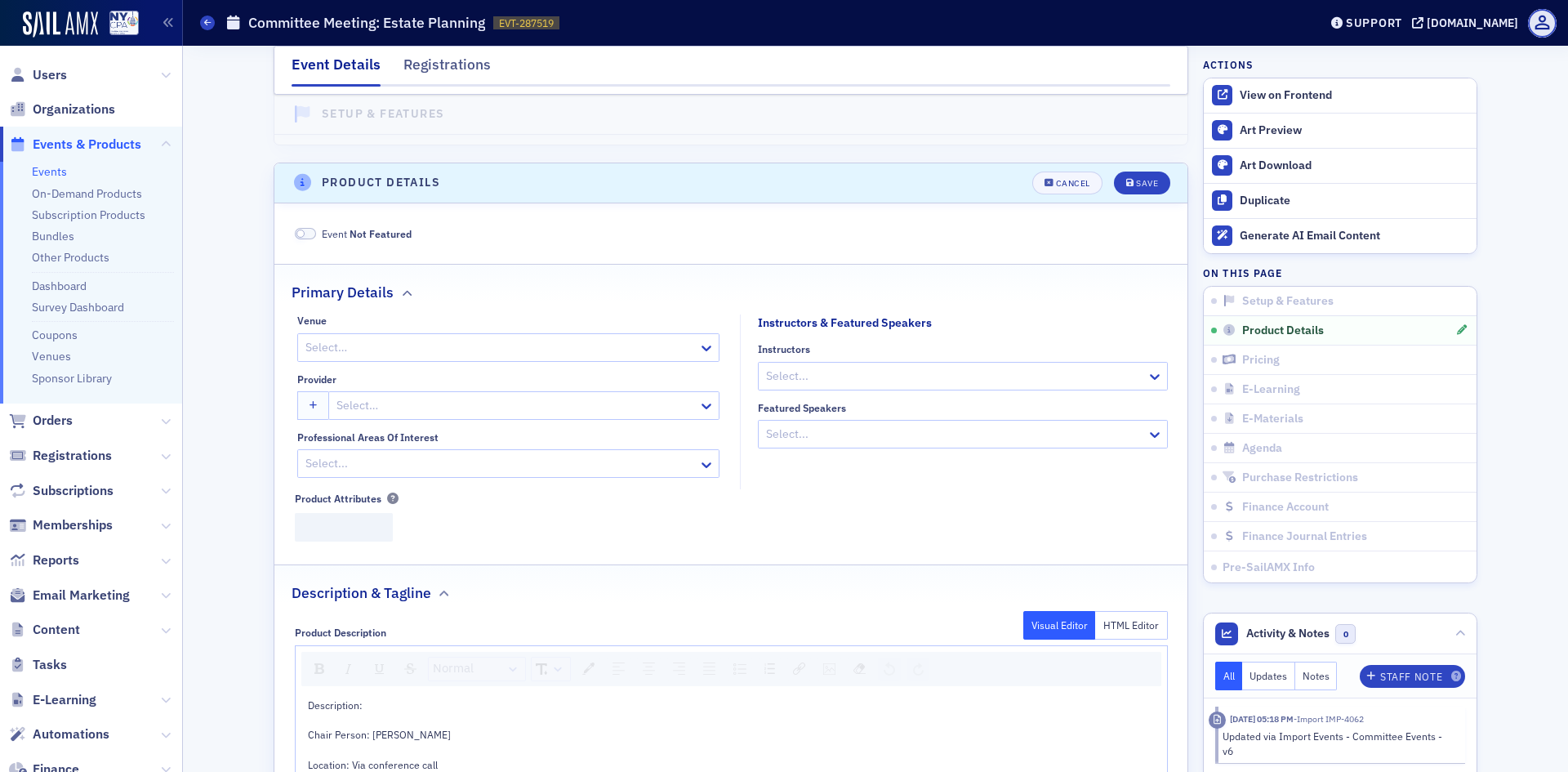
scroll to position [395, 0]
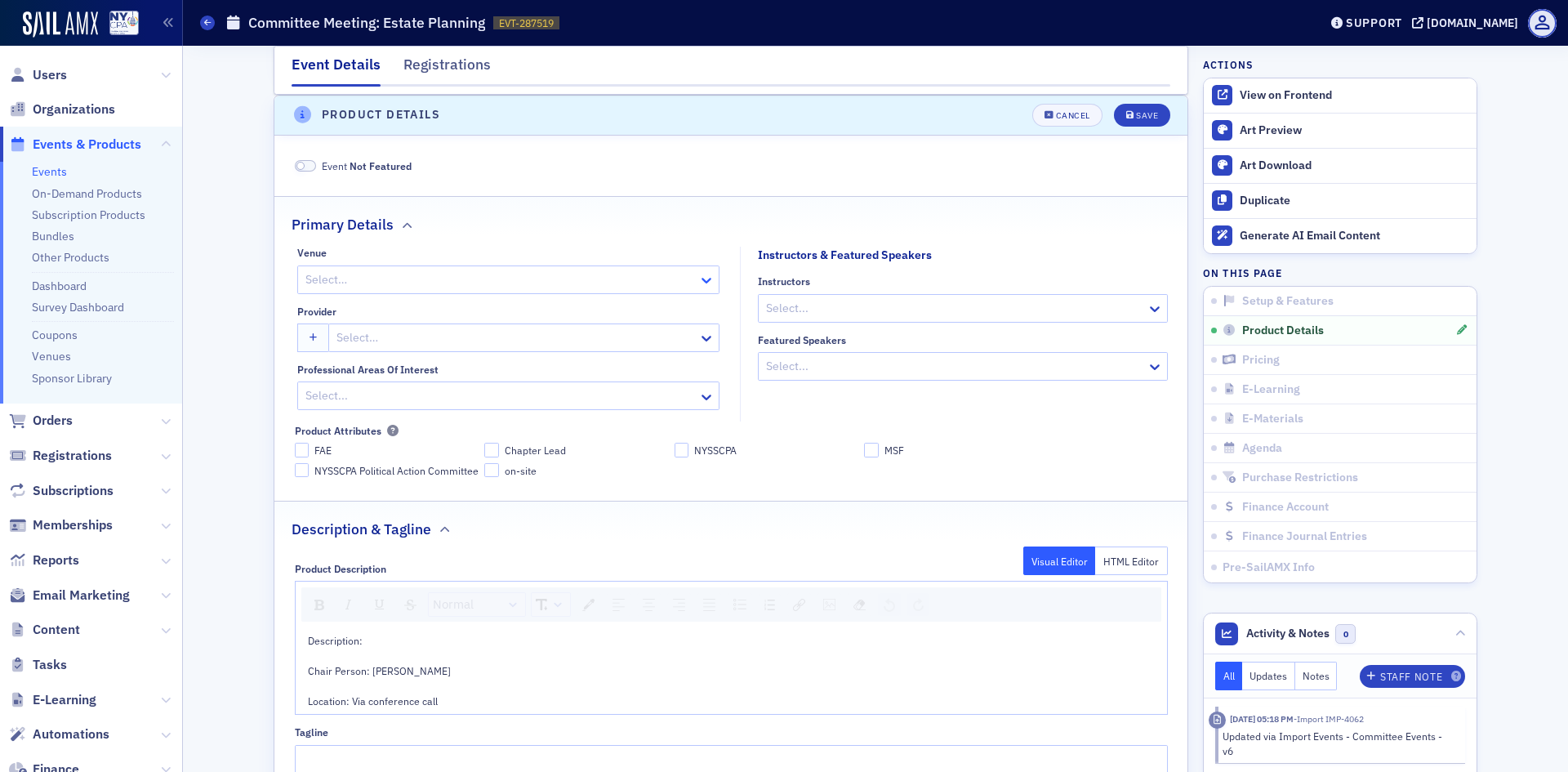
click at [701, 278] on icon at bounding box center [706, 280] width 16 height 16
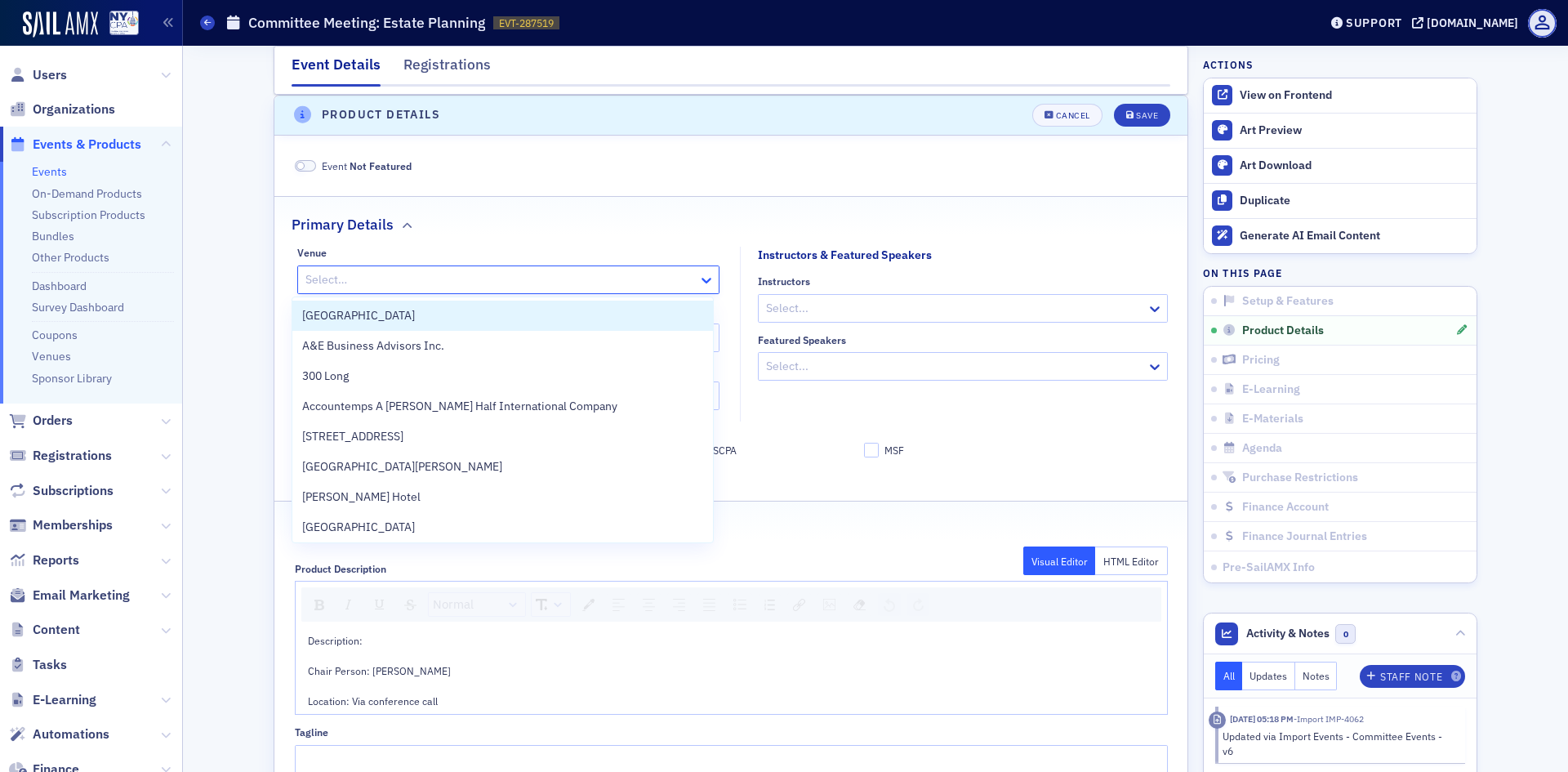
click at [701, 278] on icon at bounding box center [706, 280] width 16 height 16
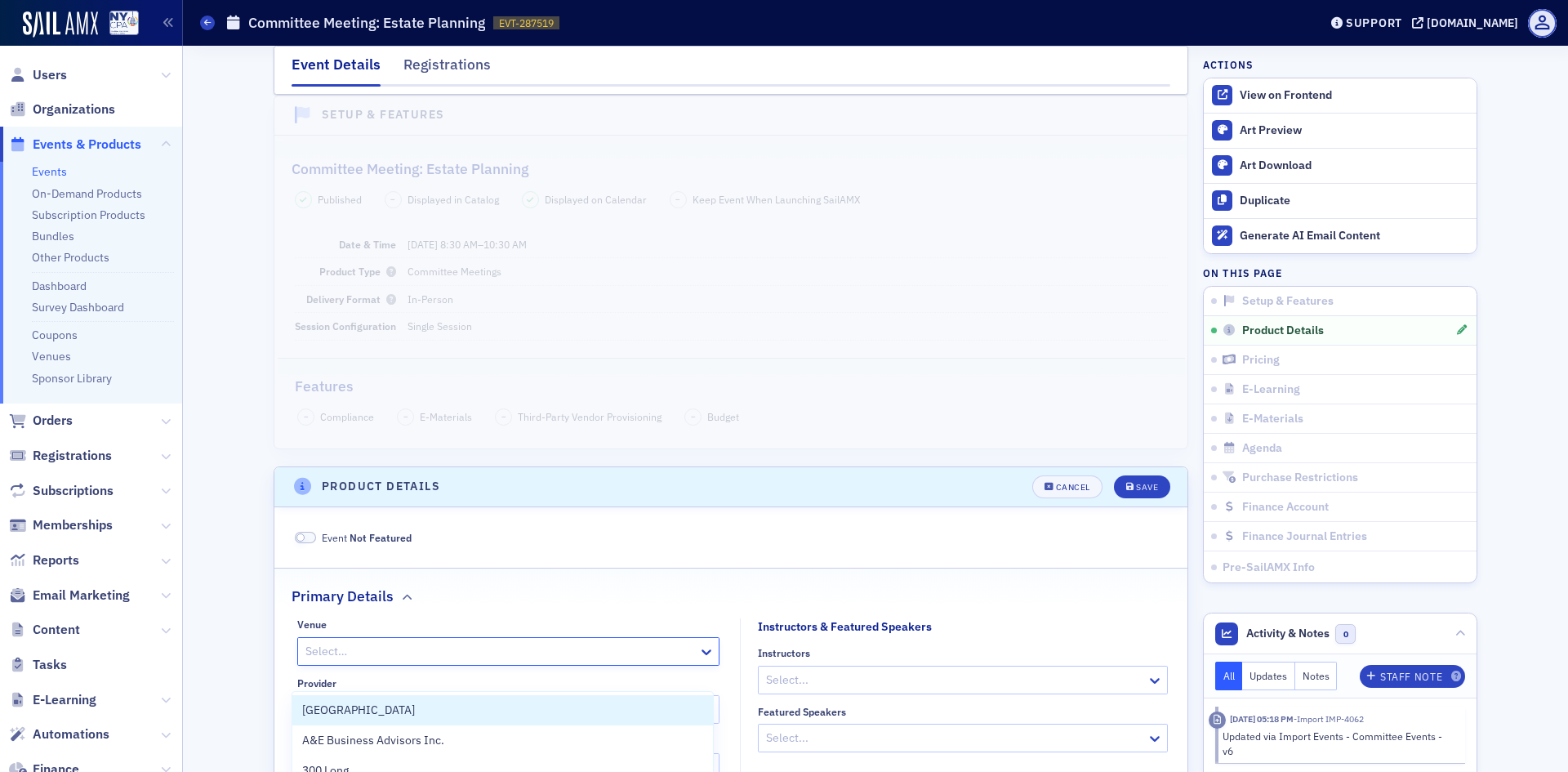
scroll to position [0, 0]
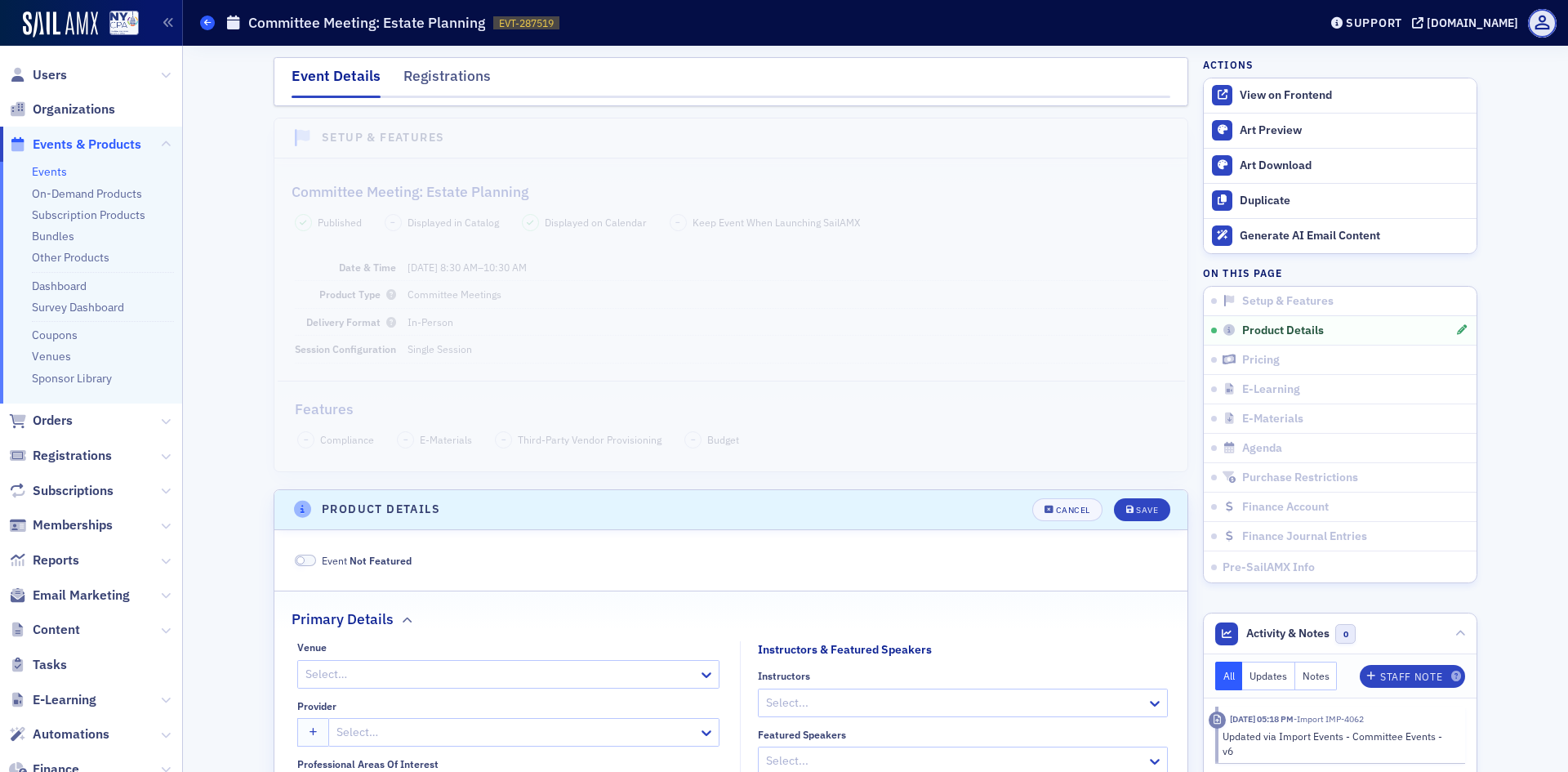
click at [203, 19] on span at bounding box center [207, 23] width 15 height 15
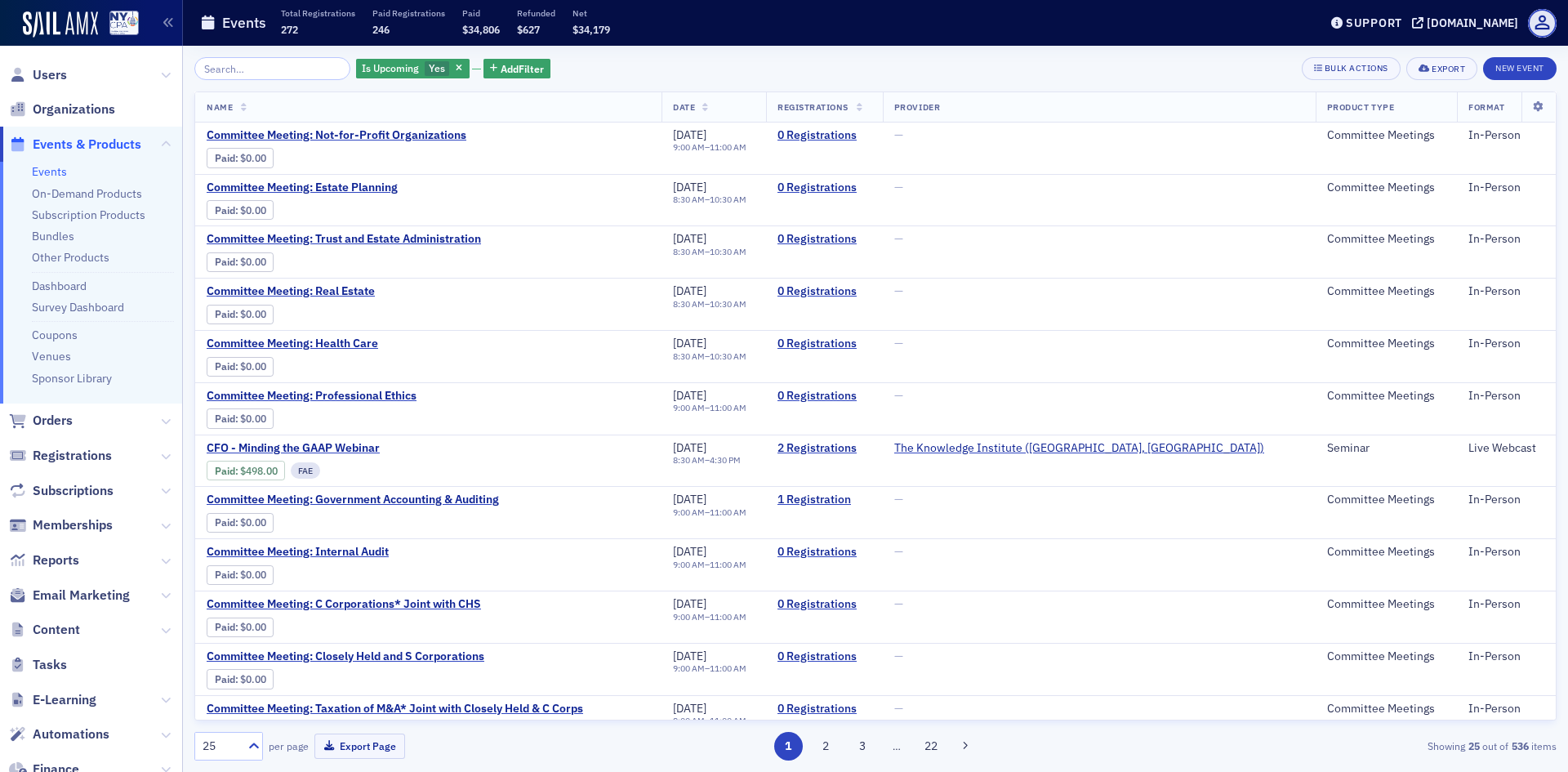
click at [228, 65] on input "search" at bounding box center [272, 69] width 156 height 23
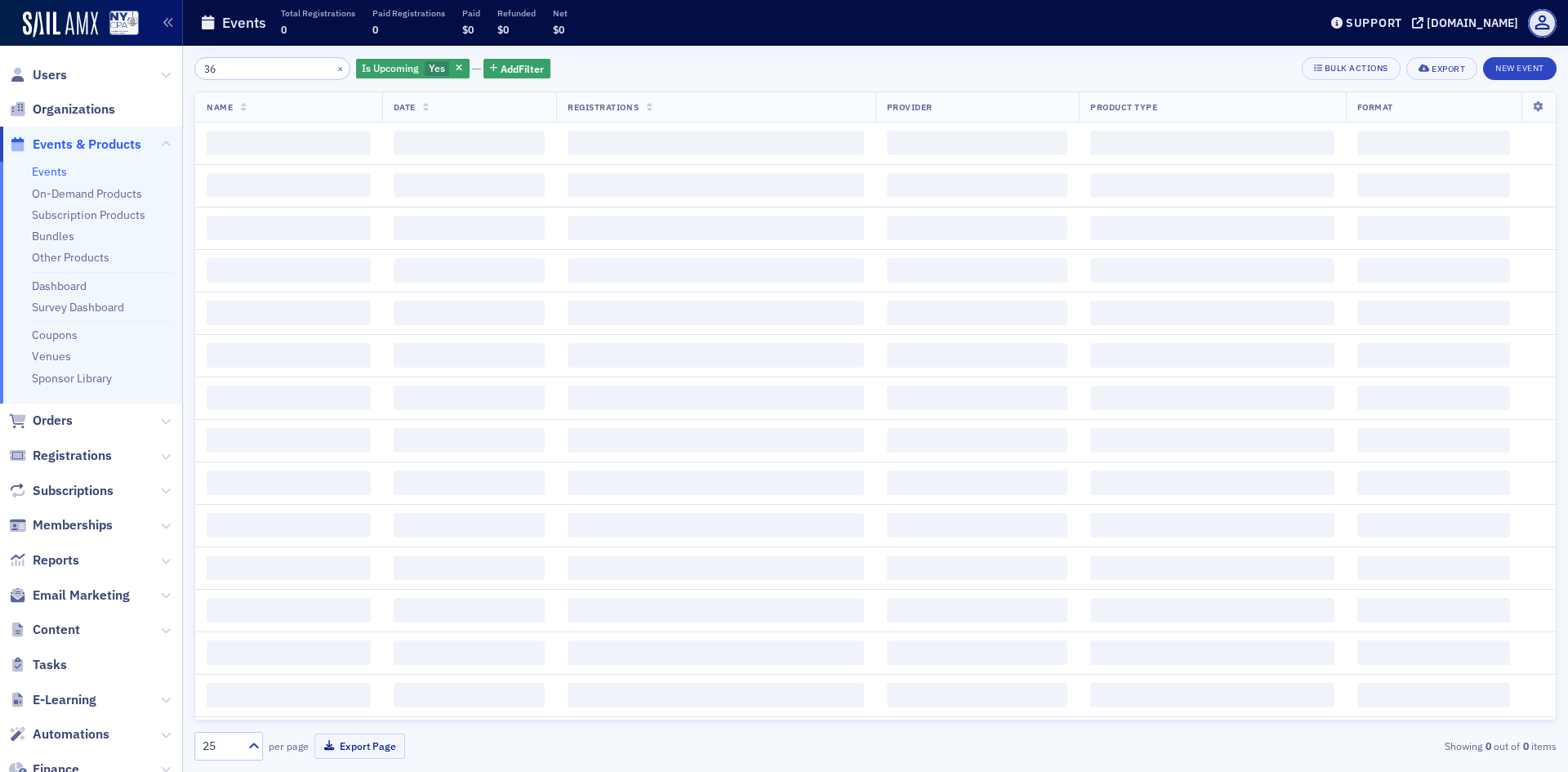
type input "3"
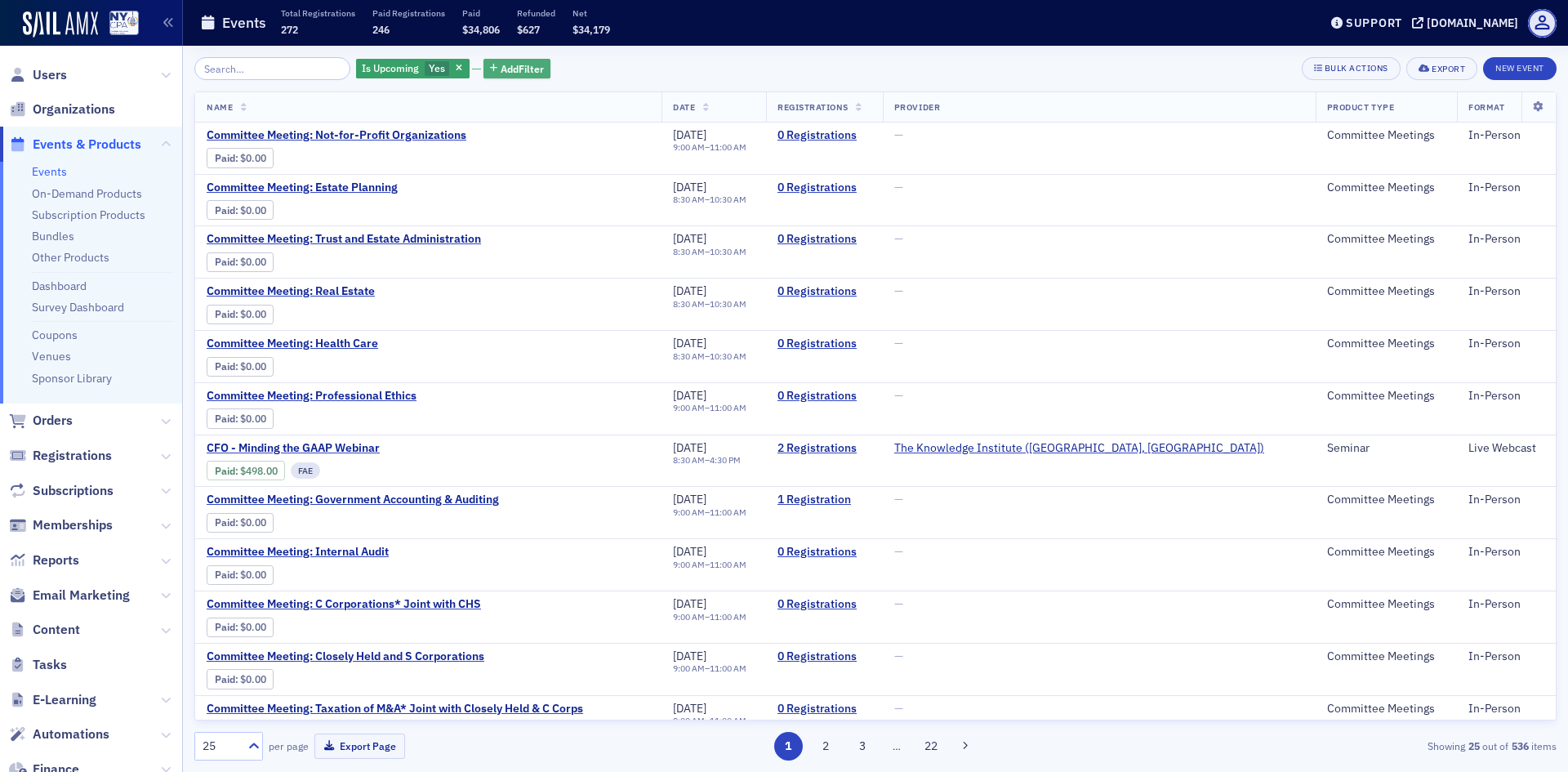
click at [490, 65] on icon "button" at bounding box center [493, 69] width 7 height 9
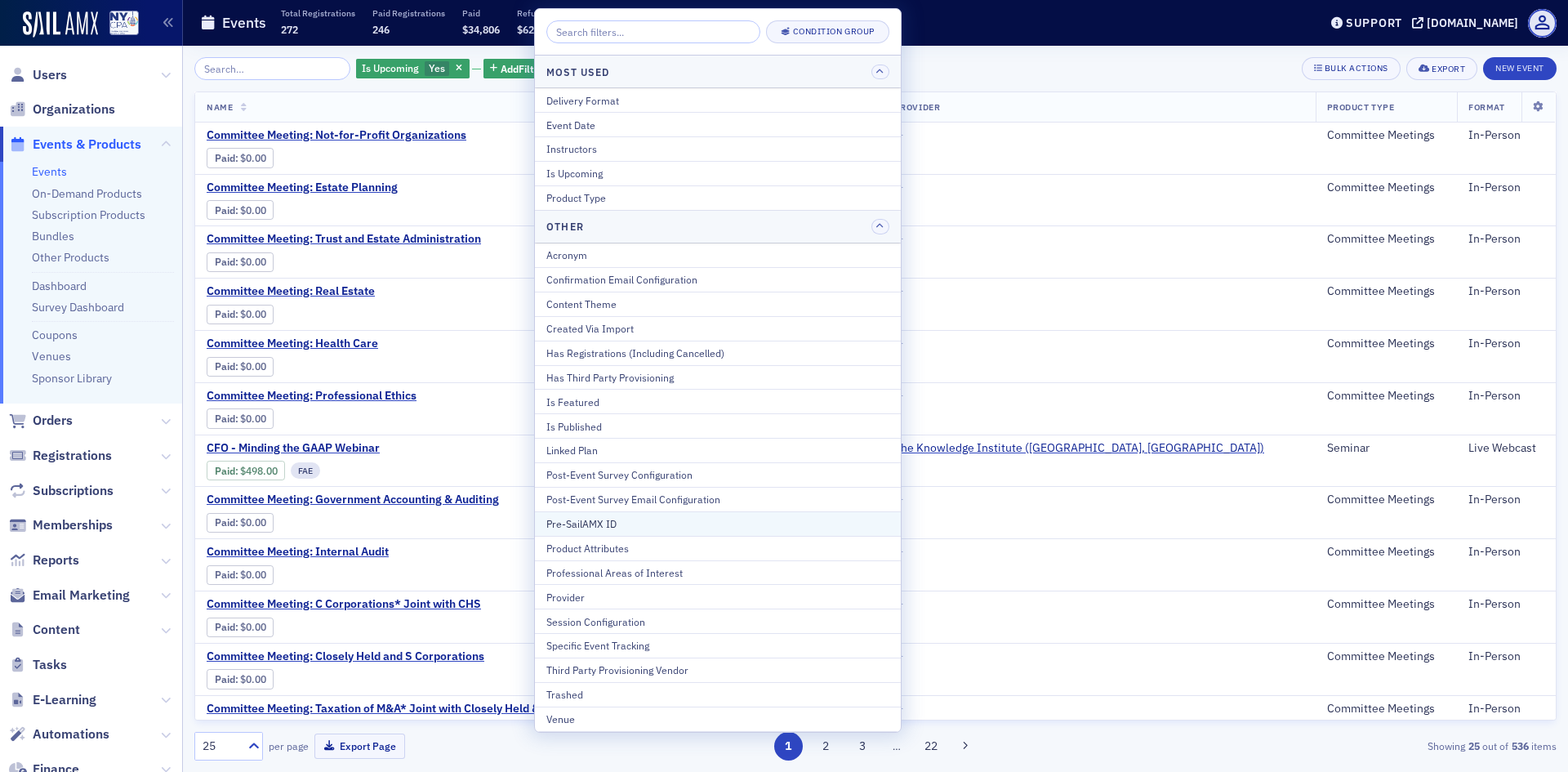
click at [597, 521] on div "Pre-SailAMX ID" at bounding box center [717, 524] width 343 height 15
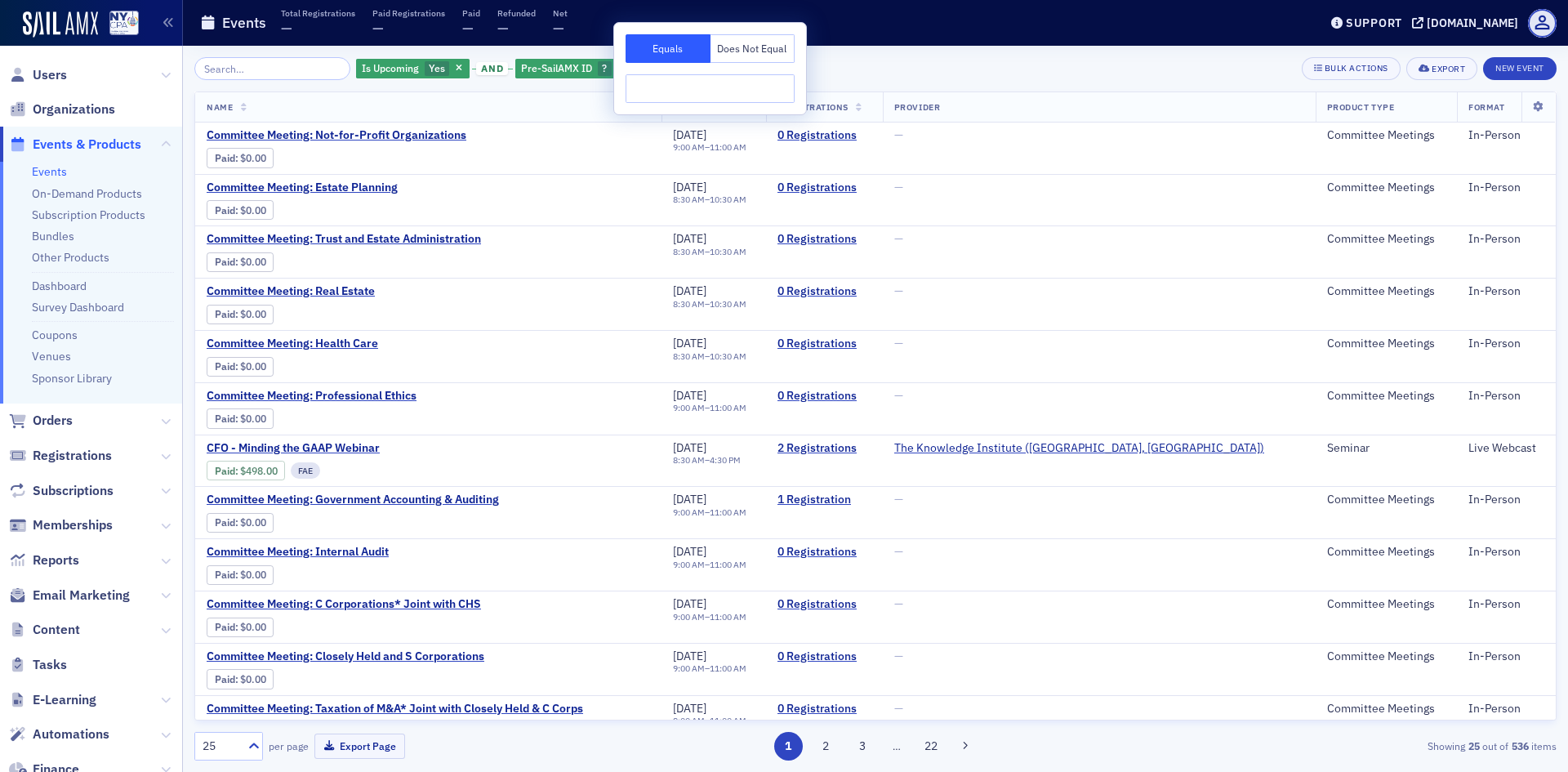
click at [649, 84] on input "text" at bounding box center [710, 88] width 169 height 29
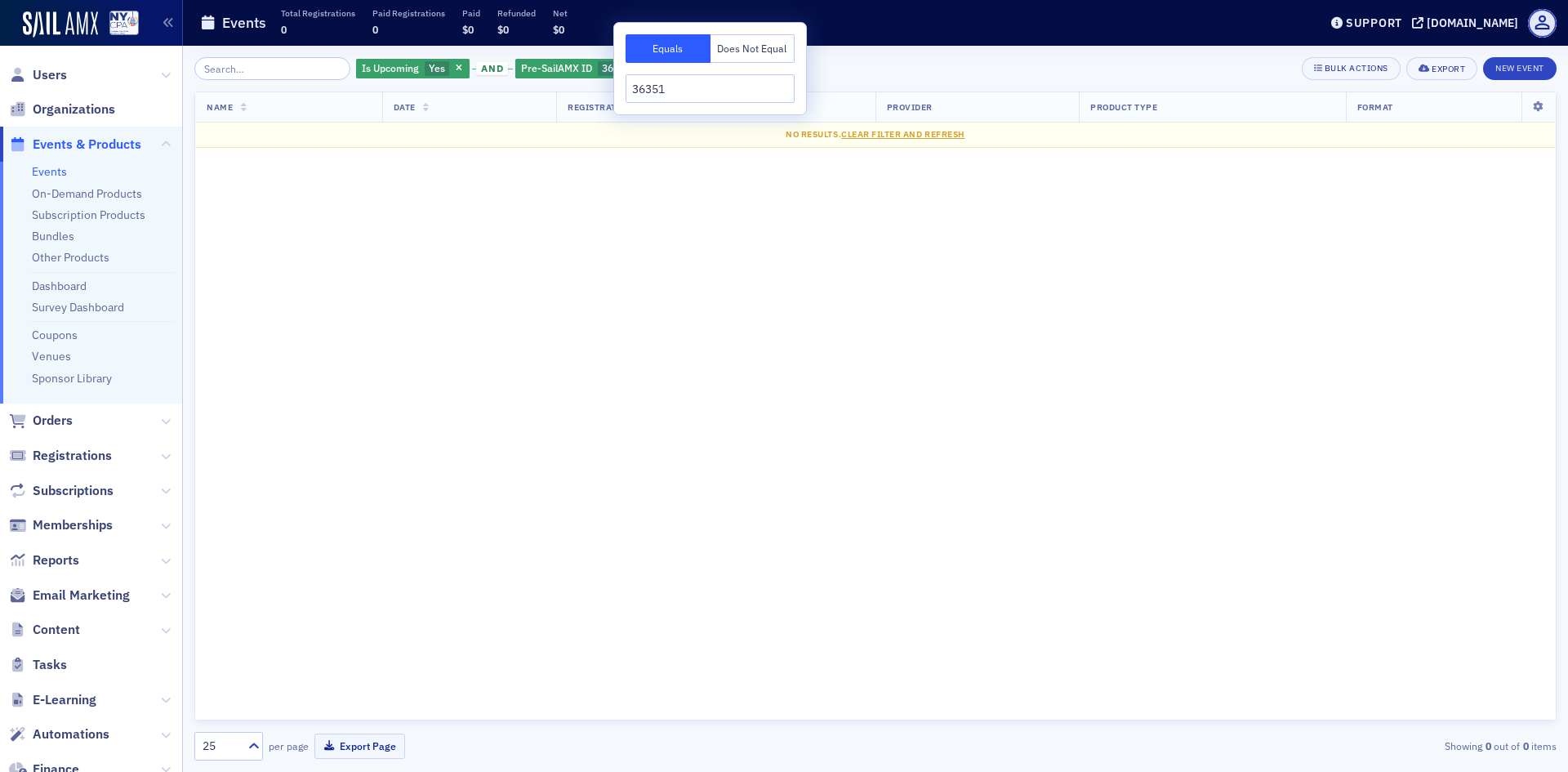
drag, startPoint x: 655, startPoint y: 91, endPoint x: 626, endPoint y: 92, distance: 29.0
click at [626, 92] on input "36351" at bounding box center [710, 88] width 169 height 29
type input "36351"
click at [306, 70] on input "search" at bounding box center [272, 69] width 156 height 23
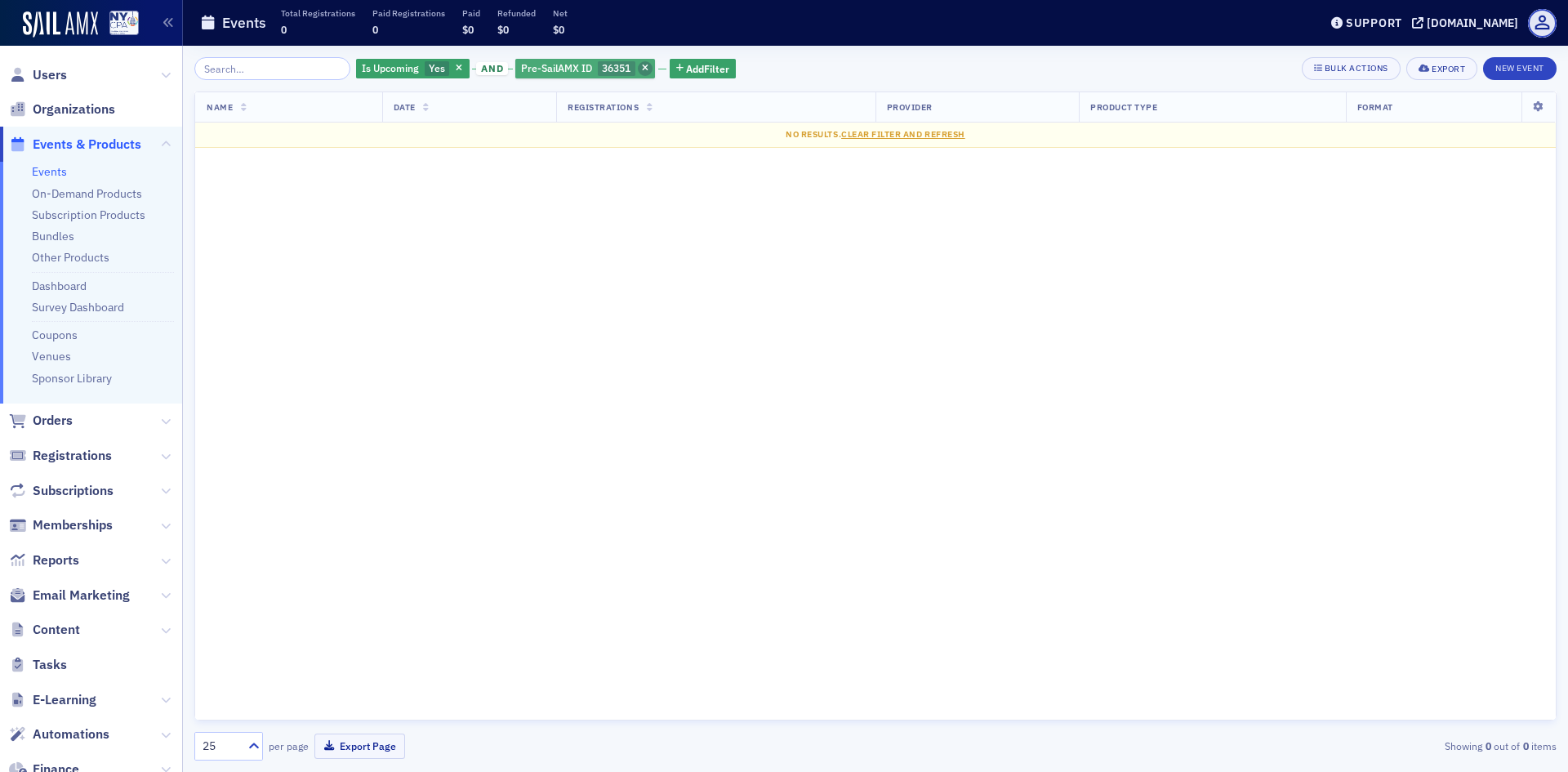
click at [642, 65] on icon "button" at bounding box center [645, 69] width 7 height 9
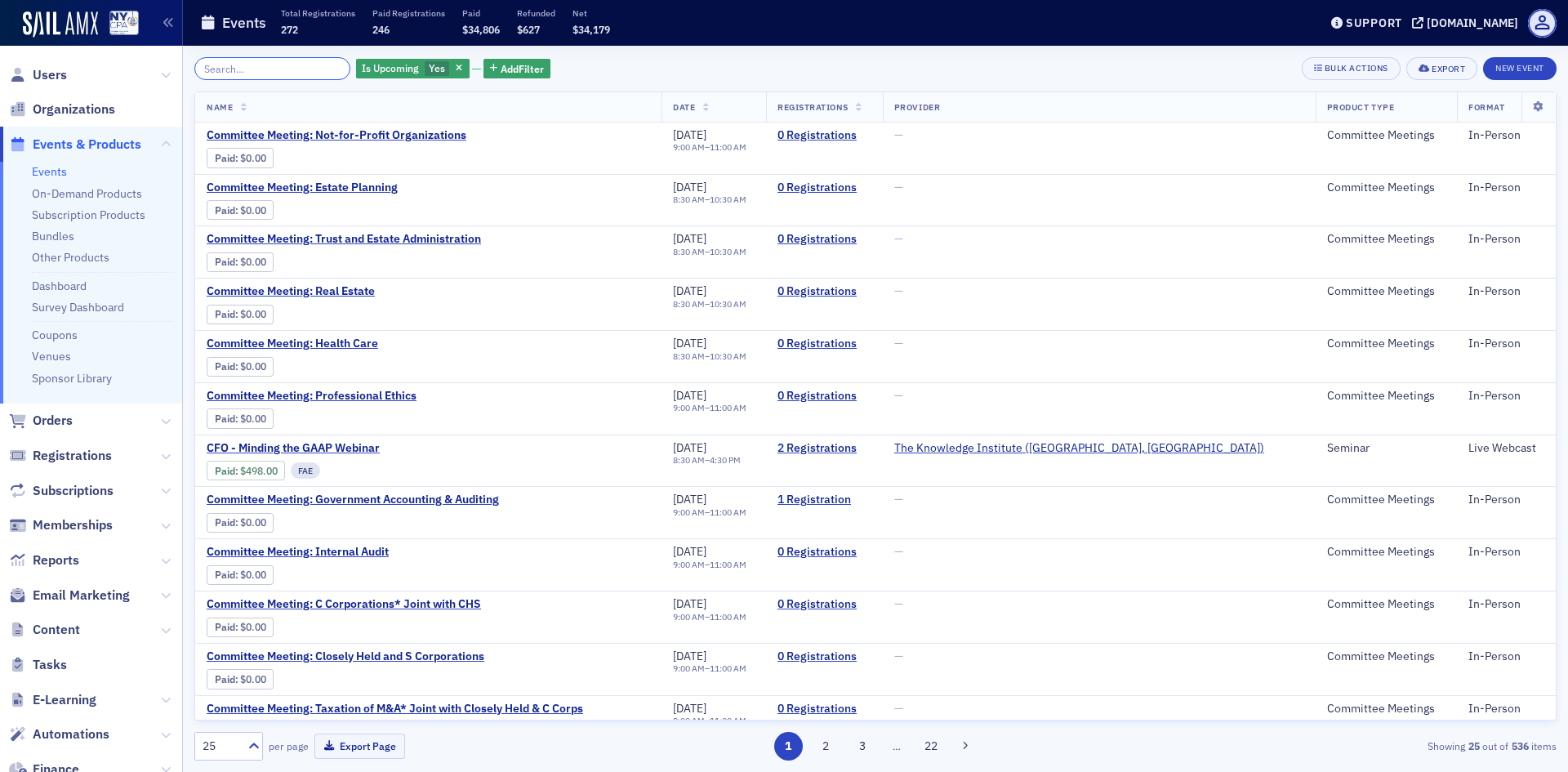
click at [246, 67] on input "search" at bounding box center [272, 69] width 156 height 23
drag, startPoint x: 495, startPoint y: 73, endPoint x: 484, endPoint y: 87, distance: 17.8
click at [501, 74] on span "Add Filter" at bounding box center [522, 69] width 43 height 15
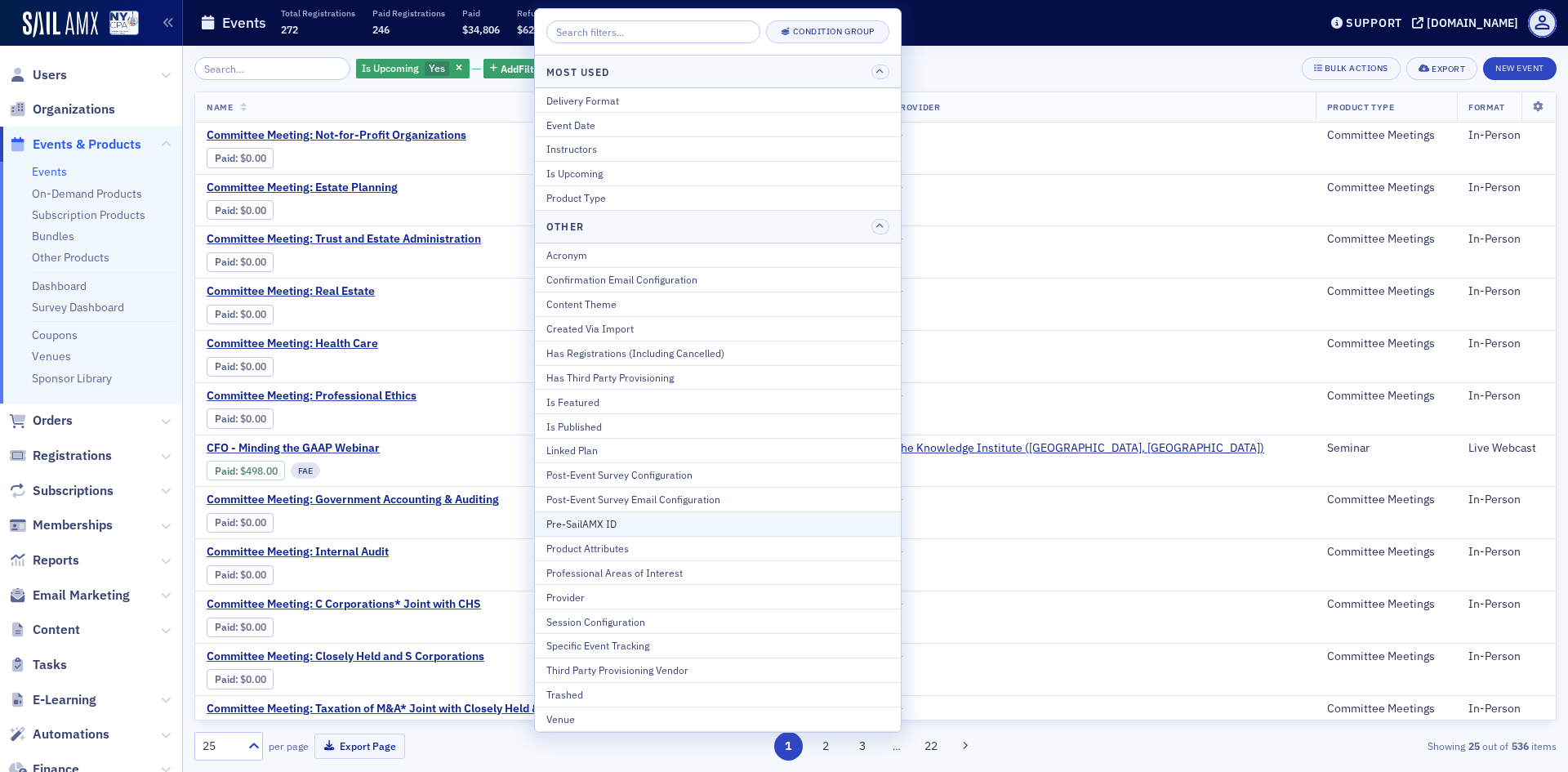
click at [599, 525] on div "Pre-SailAMX ID" at bounding box center [717, 524] width 343 height 15
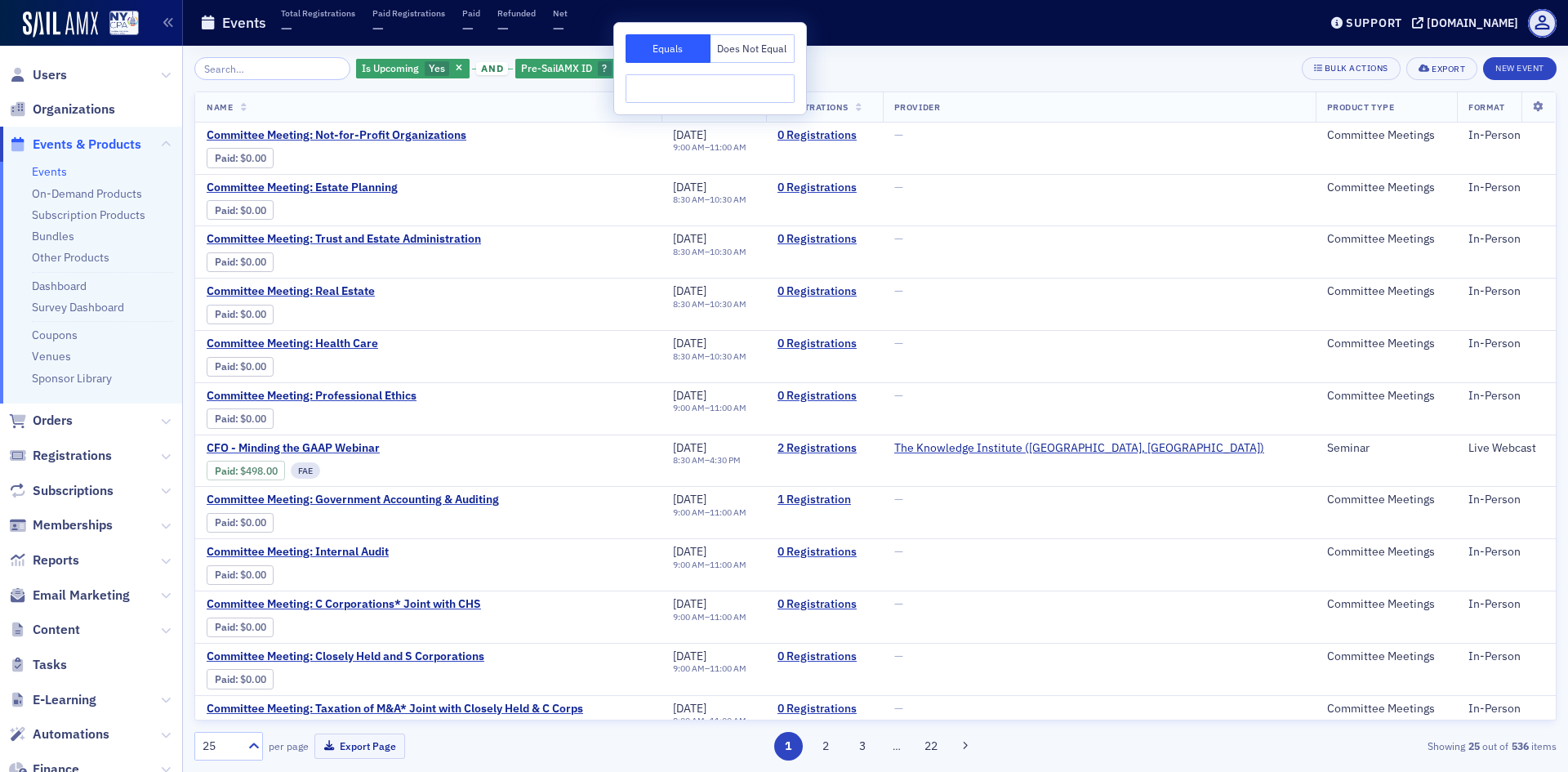
click at [644, 89] on input "text" at bounding box center [710, 88] width 169 height 29
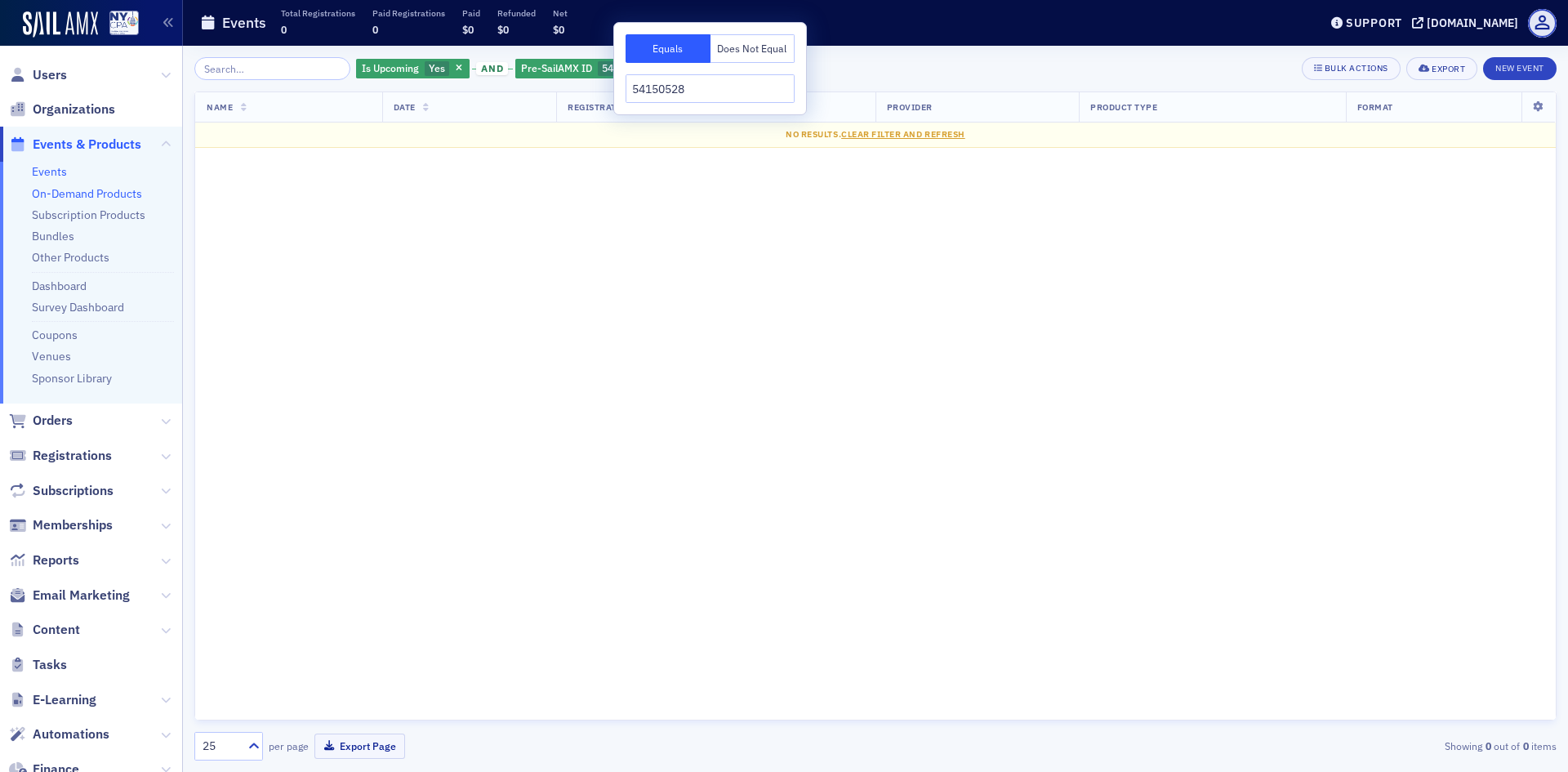
type input "54150528"
click at [94, 191] on link "On-Demand Products" at bounding box center [87, 193] width 110 height 15
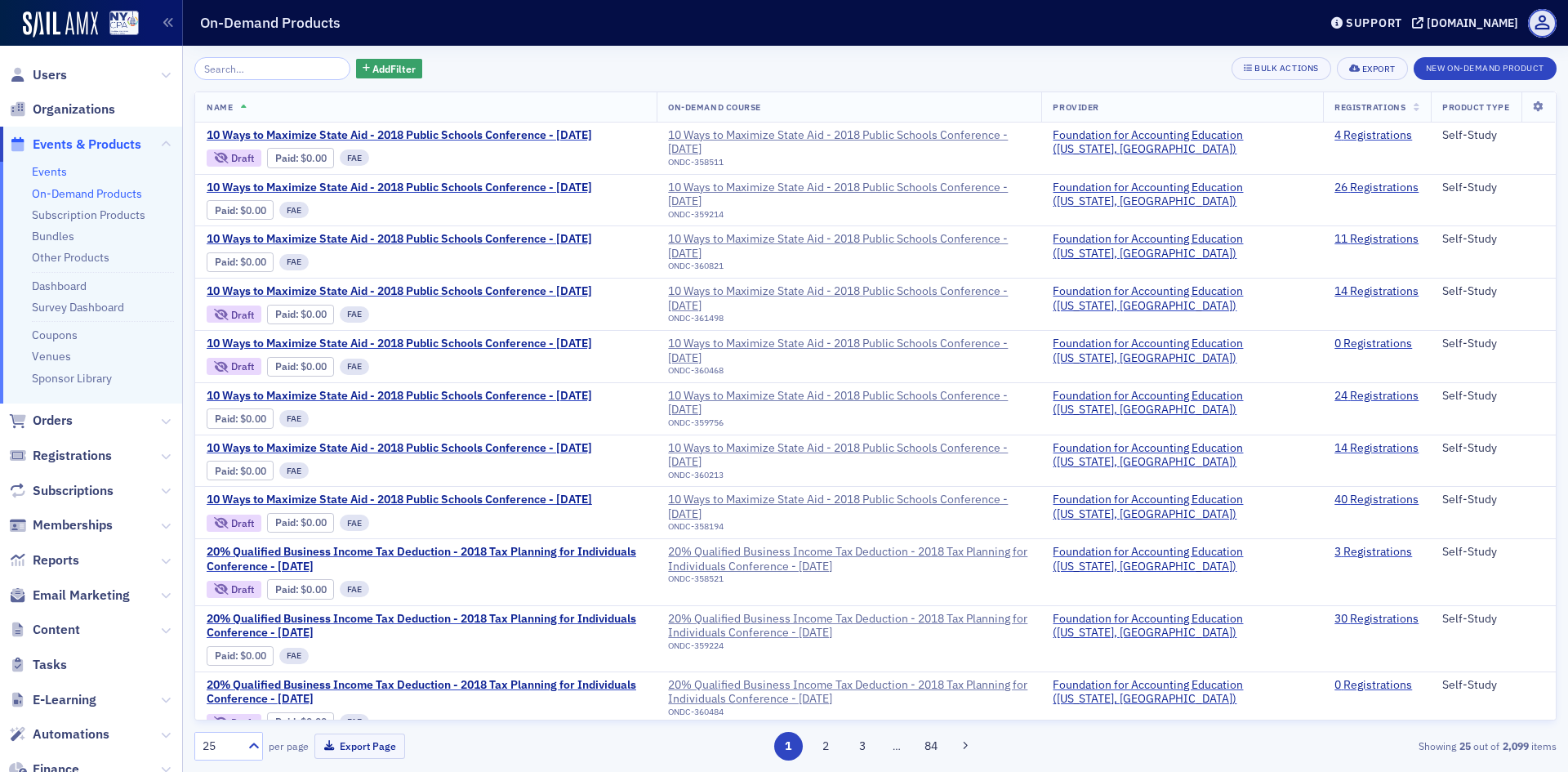
click at [60, 167] on link "Events" at bounding box center [49, 172] width 35 height 15
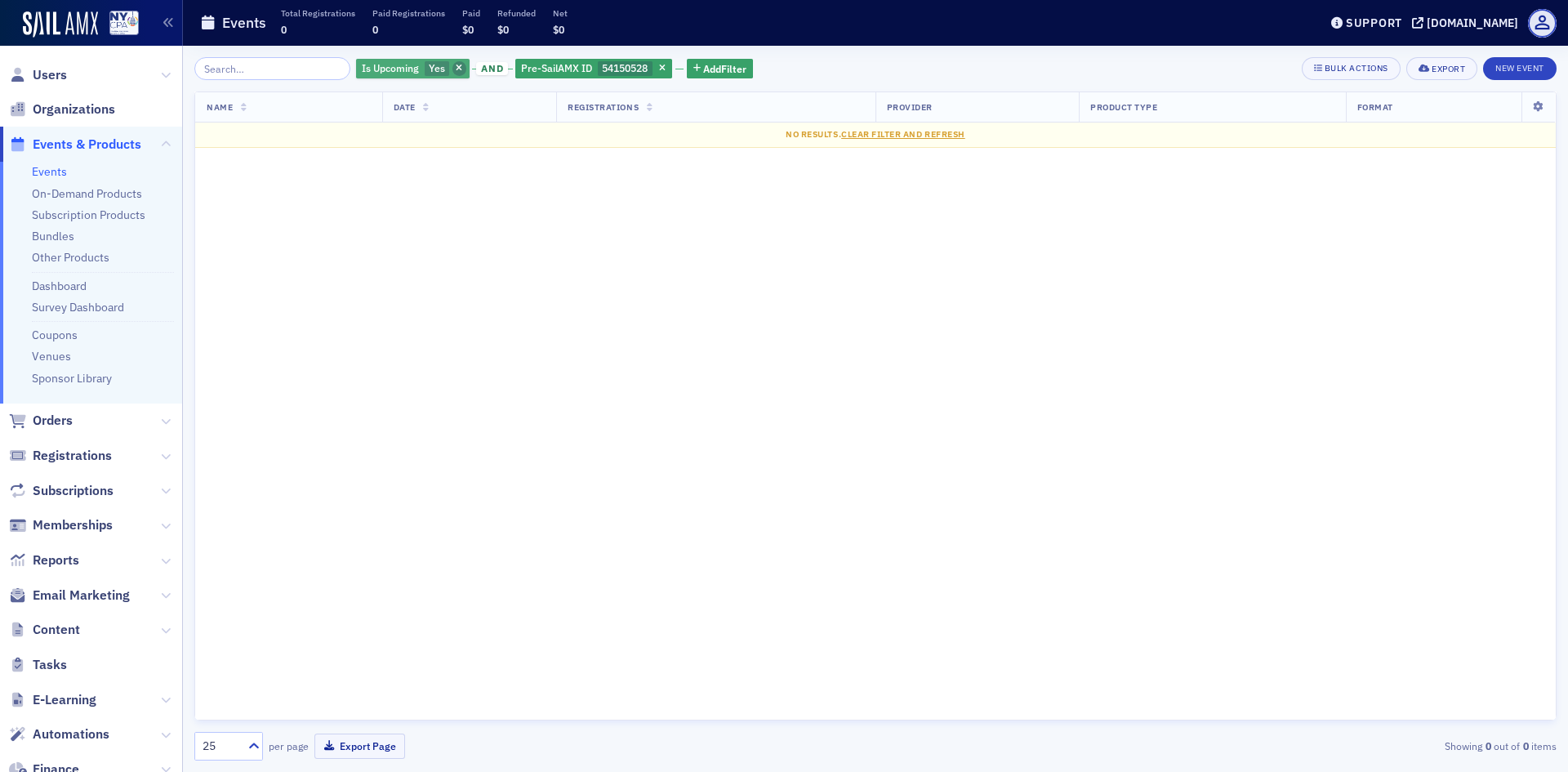
click at [456, 65] on icon "button" at bounding box center [459, 69] width 7 height 9
click at [456, 67] on span "54150528" at bounding box center [466, 68] width 46 height 13
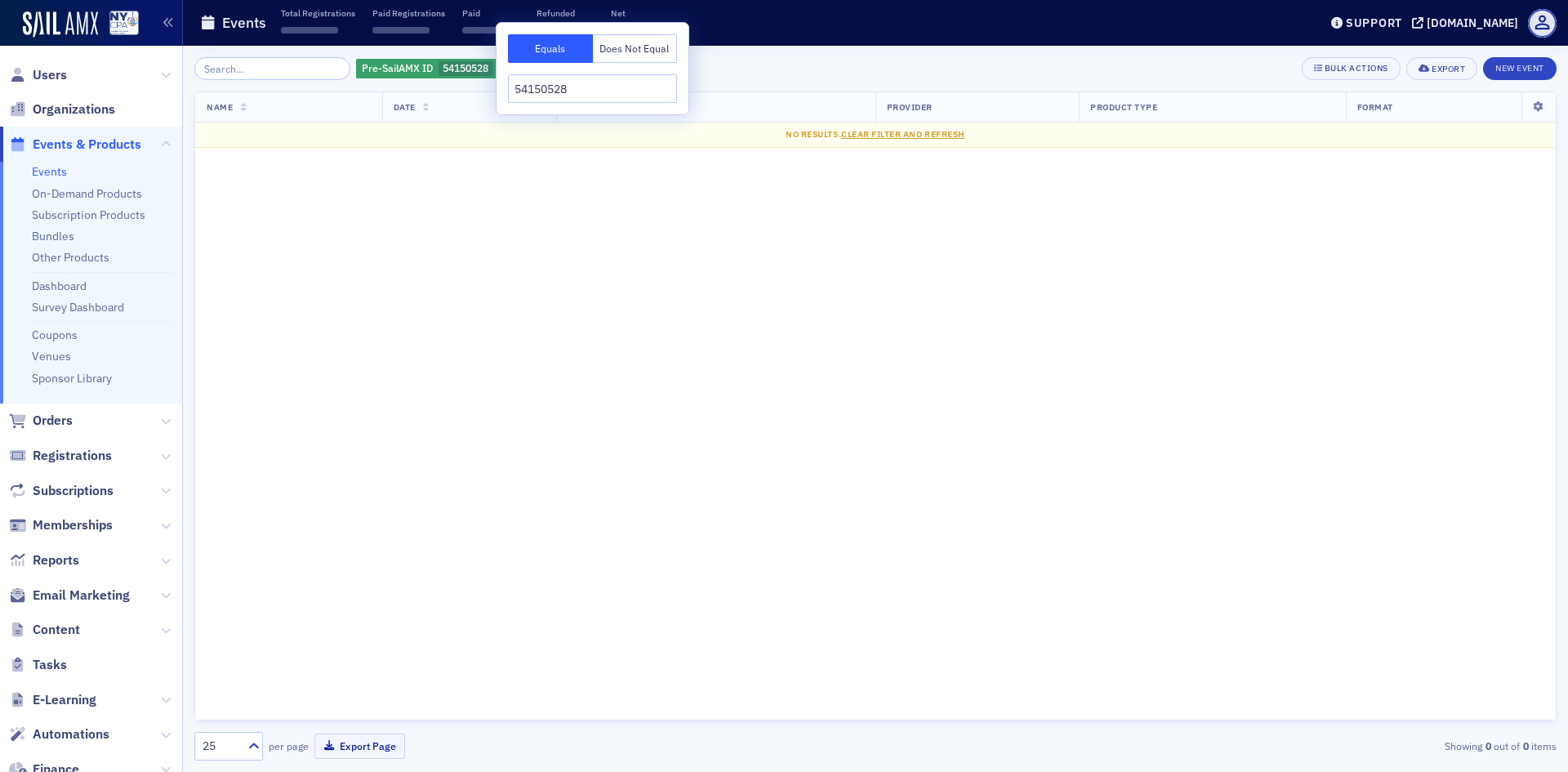
drag, startPoint x: 593, startPoint y: 88, endPoint x: 471, endPoint y: 81, distance: 122.2
click at [471, 81] on body "Users Organizations Events & Products Events On-Demand Products Subscription Pr…" at bounding box center [784, 386] width 1568 height 772
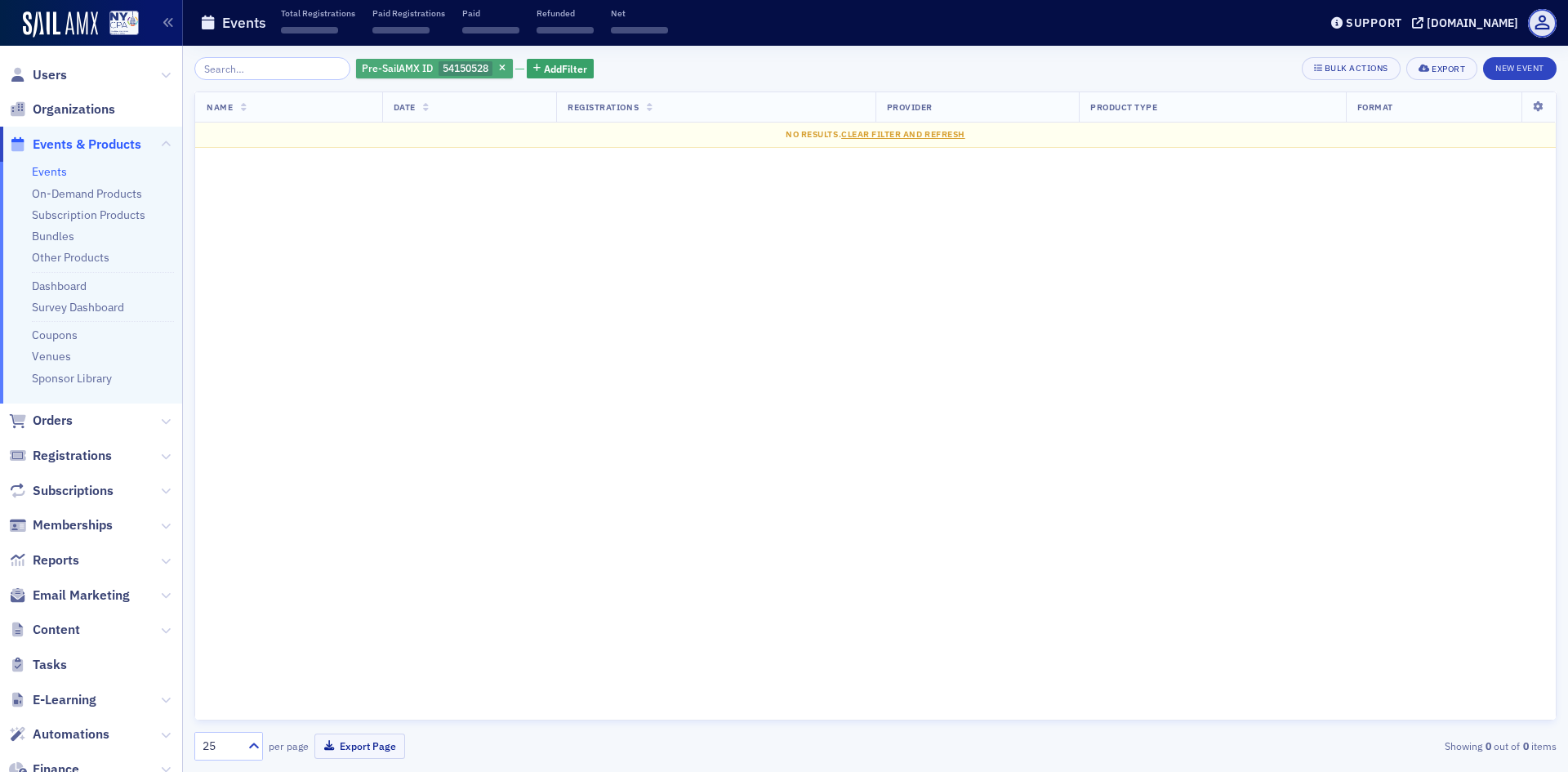
click at [452, 65] on span "54150528" at bounding box center [466, 68] width 46 height 13
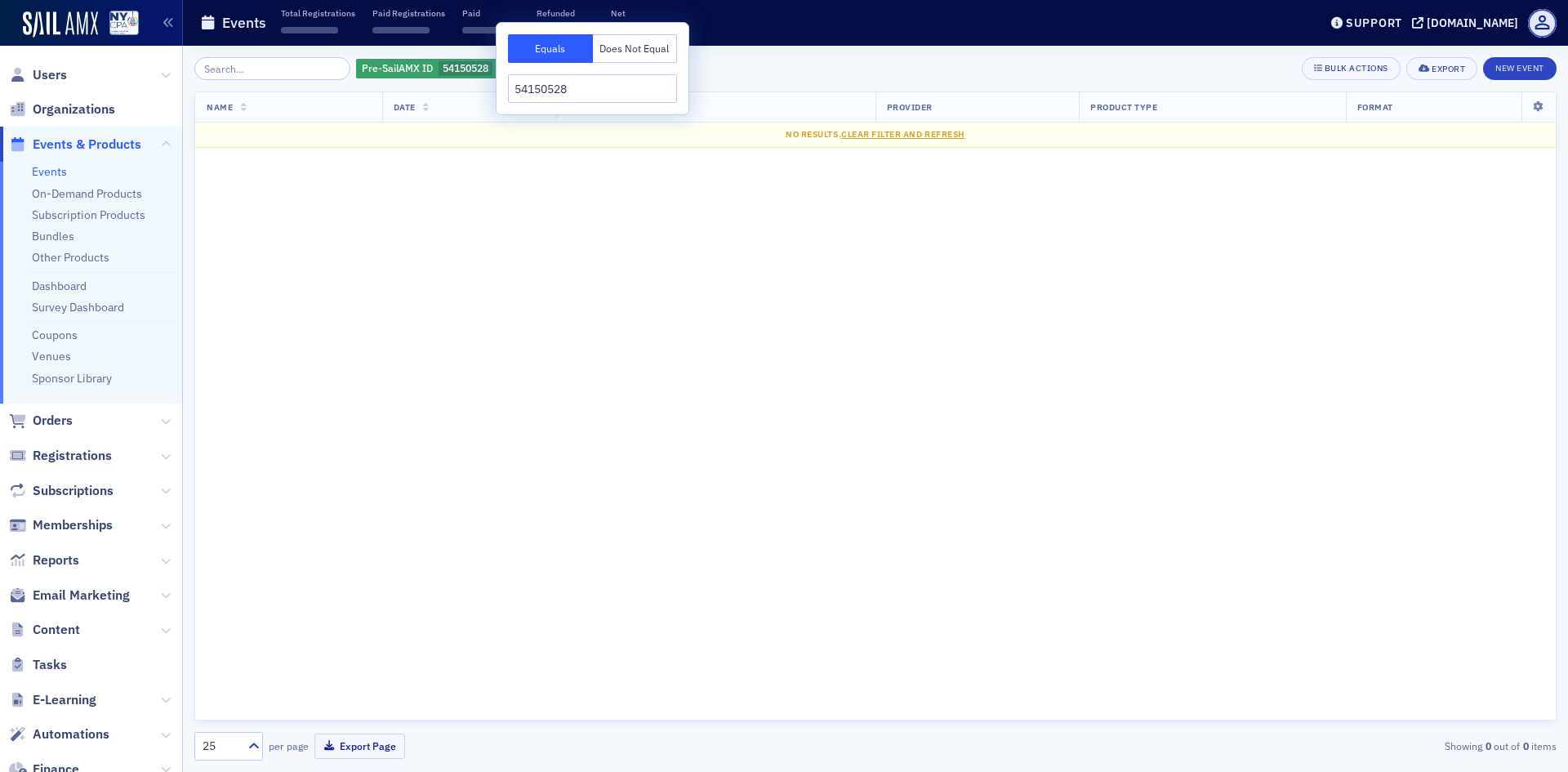
drag, startPoint x: 567, startPoint y: 89, endPoint x: 511, endPoint y: 89, distance: 56.0
click at [511, 89] on input "54150528" at bounding box center [593, 88] width 169 height 29
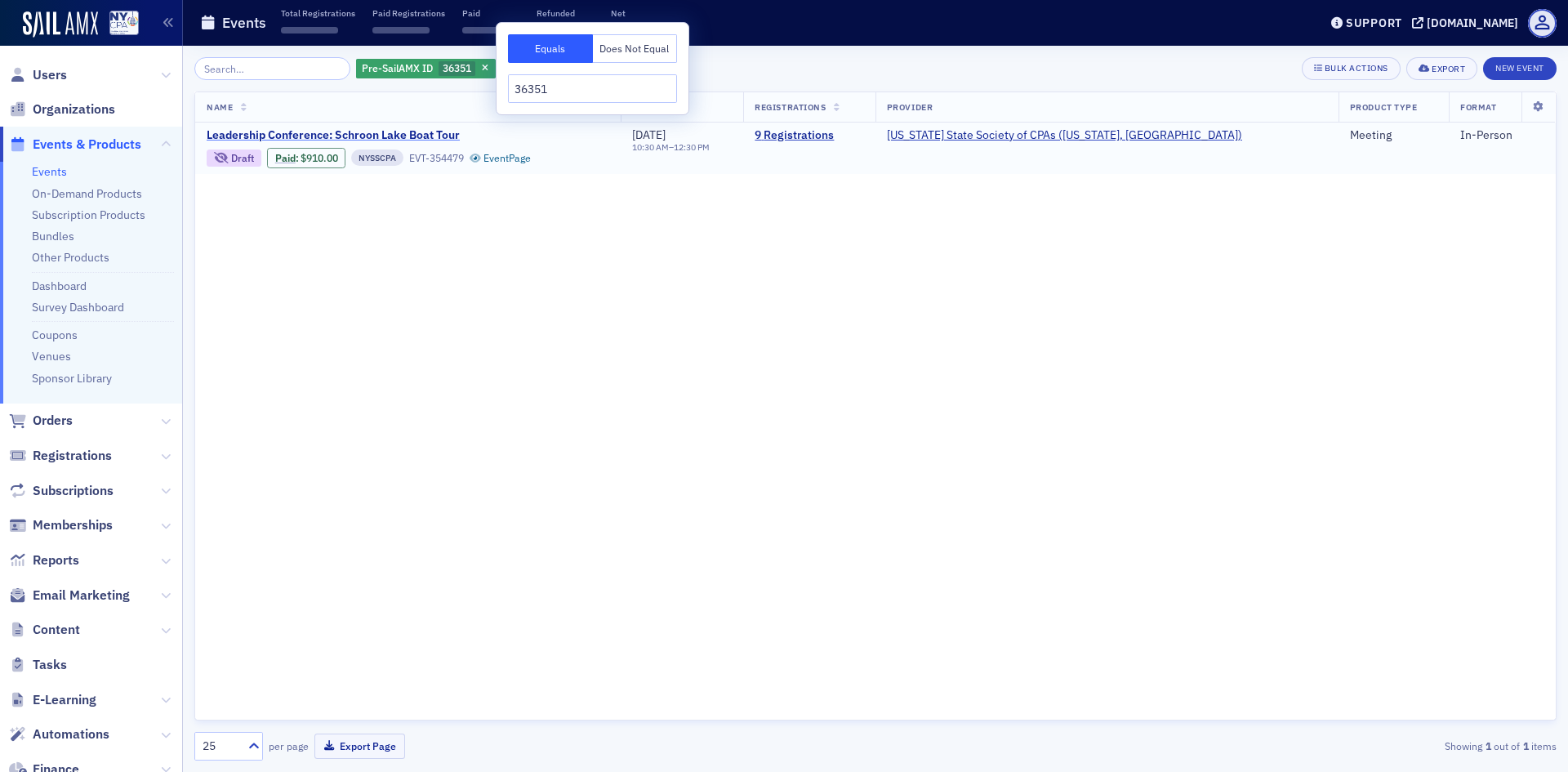
type input "36351"
click at [441, 137] on span "Leadership Conference: Schroon Lake Boat Tour" at bounding box center [343, 136] width 274 height 15
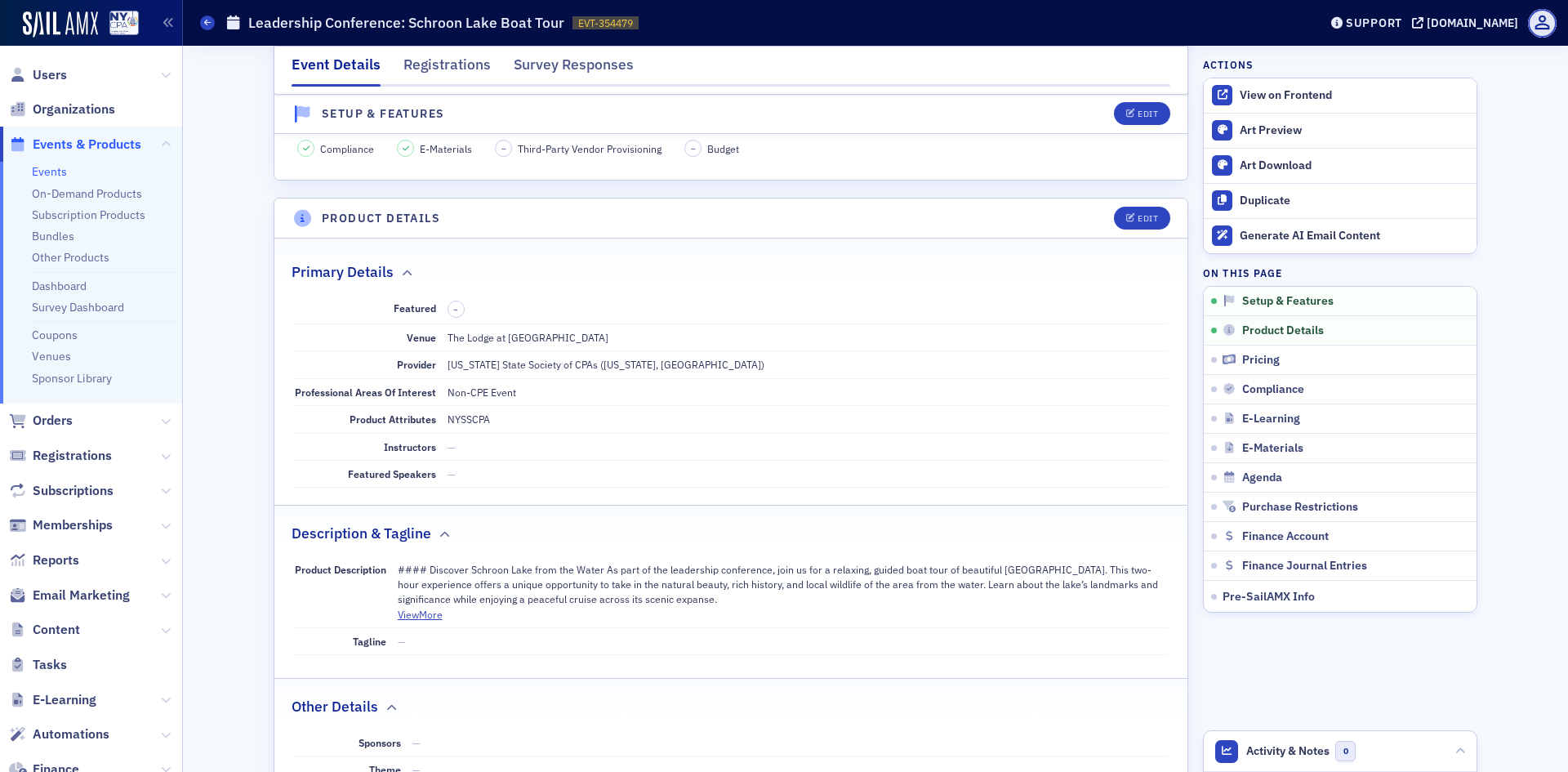
scroll to position [409, 0]
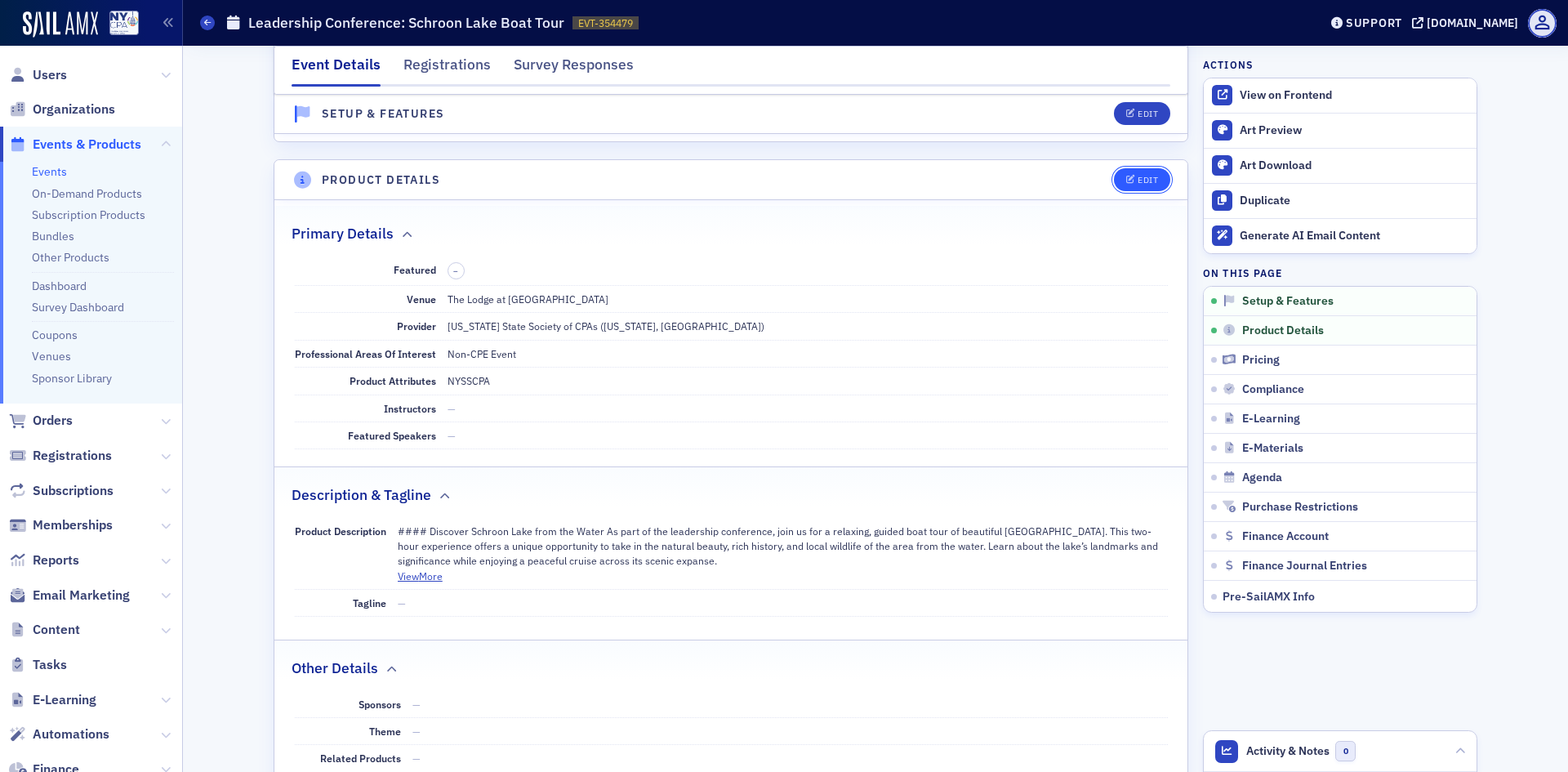
click at [1127, 181] on icon "button" at bounding box center [1131, 180] width 10 height 9
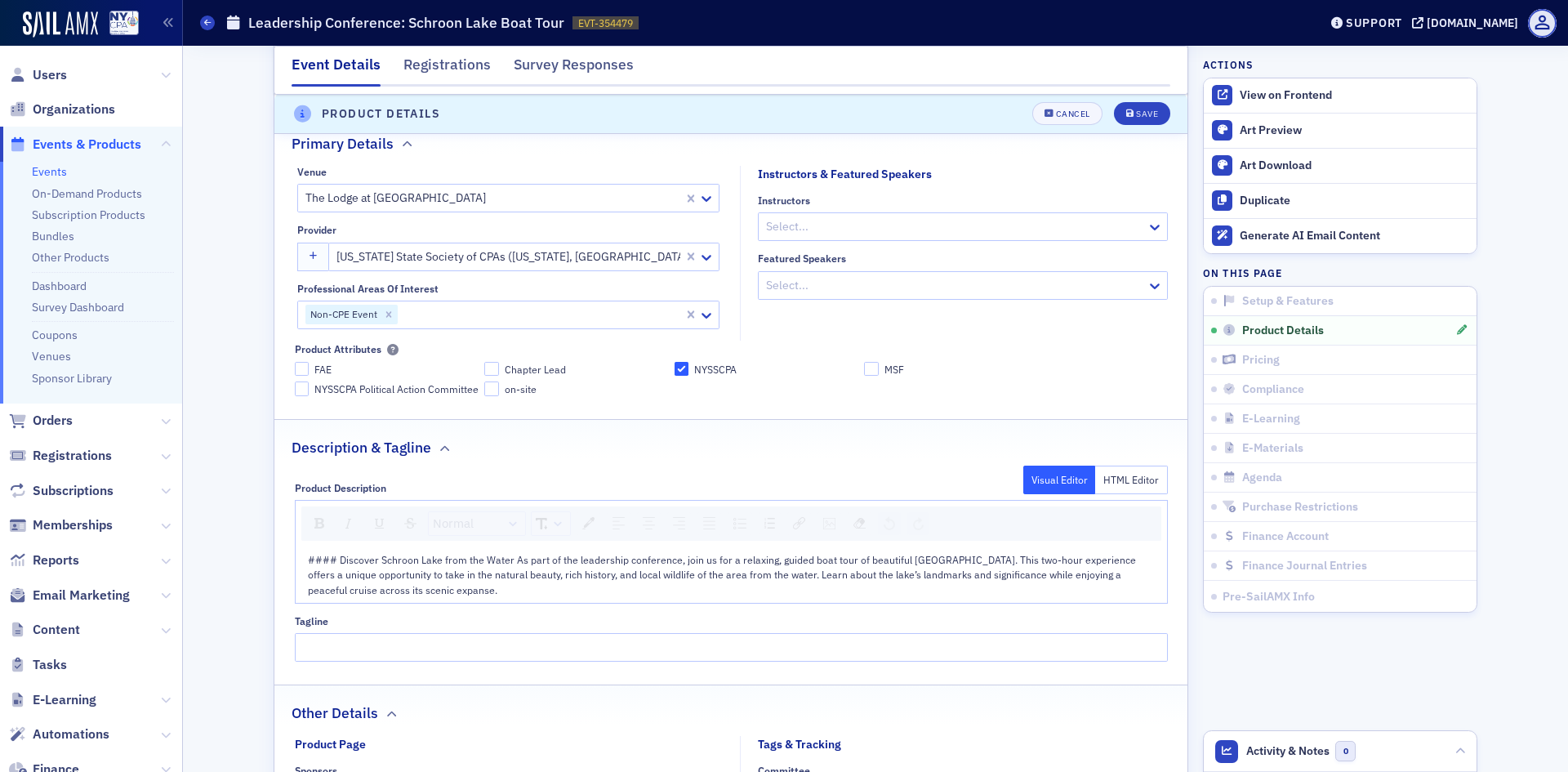
scroll to position [473, 0]
